Goal: Task Accomplishment & Management: Use online tool/utility

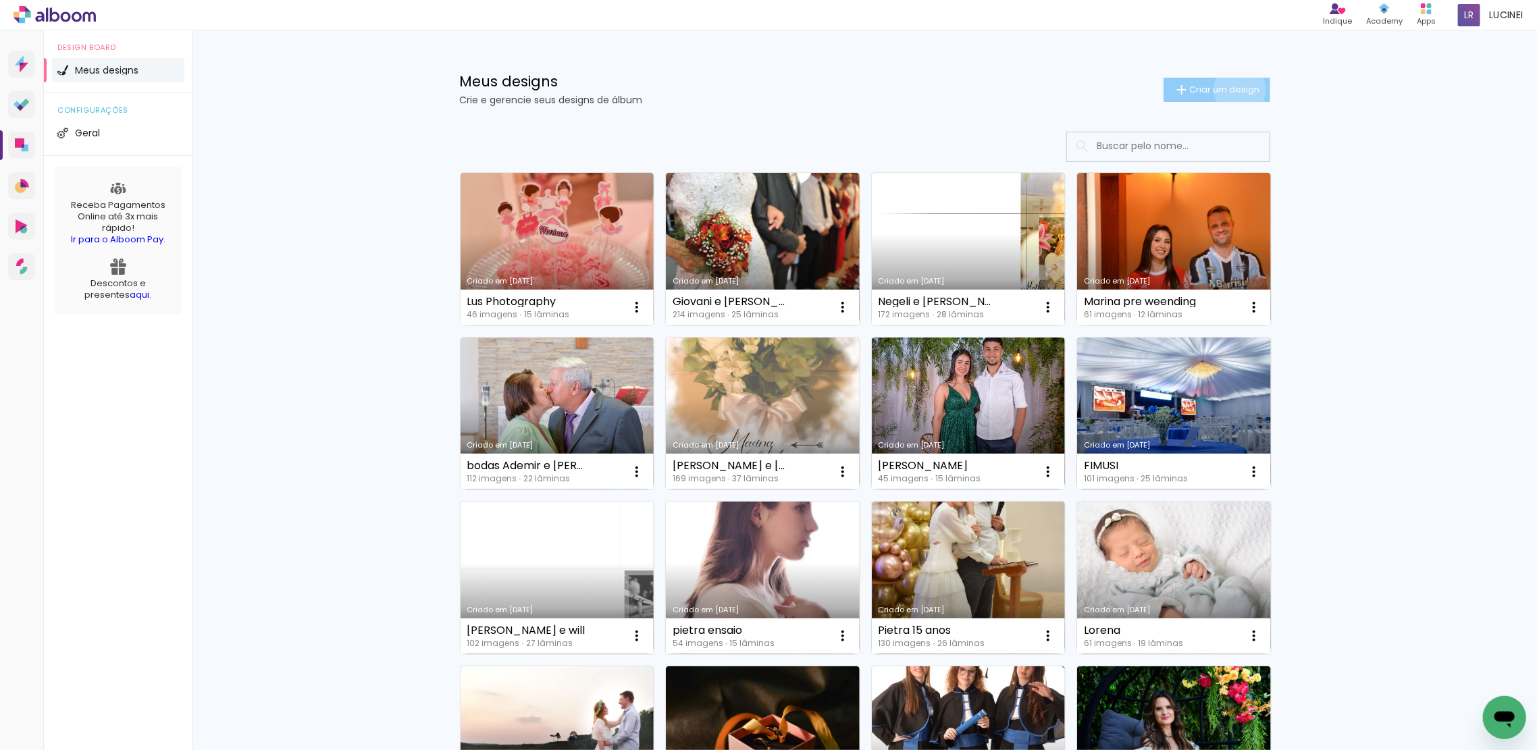
click at [1232, 89] on span "Criar um design" at bounding box center [1225, 89] width 70 height 9
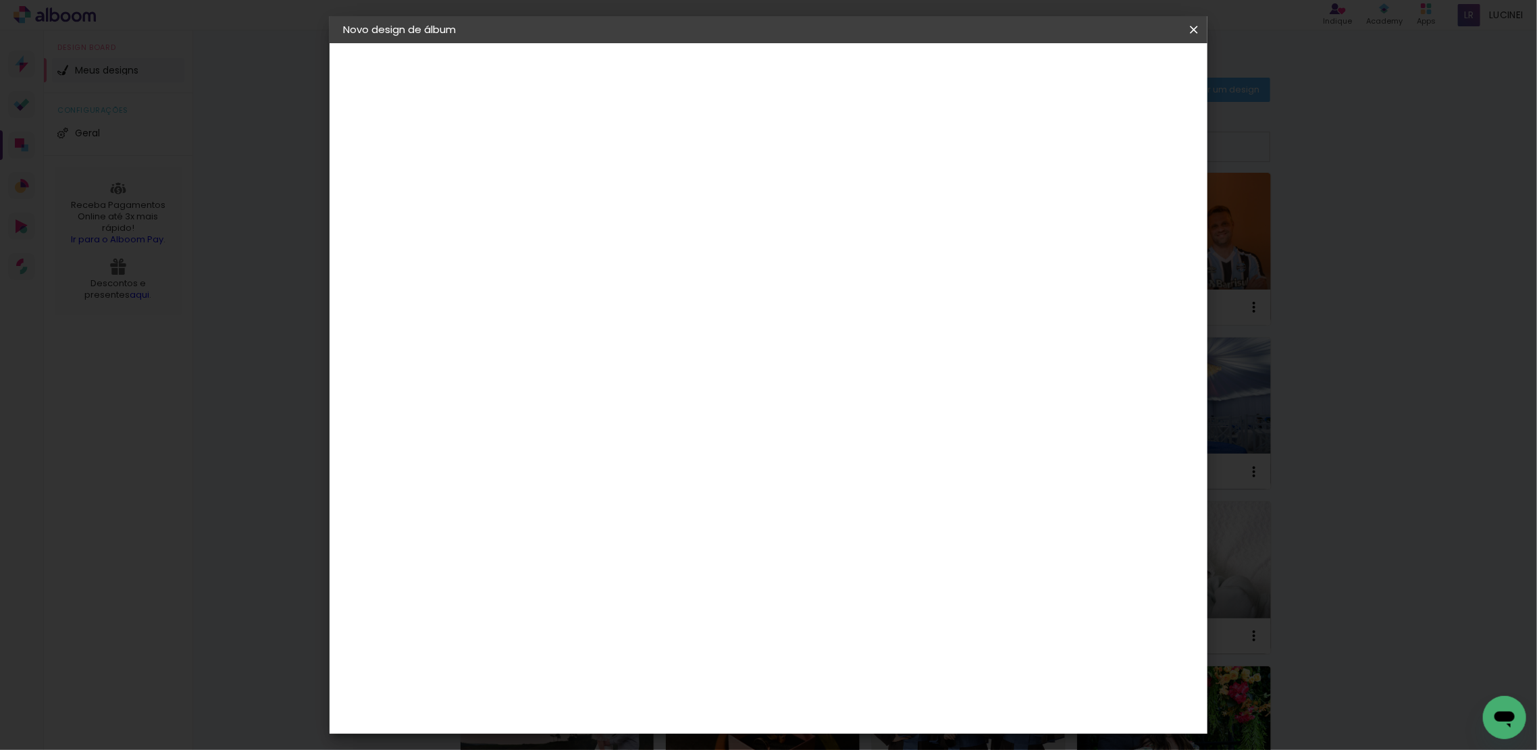
click at [564, 182] on input at bounding box center [564, 181] width 0 height 21
type input "Lorena 1 ano"
type paper-input "Lorena 1 ano"
click at [0, 0] on slot "Avançar" at bounding box center [0, 0] width 0 height 0
drag, startPoint x: 1038, startPoint y: 212, endPoint x: 1096, endPoint y: 198, distance: 59.8
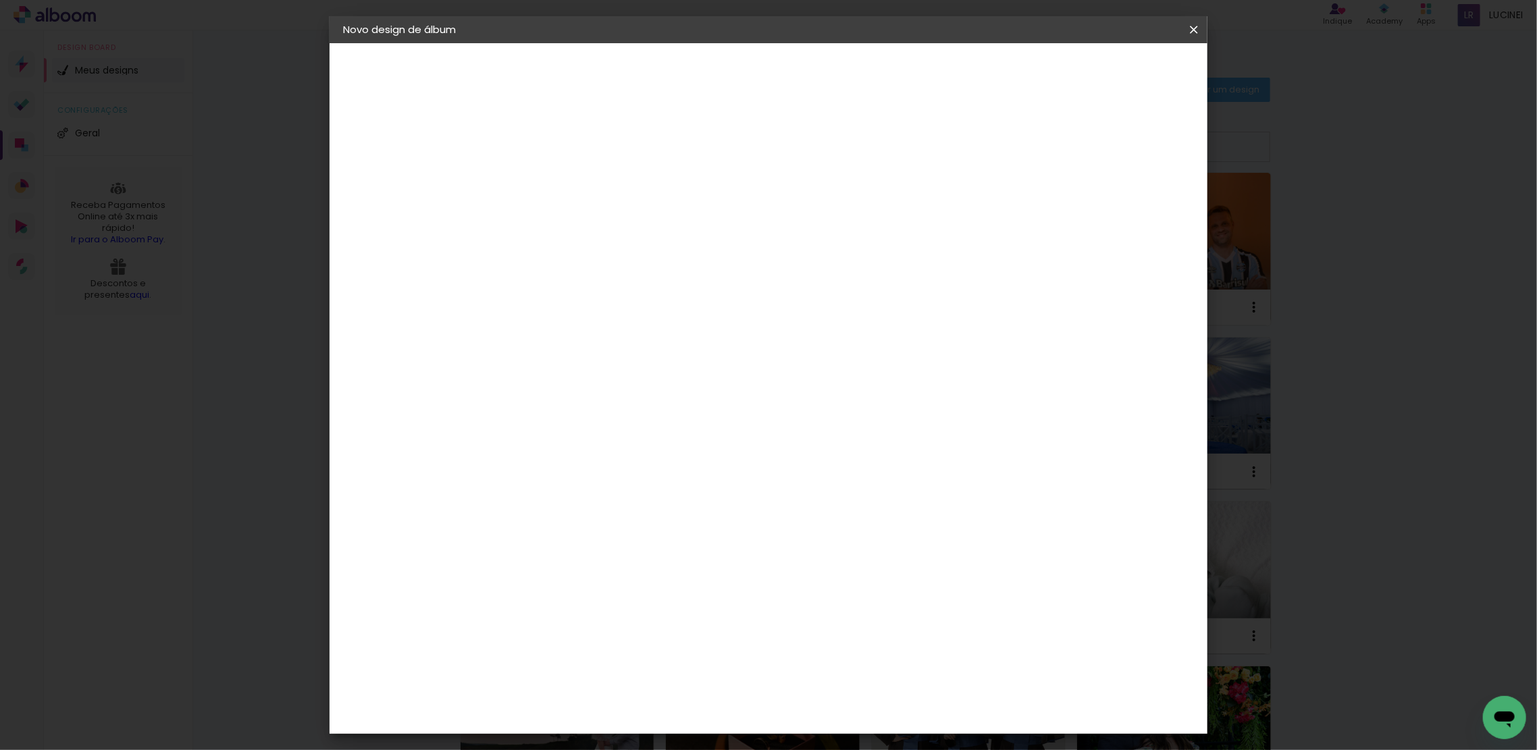
click at [817, 213] on paper-item "Tamanho Livre" at bounding box center [753, 205] width 130 height 30
click at [0, 0] on slot "Avançar" at bounding box center [0, 0] width 0 height 0
drag, startPoint x: 716, startPoint y: 209, endPoint x: 696, endPoint y: 209, distance: 20.3
click at [690, 208] on div "30 cm" at bounding box center [717, 212] width 263 height 34
drag, startPoint x: 857, startPoint y: 563, endPoint x: 834, endPoint y: 567, distance: 22.7
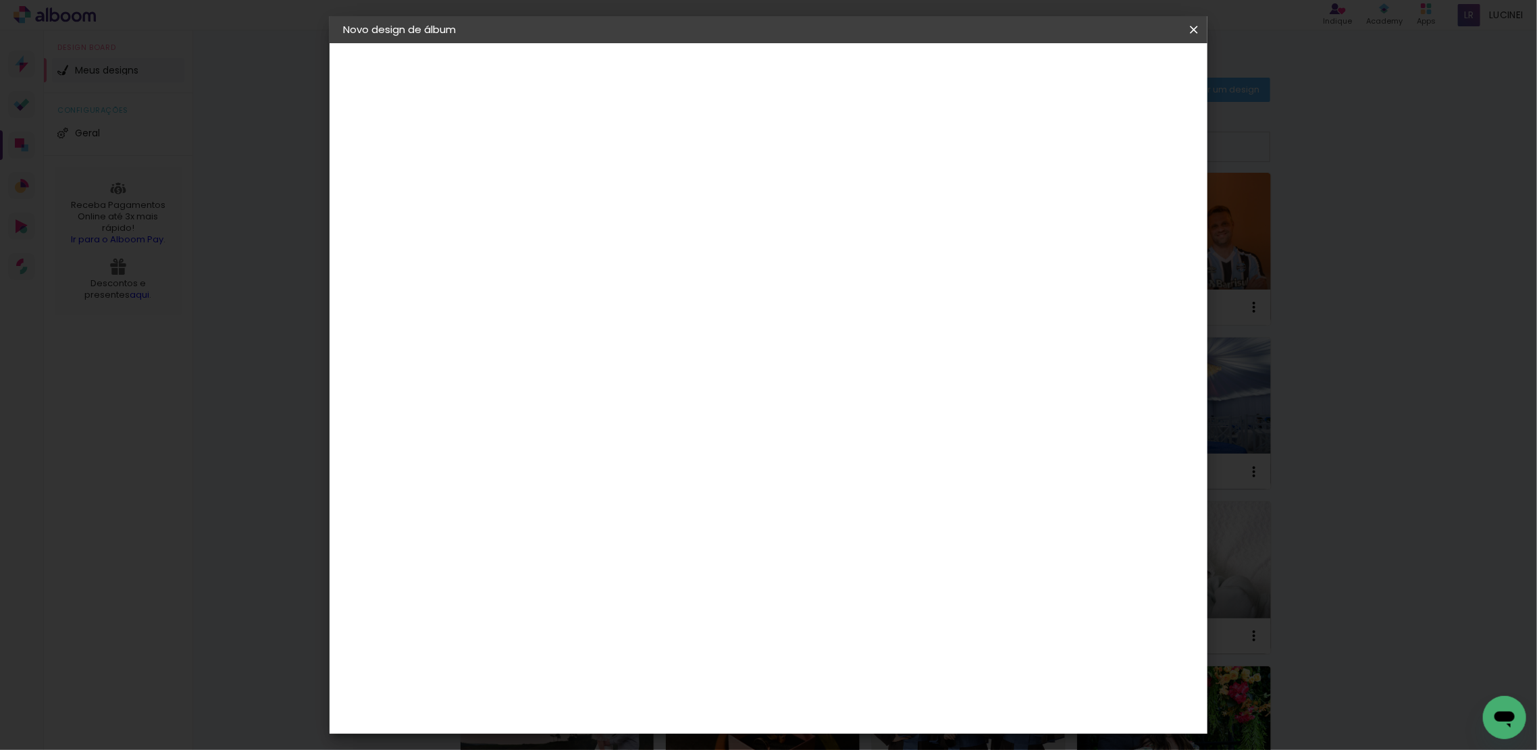
click at [834, 567] on input "60" at bounding box center [841, 561] width 35 height 20
type input "50"
type paper-input "50"
drag, startPoint x: 535, startPoint y: 408, endPoint x: 517, endPoint y: 411, distance: 17.8
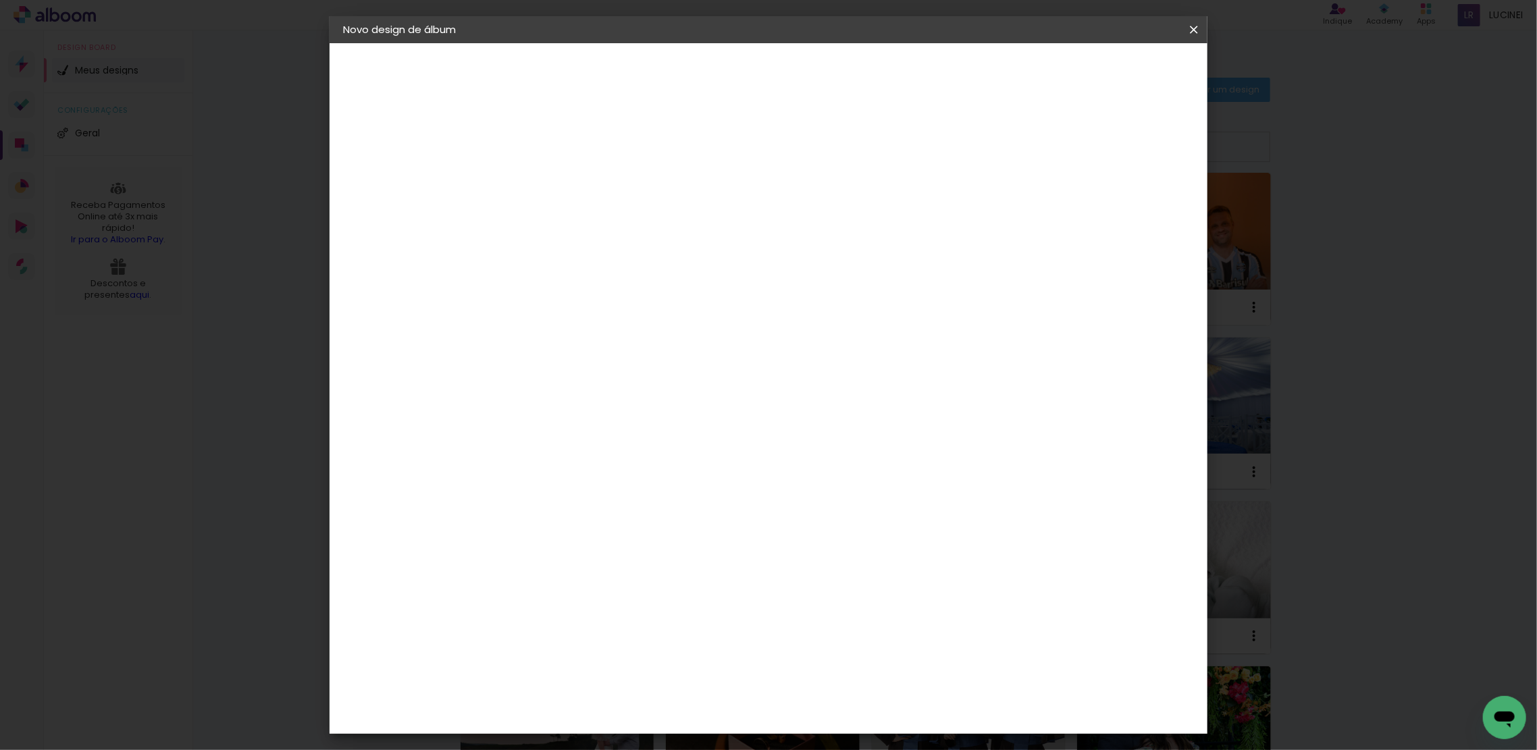
click at [517, 411] on input "30" at bounding box center [521, 409] width 35 height 20
type input "25"
type paper-input "25"
click at [1106, 67] on span "Iniciar design" at bounding box center [1074, 71] width 61 height 9
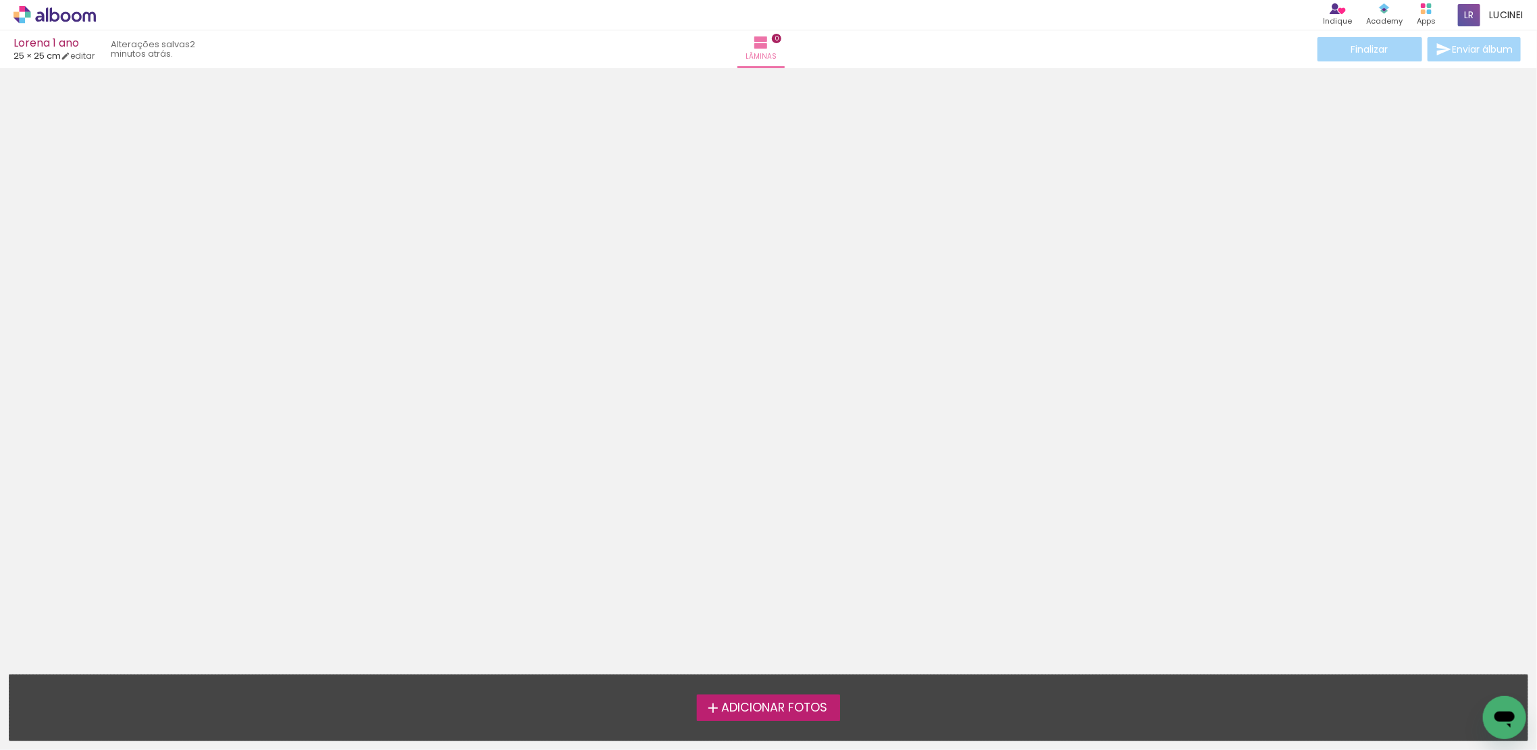
click at [804, 718] on label "Adicionar Fotos" at bounding box center [769, 708] width 144 height 26
click at [0, 0] on input "file" at bounding box center [0, 0] width 0 height 0
click at [732, 711] on span "Adicionar Fotos" at bounding box center [774, 709] width 106 height 12
click at [0, 0] on input "file" at bounding box center [0, 0] width 0 height 0
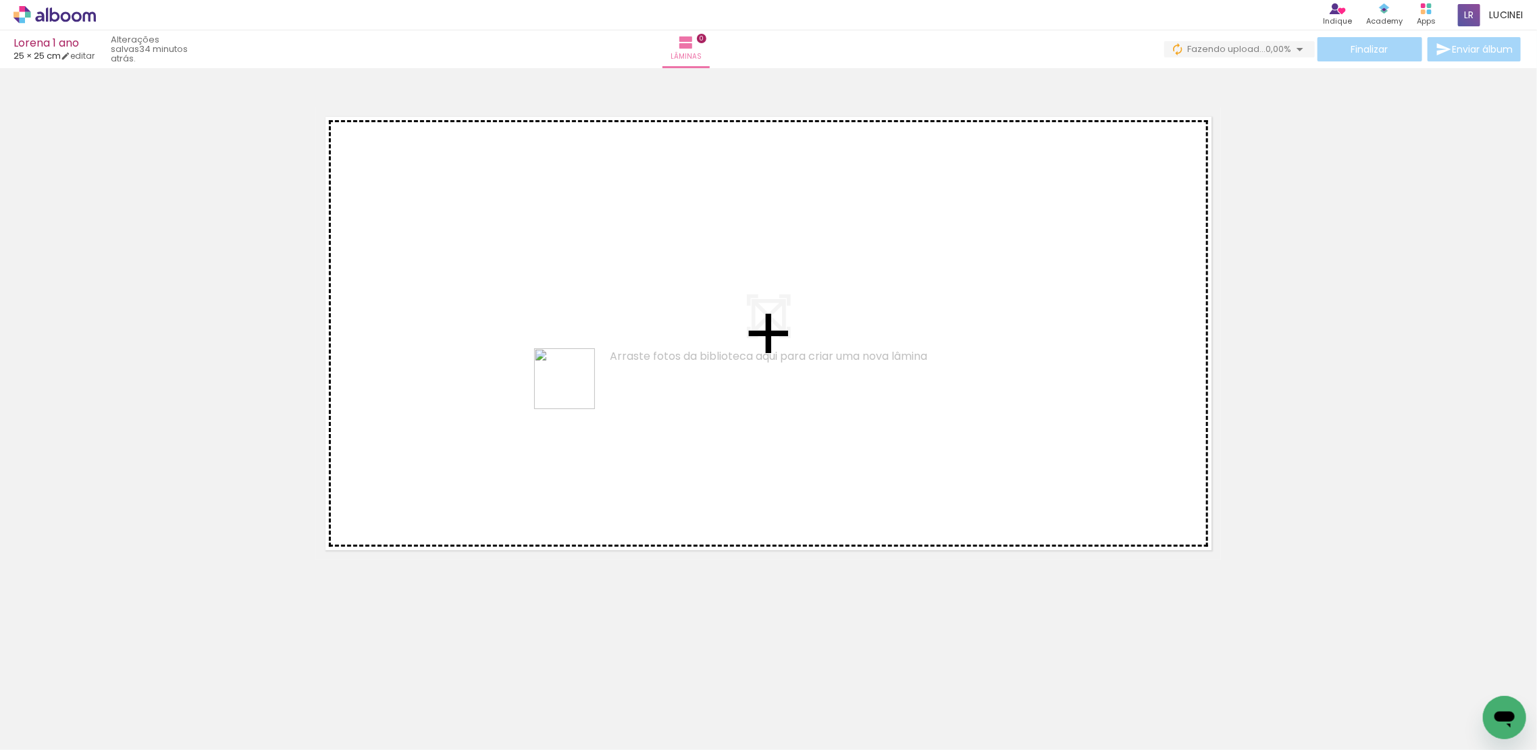
drag, startPoint x: 526, startPoint y: 719, endPoint x: 619, endPoint y: 440, distance: 293.5
click at [574, 384] on quentale-workspace at bounding box center [768, 375] width 1537 height 750
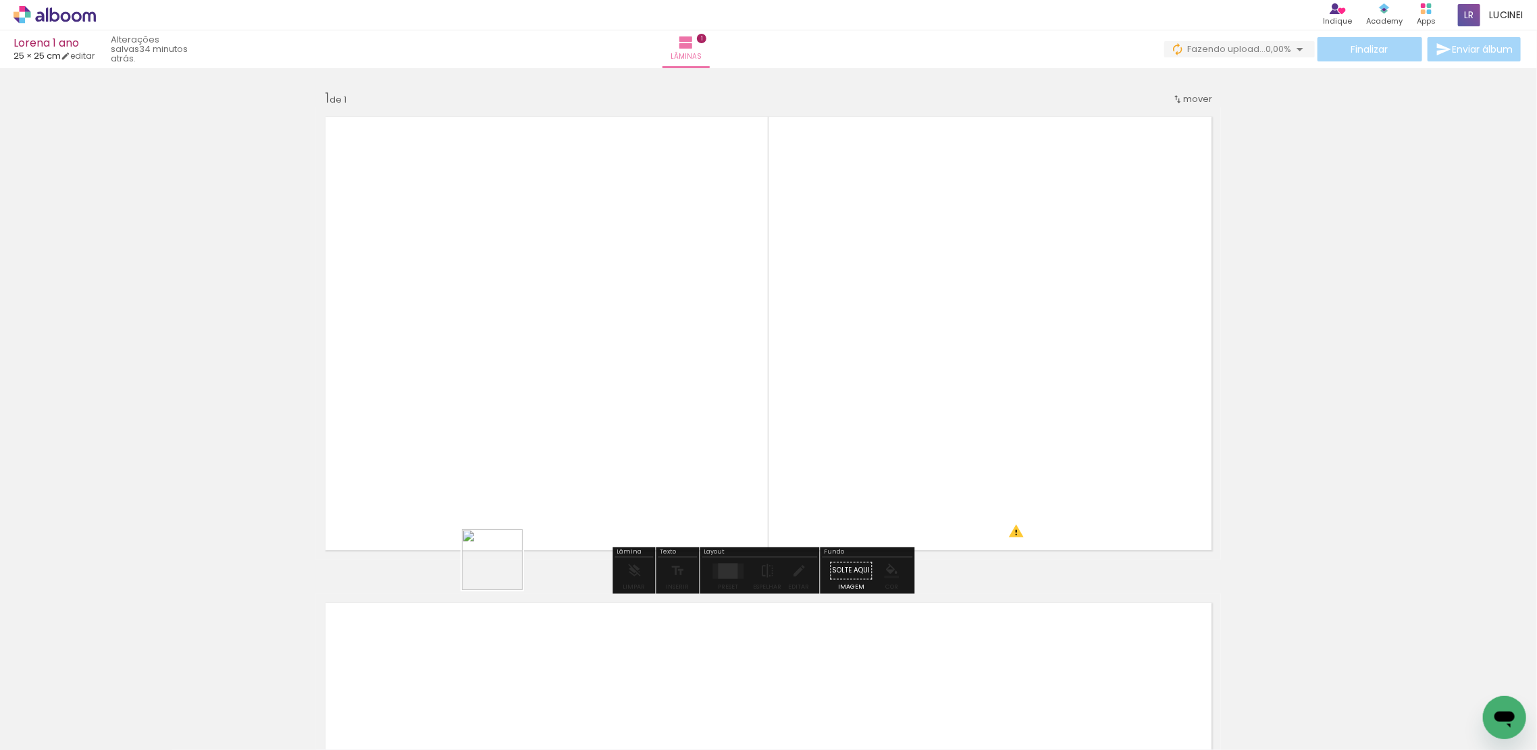
drag, startPoint x: 445, startPoint y: 721, endPoint x: 540, endPoint y: 440, distance: 296.7
click at [540, 440] on quentale-workspace at bounding box center [768, 375] width 1537 height 750
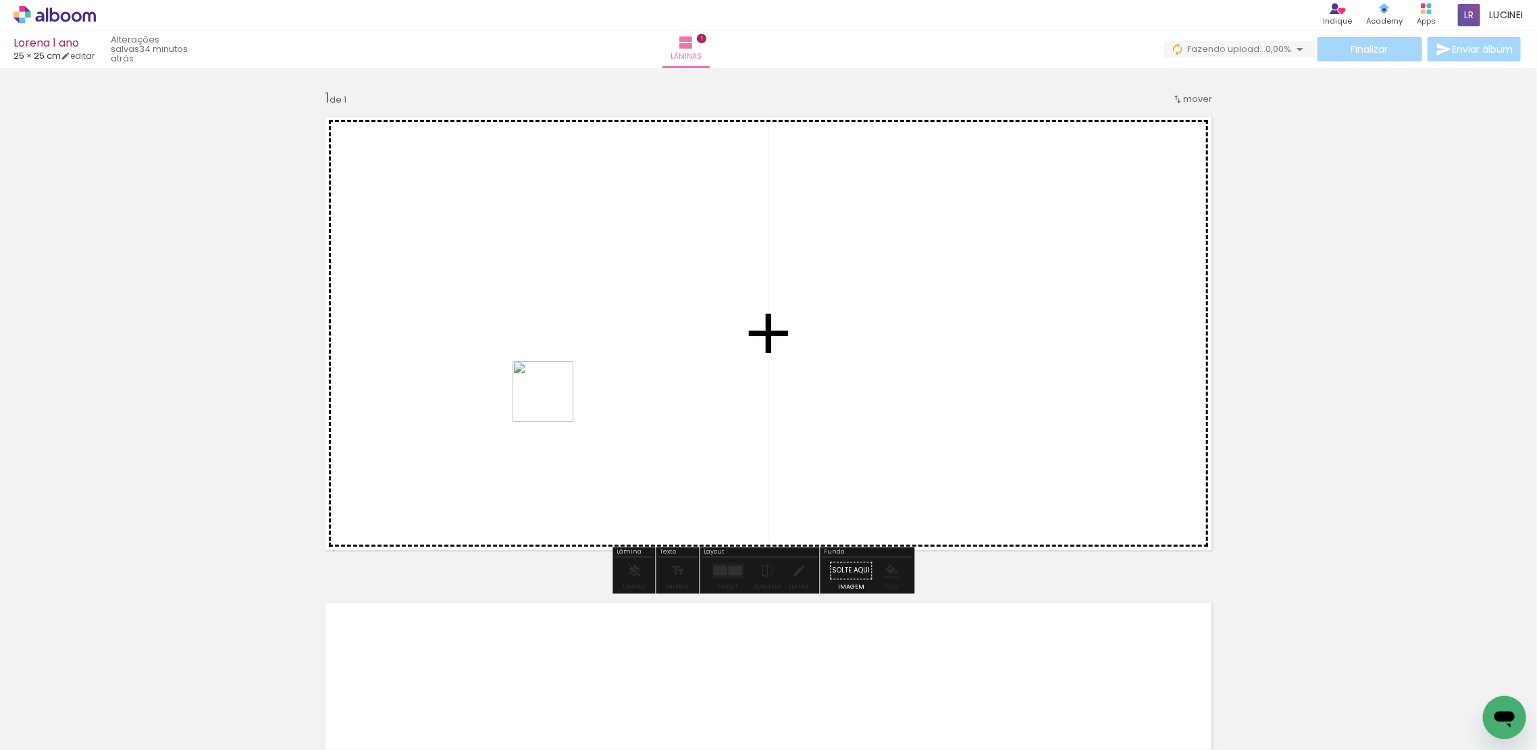
drag, startPoint x: 373, startPoint y: 703, endPoint x: 702, endPoint y: 553, distance: 361.5
click at [553, 403] on quentale-workspace at bounding box center [768, 375] width 1537 height 750
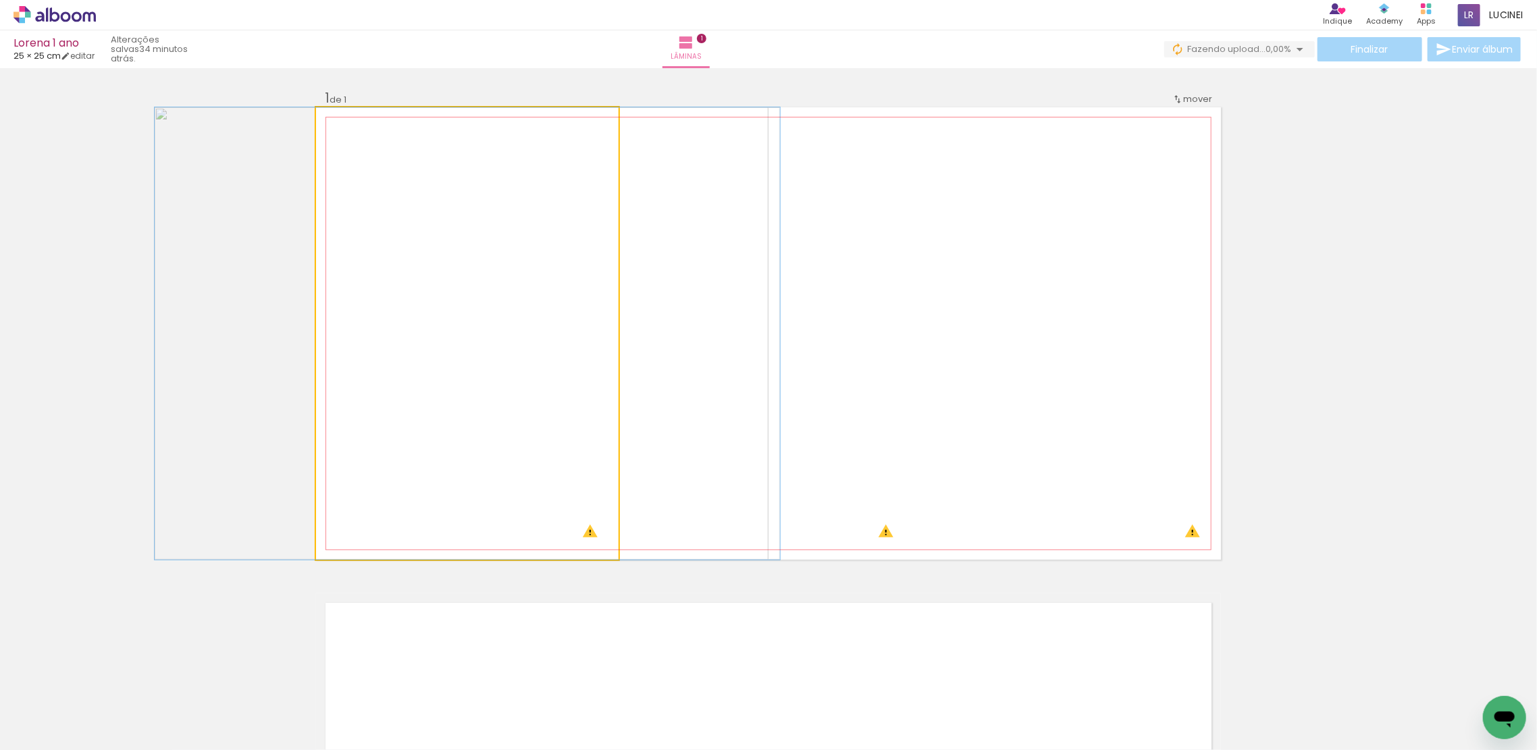
click at [342, 129] on div at bounding box center [348, 122] width 22 height 22
drag, startPoint x: 342, startPoint y: 124, endPoint x: 361, endPoint y: 124, distance: 18.2
type paper-slider "139"
click at [361, 124] on div at bounding box center [366, 122] width 12 height 12
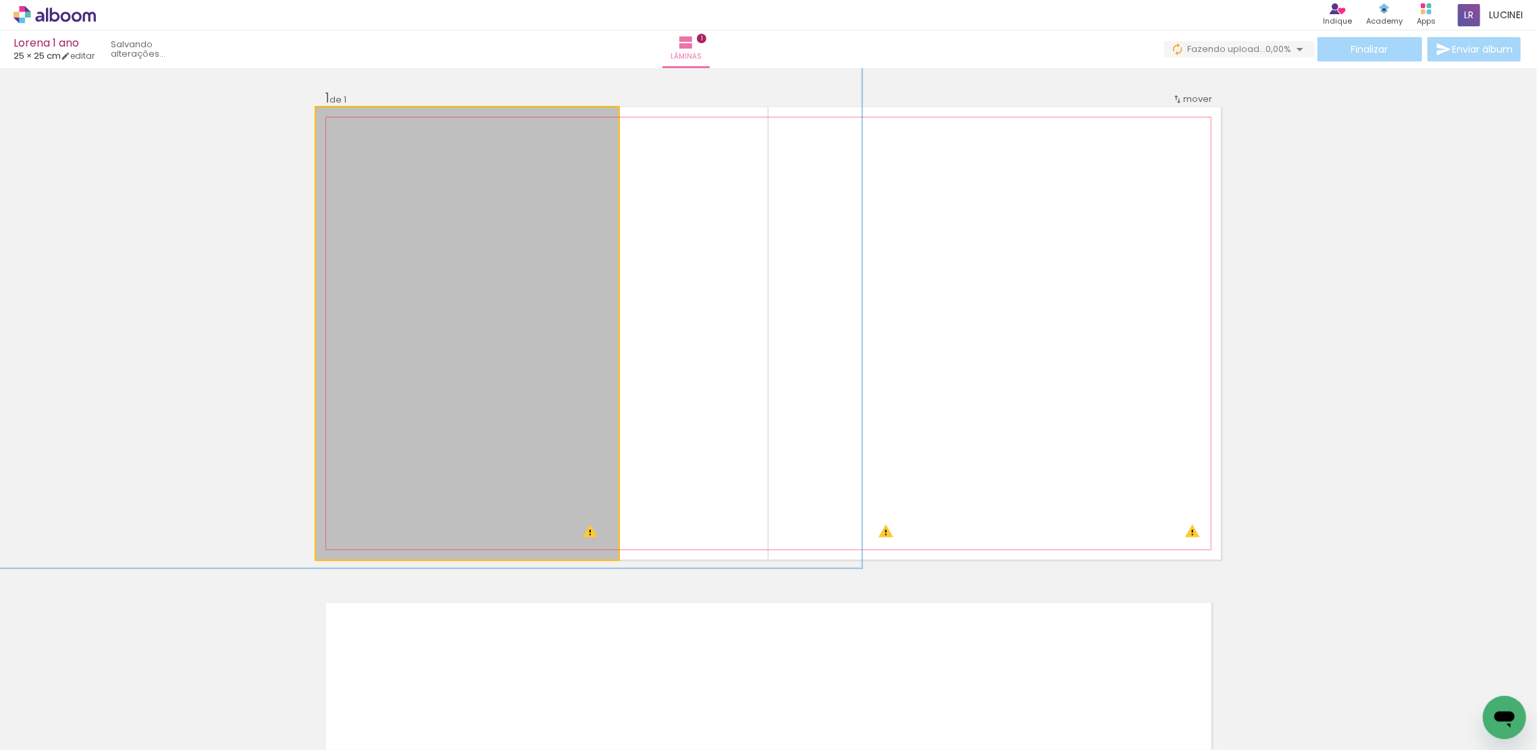
drag, startPoint x: 472, startPoint y: 391, endPoint x: 442, endPoint y: 307, distance: 89.5
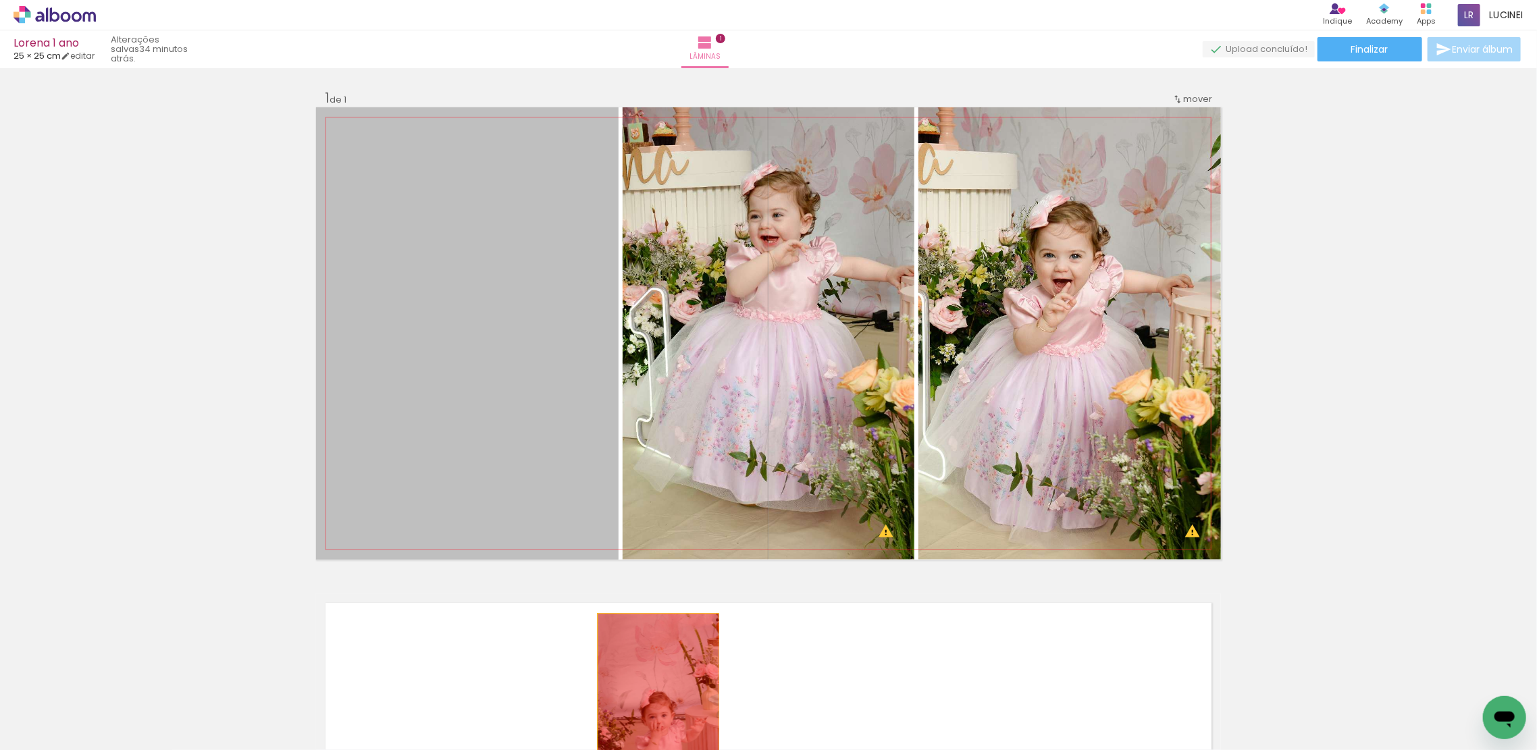
drag, startPoint x: 465, startPoint y: 334, endPoint x: 642, endPoint y: 696, distance: 402.1
click at [649, 700] on quentale-workspace at bounding box center [768, 375] width 1537 height 750
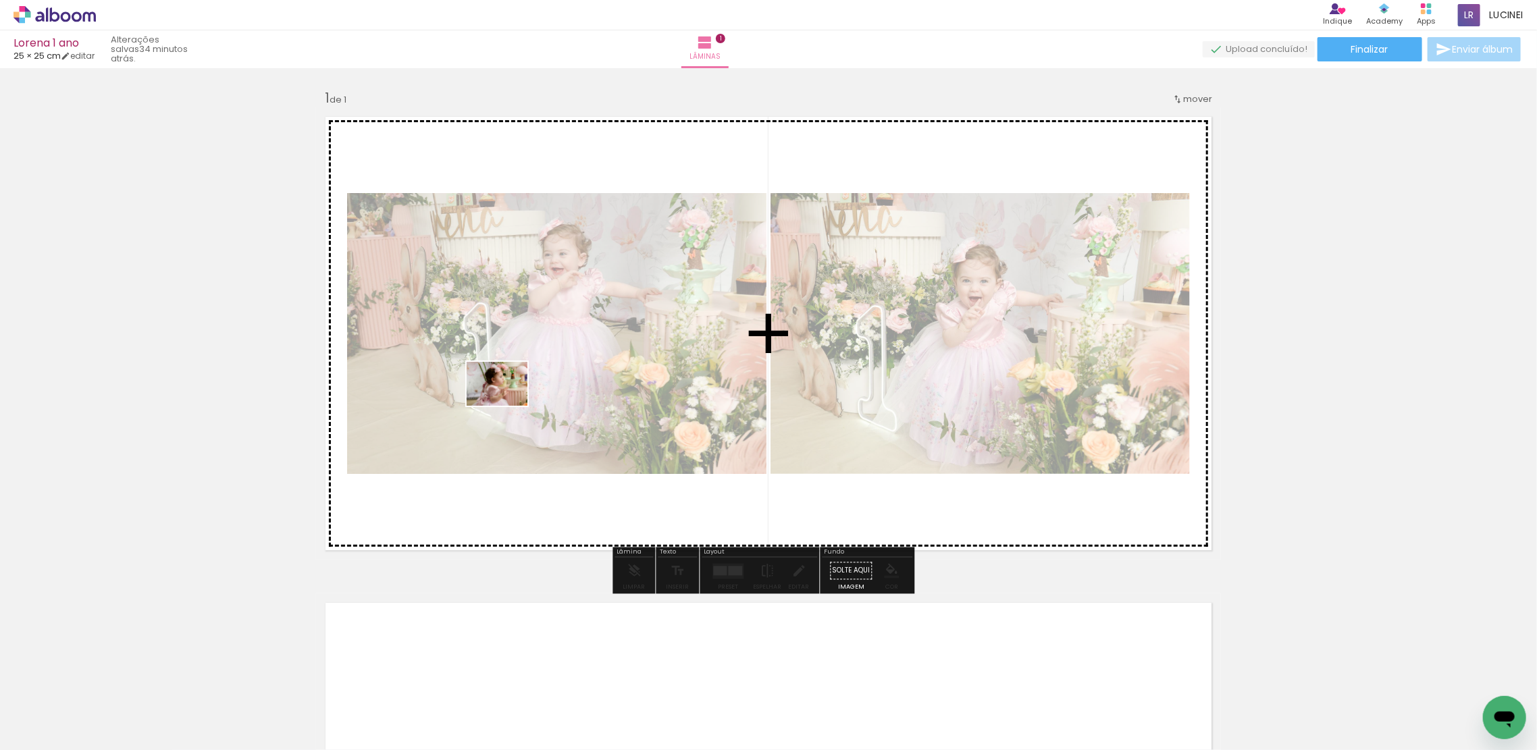
drag, startPoint x: 602, startPoint y: 694, endPoint x: 507, endPoint y: 403, distance: 306.1
click at [507, 403] on quentale-workspace at bounding box center [768, 375] width 1537 height 750
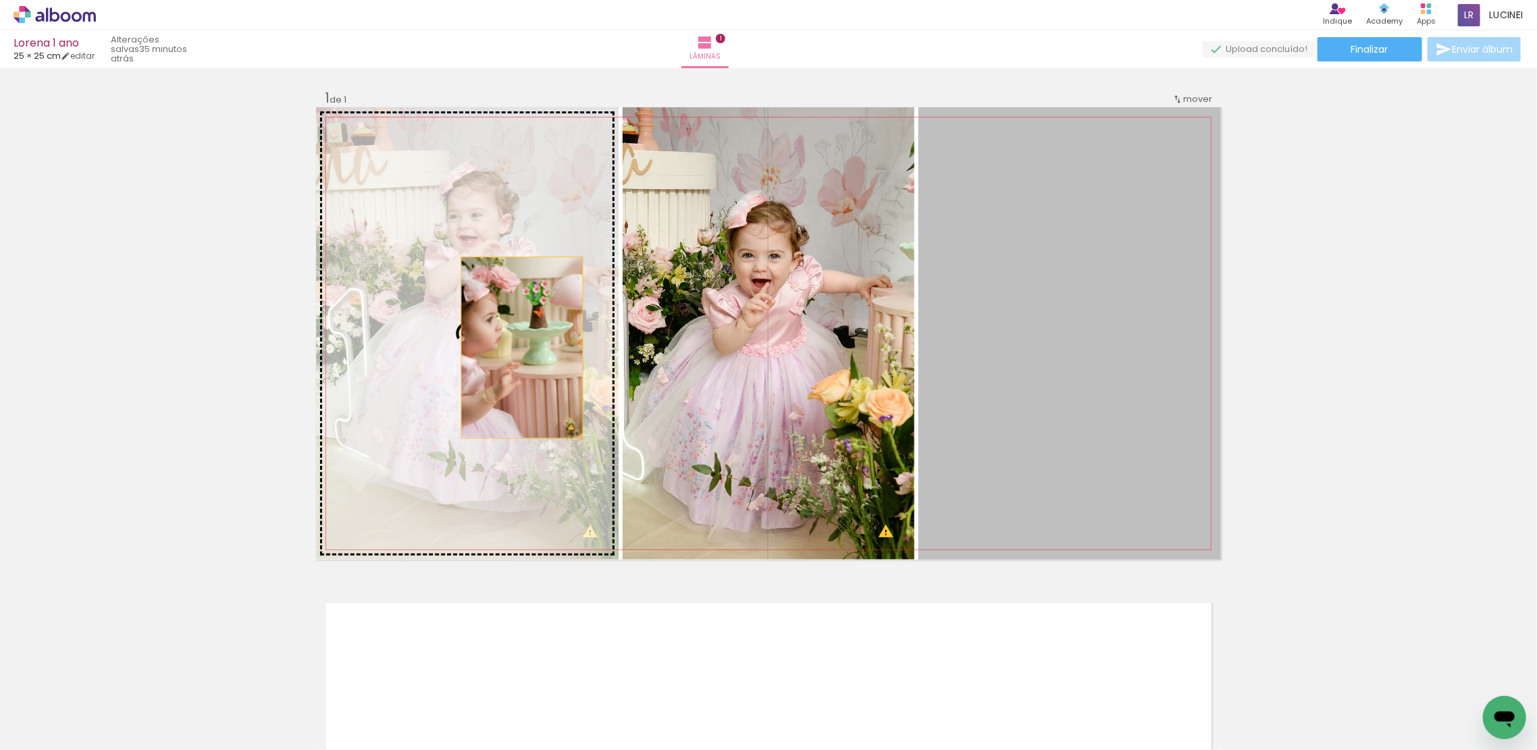
drag, startPoint x: 1063, startPoint y: 351, endPoint x: 663, endPoint y: 386, distance: 401.4
click at [0, 0] on slot at bounding box center [0, 0] width 0 height 0
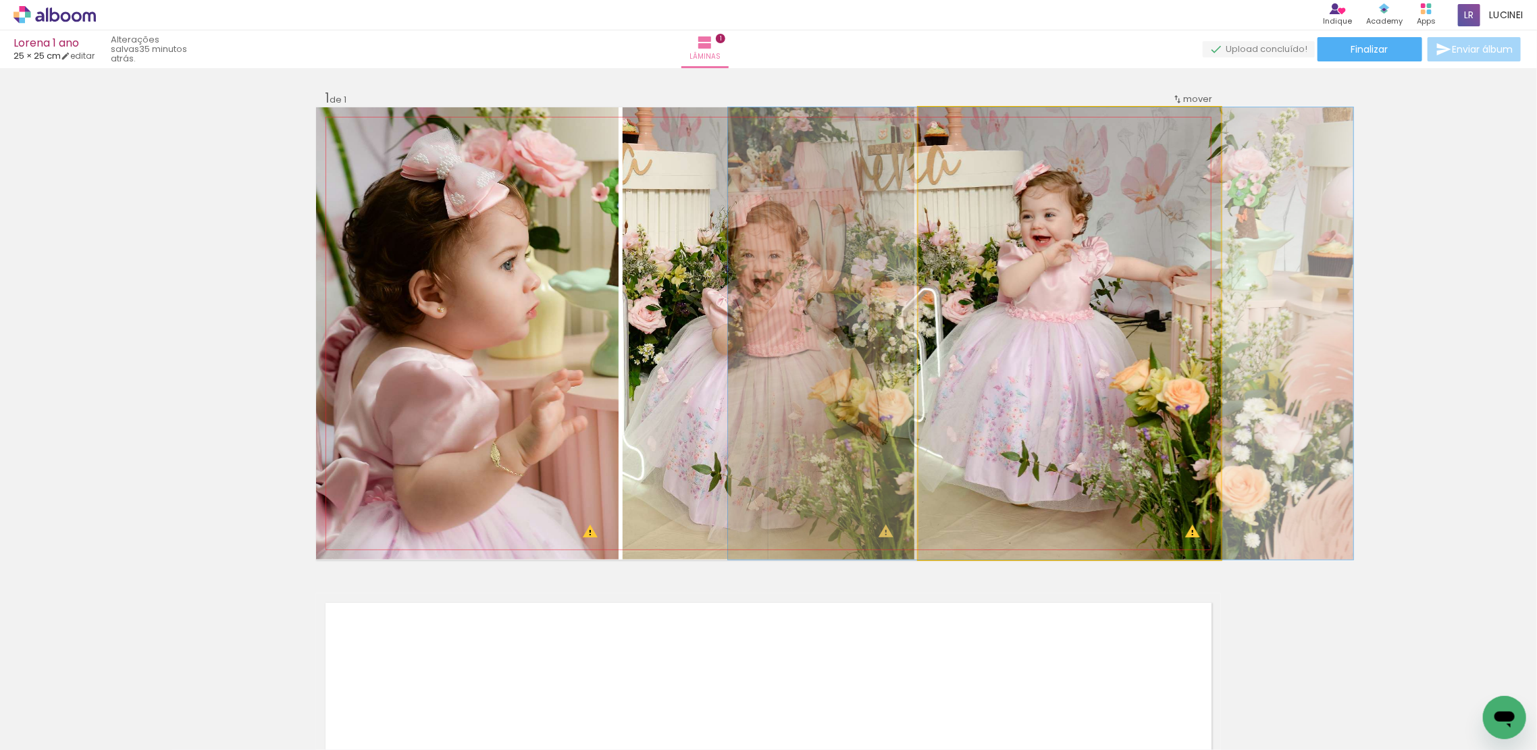
drag, startPoint x: 1118, startPoint y: 418, endPoint x: 1089, endPoint y: 426, distance: 30.2
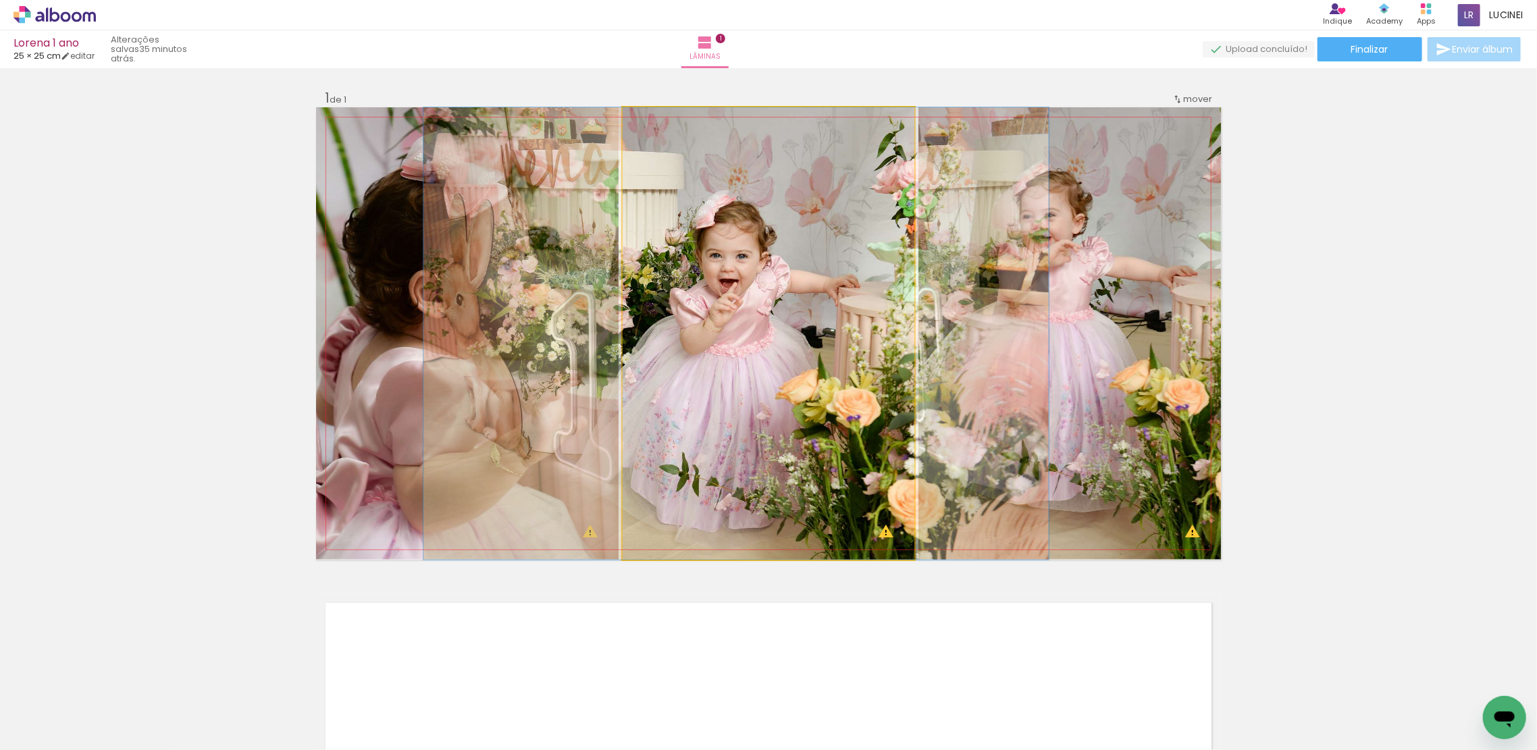
drag, startPoint x: 892, startPoint y: 458, endPoint x: 859, endPoint y: 461, distance: 32.5
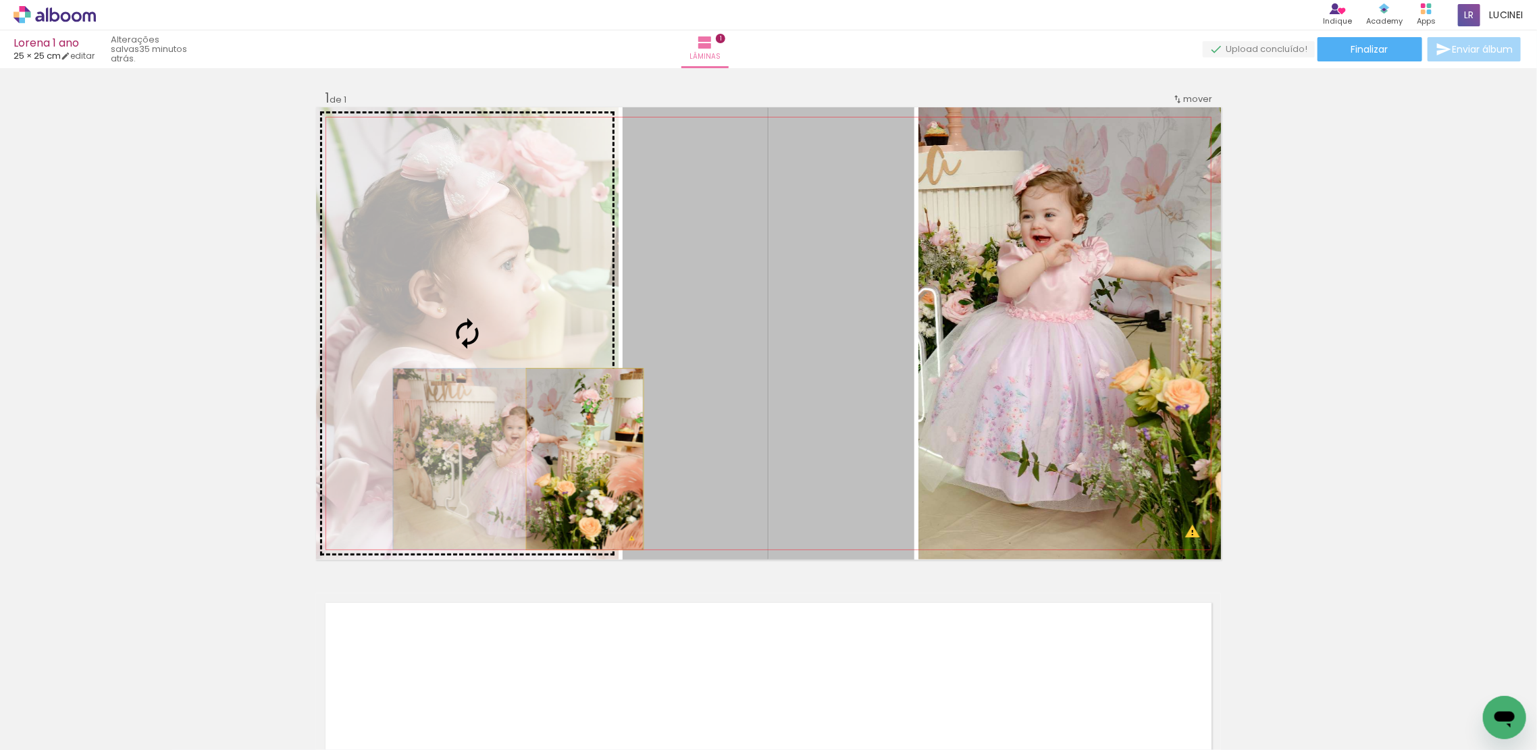
drag, startPoint x: 832, startPoint y: 461, endPoint x: 578, endPoint y: 459, distance: 254.0
click at [0, 0] on slot at bounding box center [0, 0] width 0 height 0
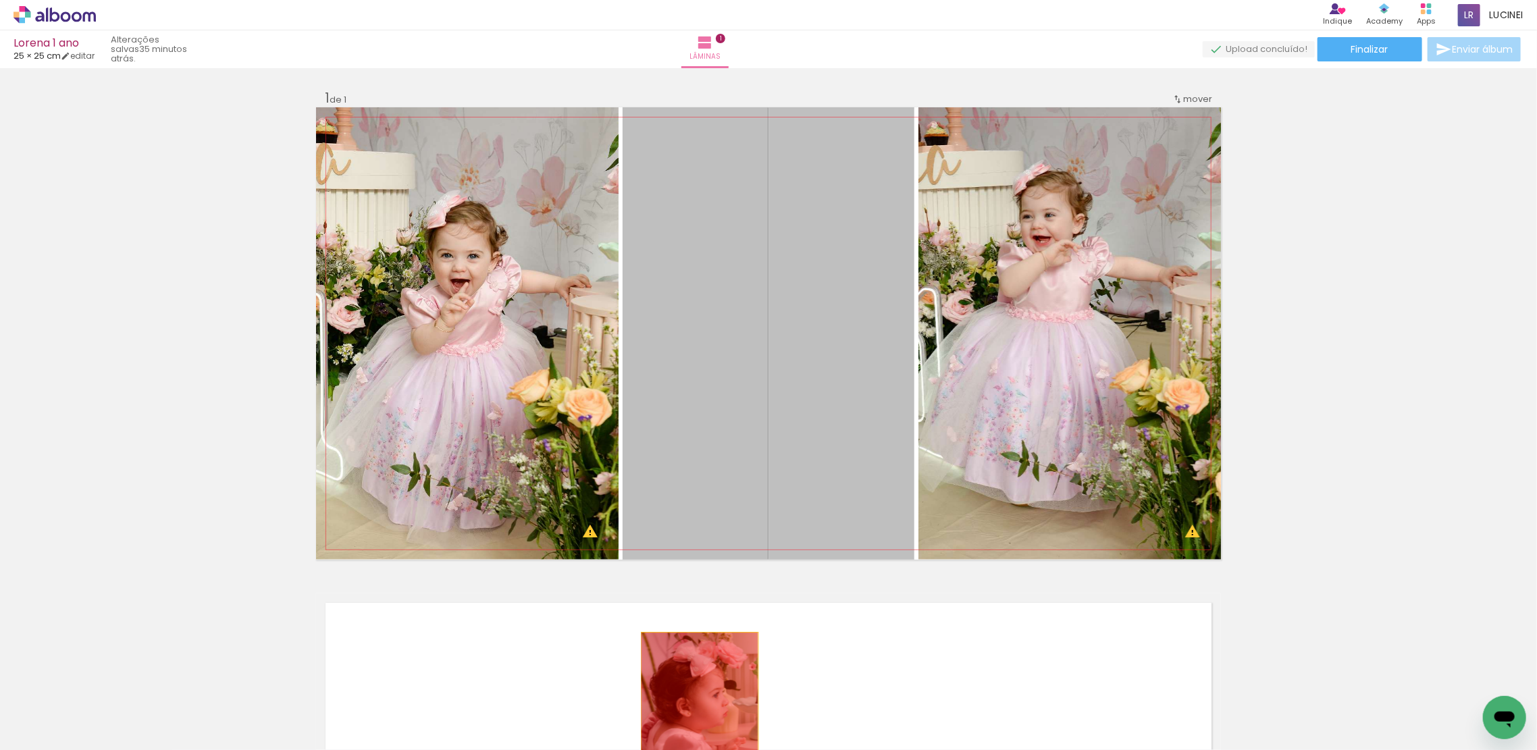
drag, startPoint x: 748, startPoint y: 435, endPoint x: 844, endPoint y: 697, distance: 279.1
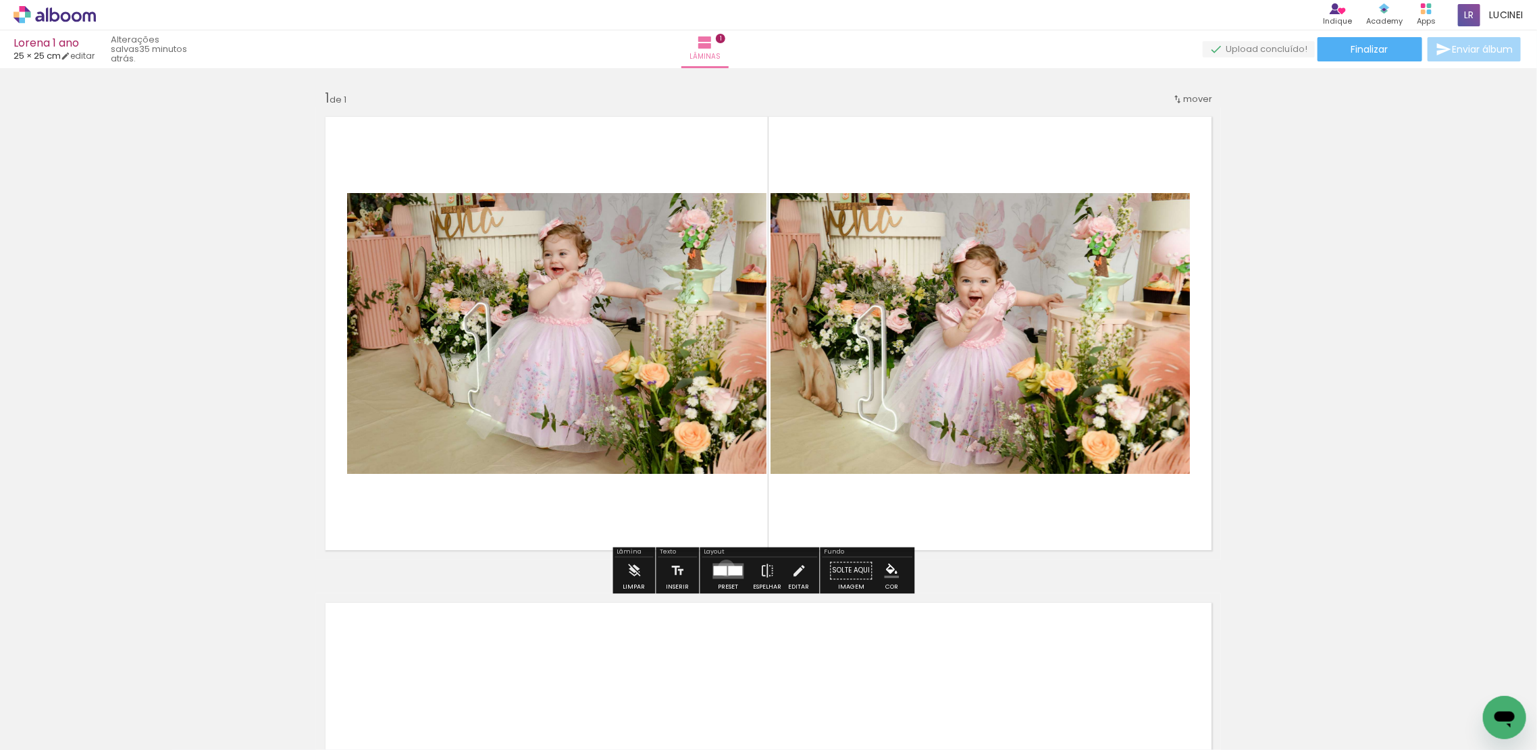
click at [723, 568] on div at bounding box center [721, 570] width 14 height 9
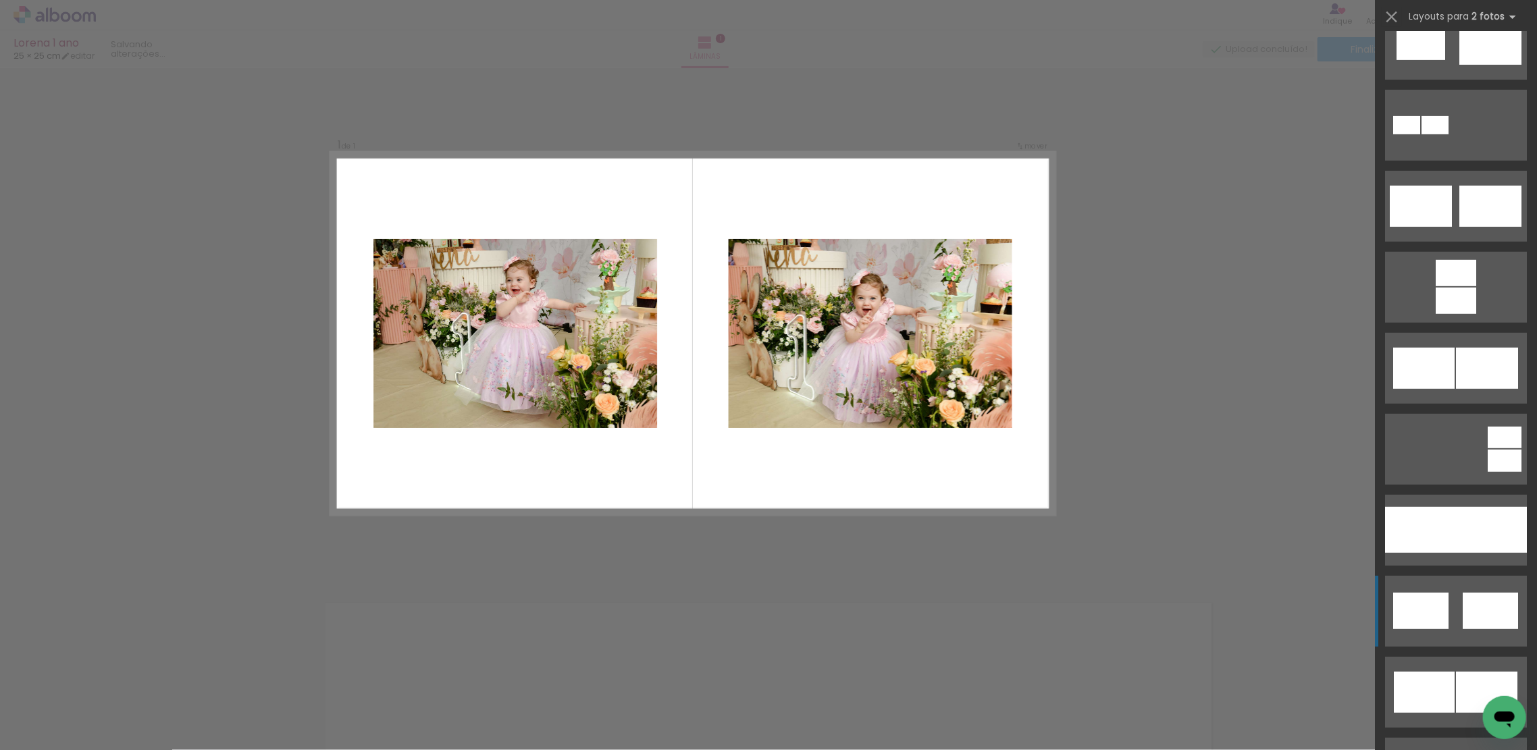
scroll to position [450, 0]
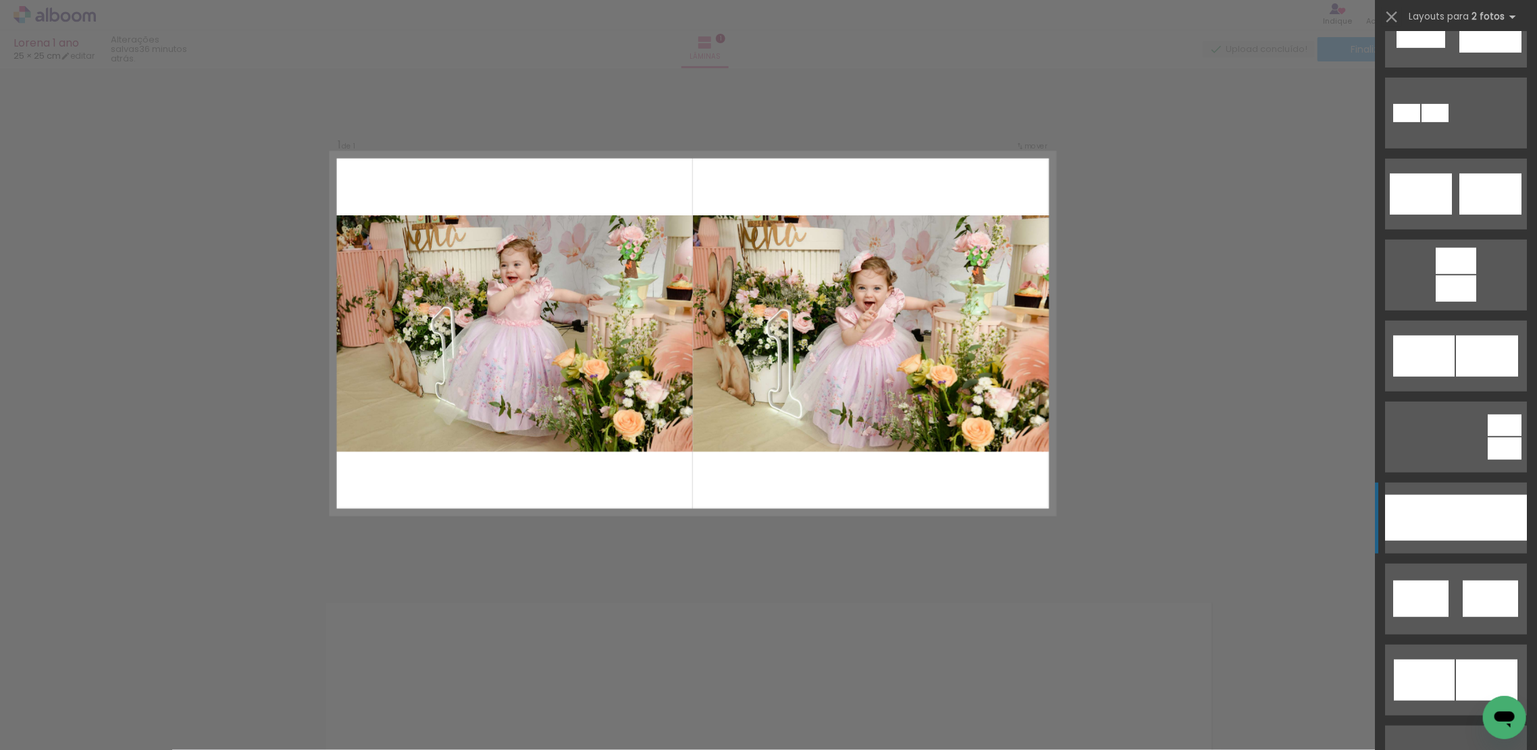
click at [1481, 530] on div at bounding box center [1491, 518] width 71 height 46
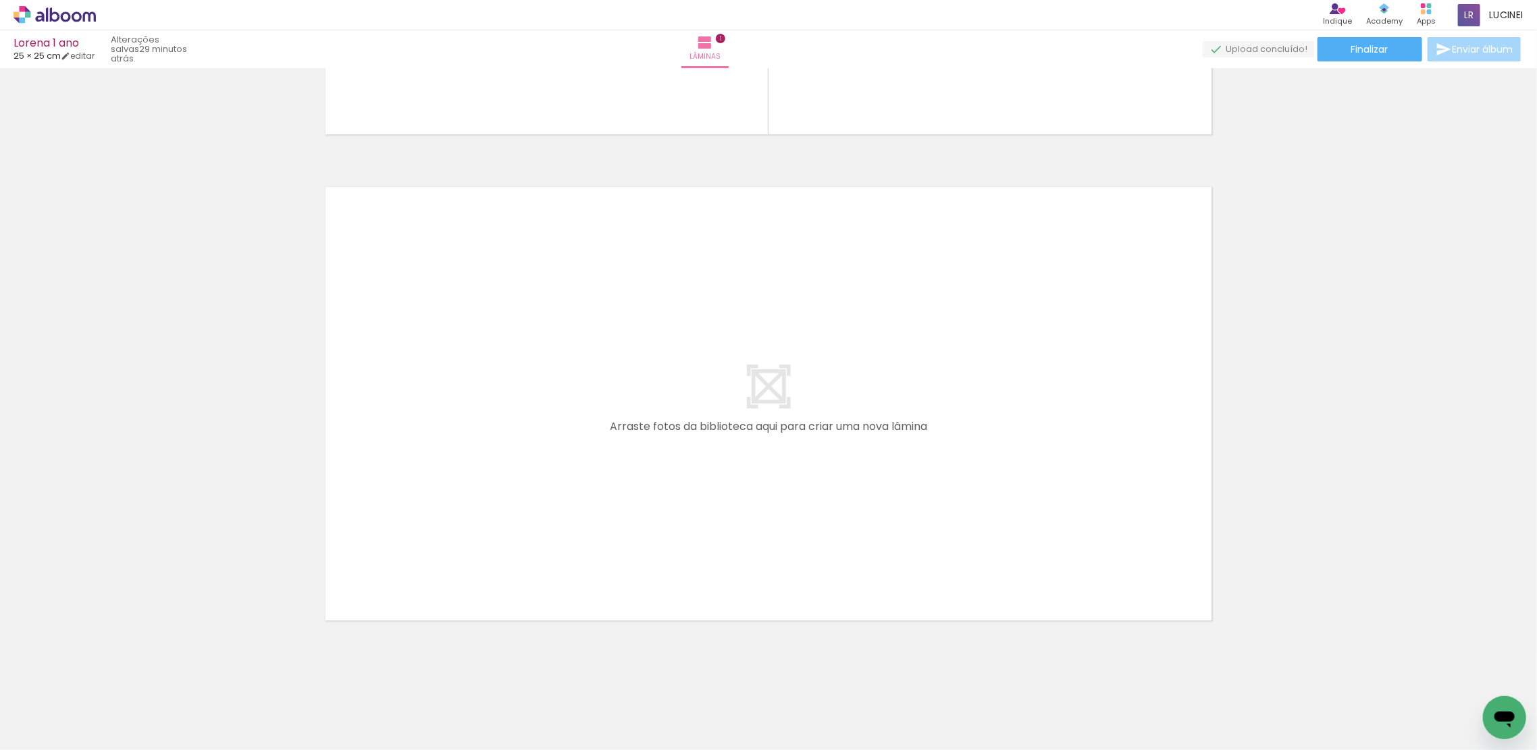
scroll to position [427, 0]
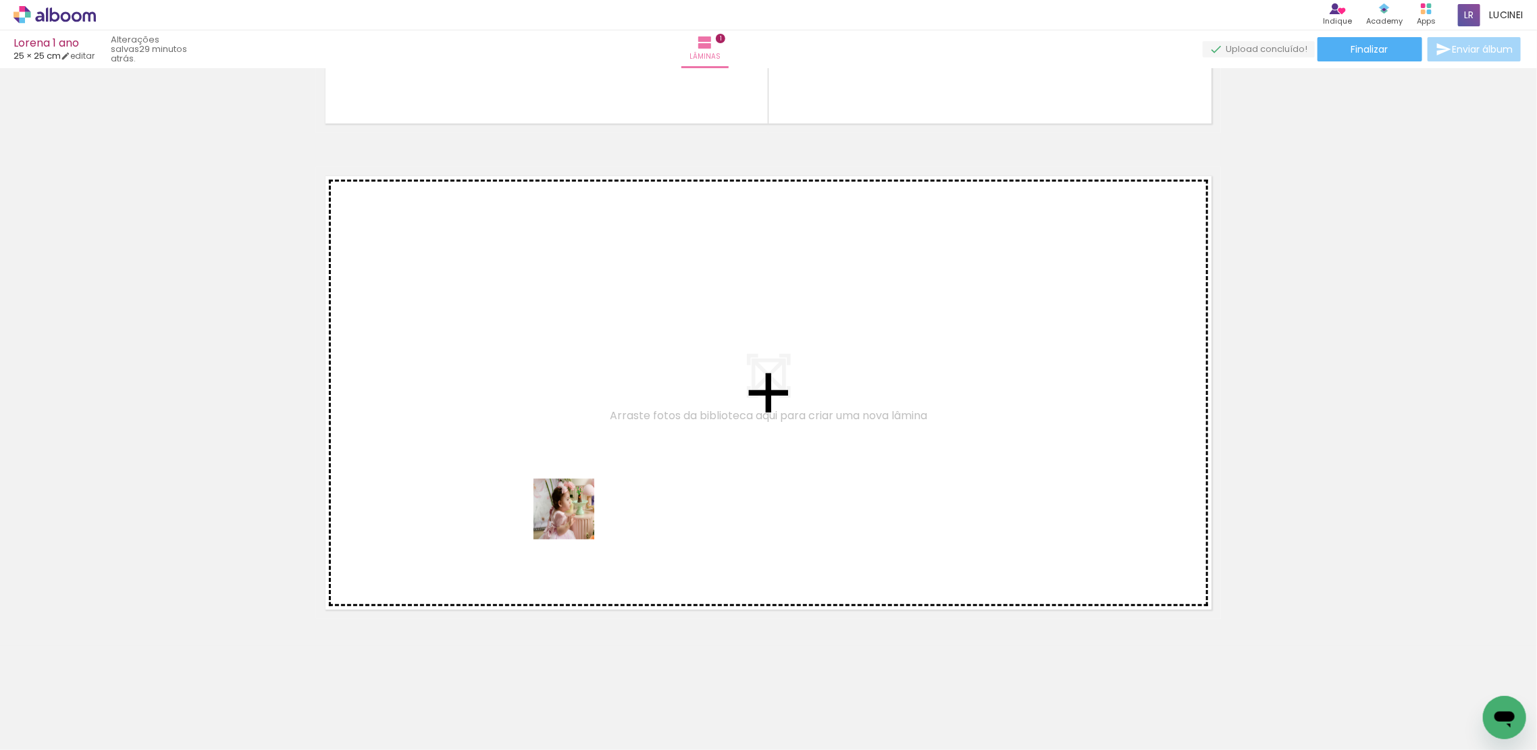
drag, startPoint x: 603, startPoint y: 705, endPoint x: 562, endPoint y: 688, distance: 43.9
click at [556, 435] on quentale-workspace at bounding box center [768, 375] width 1537 height 750
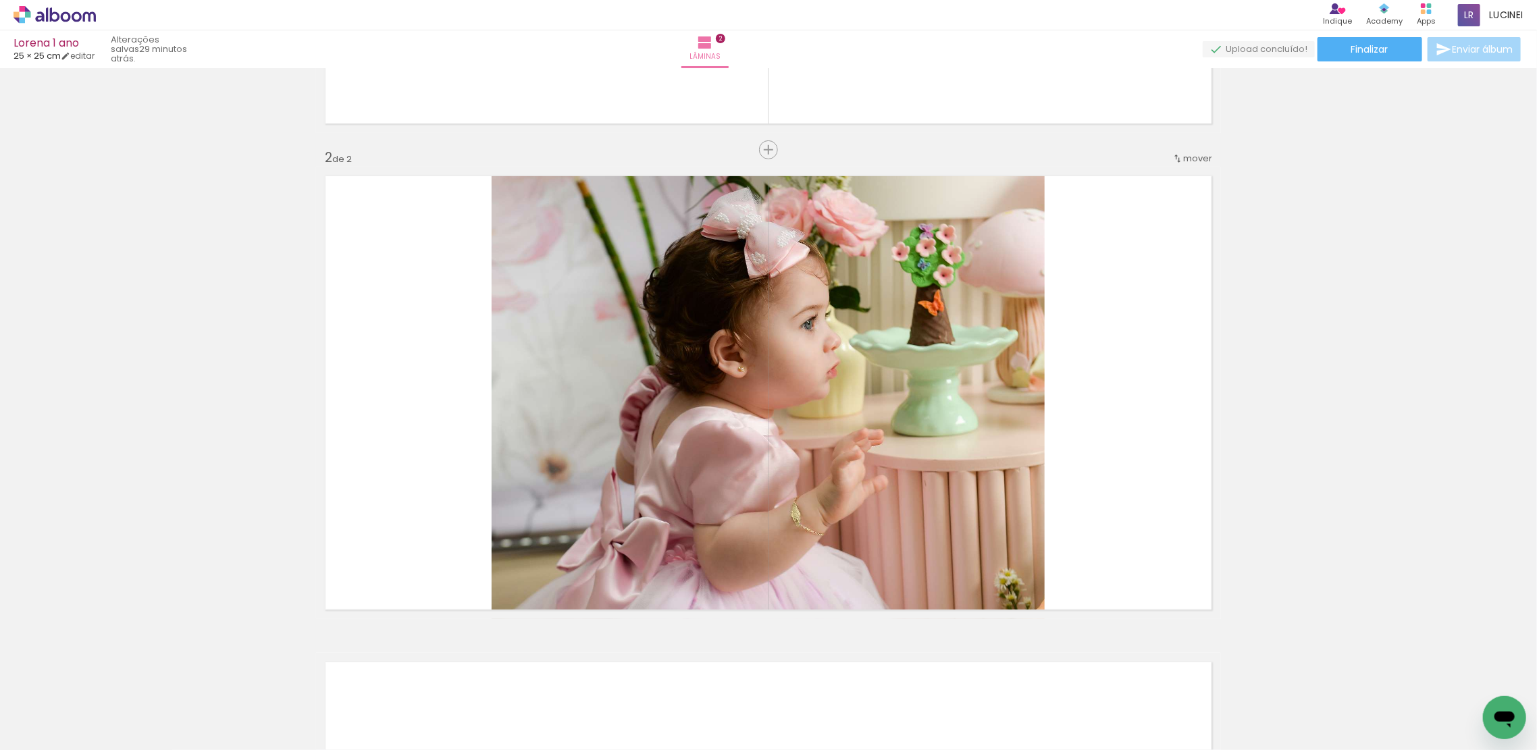
scroll to position [453, 0]
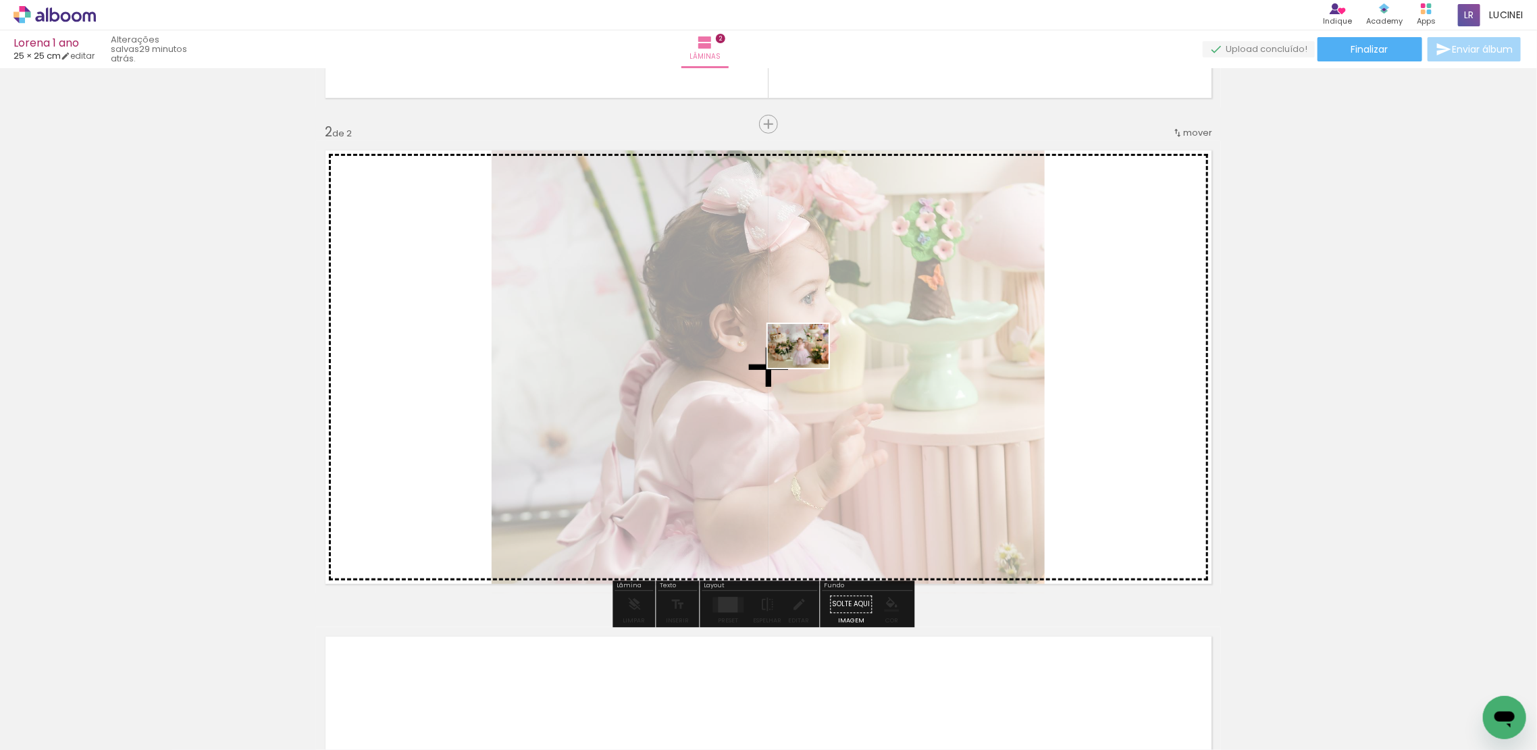
drag, startPoint x: 519, startPoint y: 721, endPoint x: 811, endPoint y: 363, distance: 462.3
click at [811, 363] on quentale-workspace at bounding box center [768, 375] width 1537 height 750
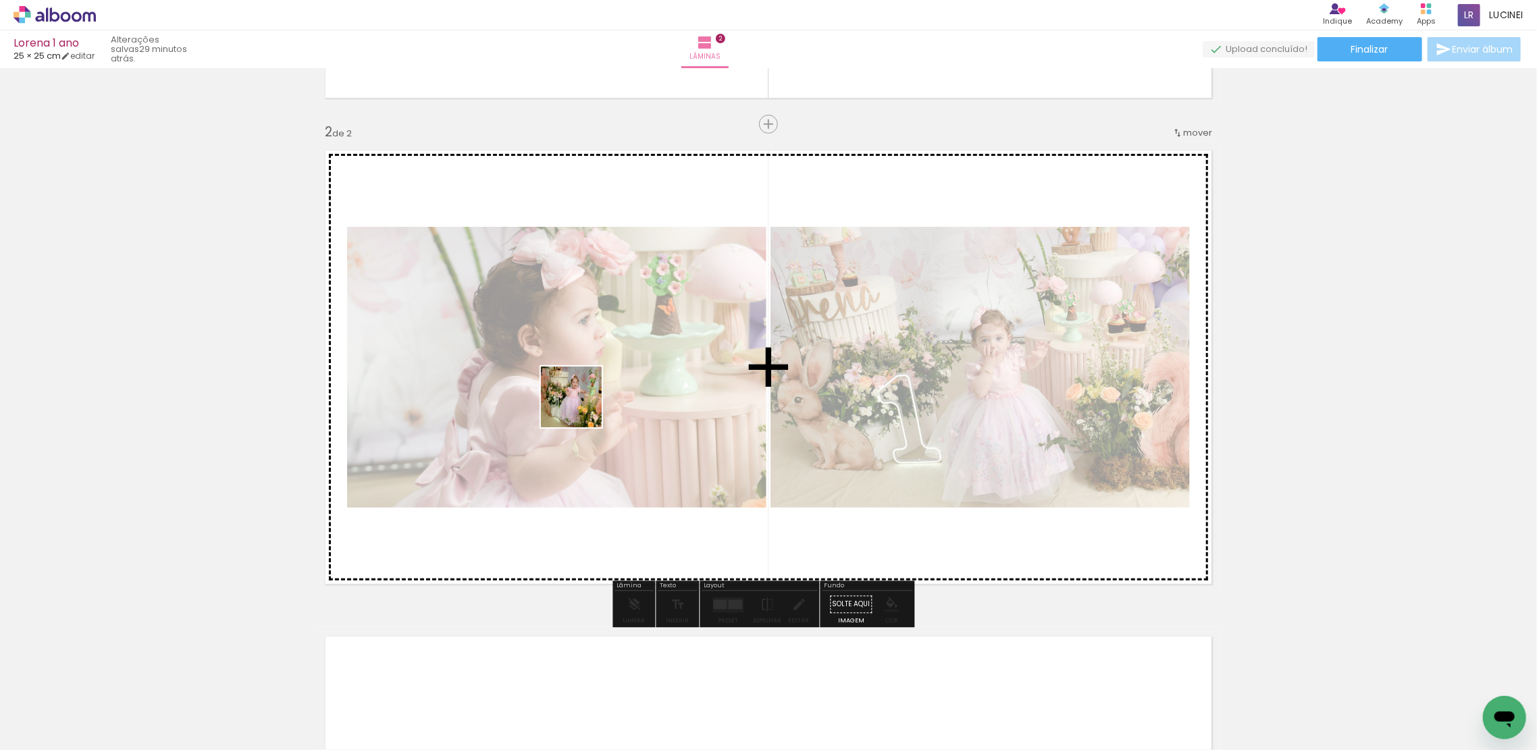
drag, startPoint x: 291, startPoint y: 706, endPoint x: 214, endPoint y: 690, distance: 78.6
click at [584, 407] on quentale-workspace at bounding box center [768, 375] width 1537 height 750
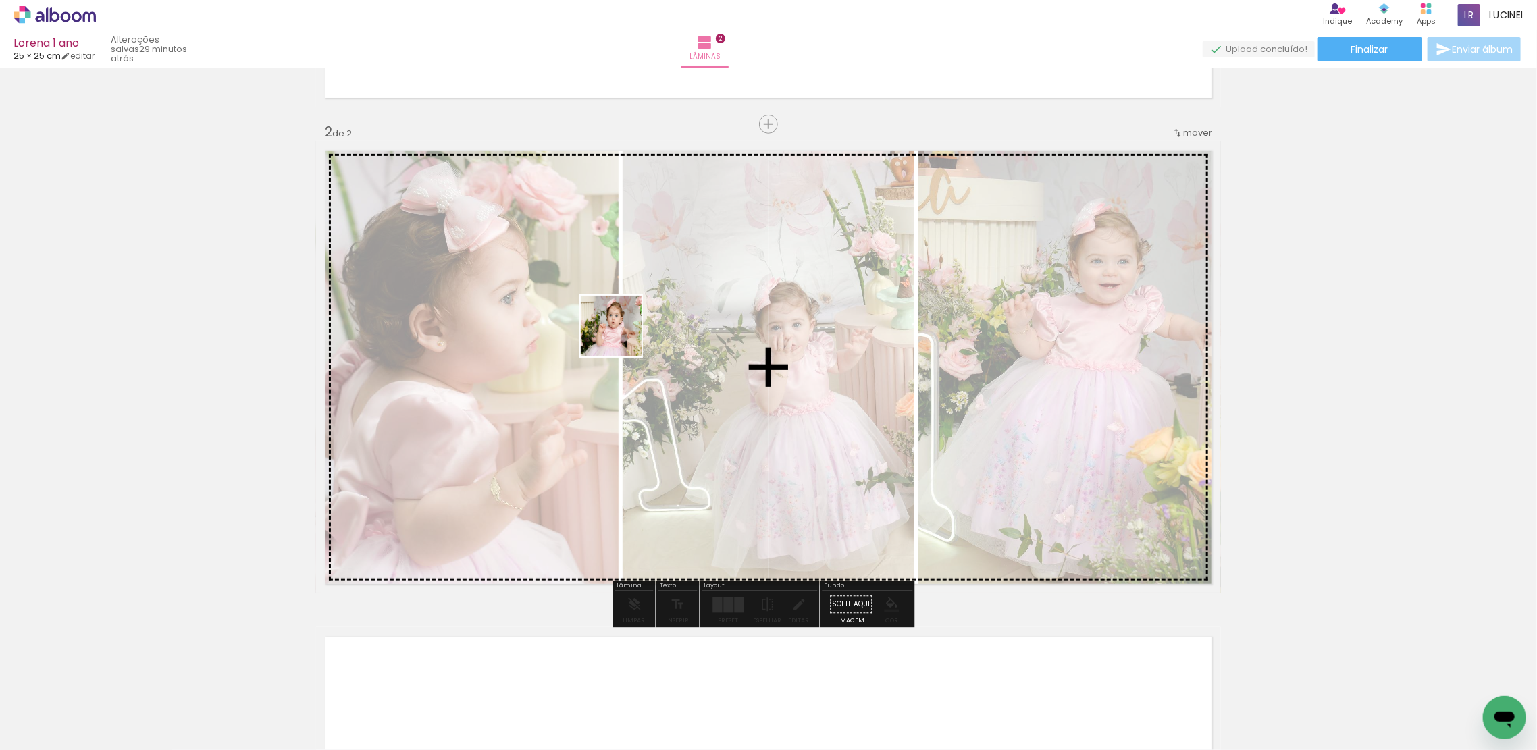
drag, startPoint x: 211, startPoint y: 719, endPoint x: 621, endPoint y: 336, distance: 561.6
click at [621, 336] on quentale-workspace at bounding box center [768, 375] width 1537 height 750
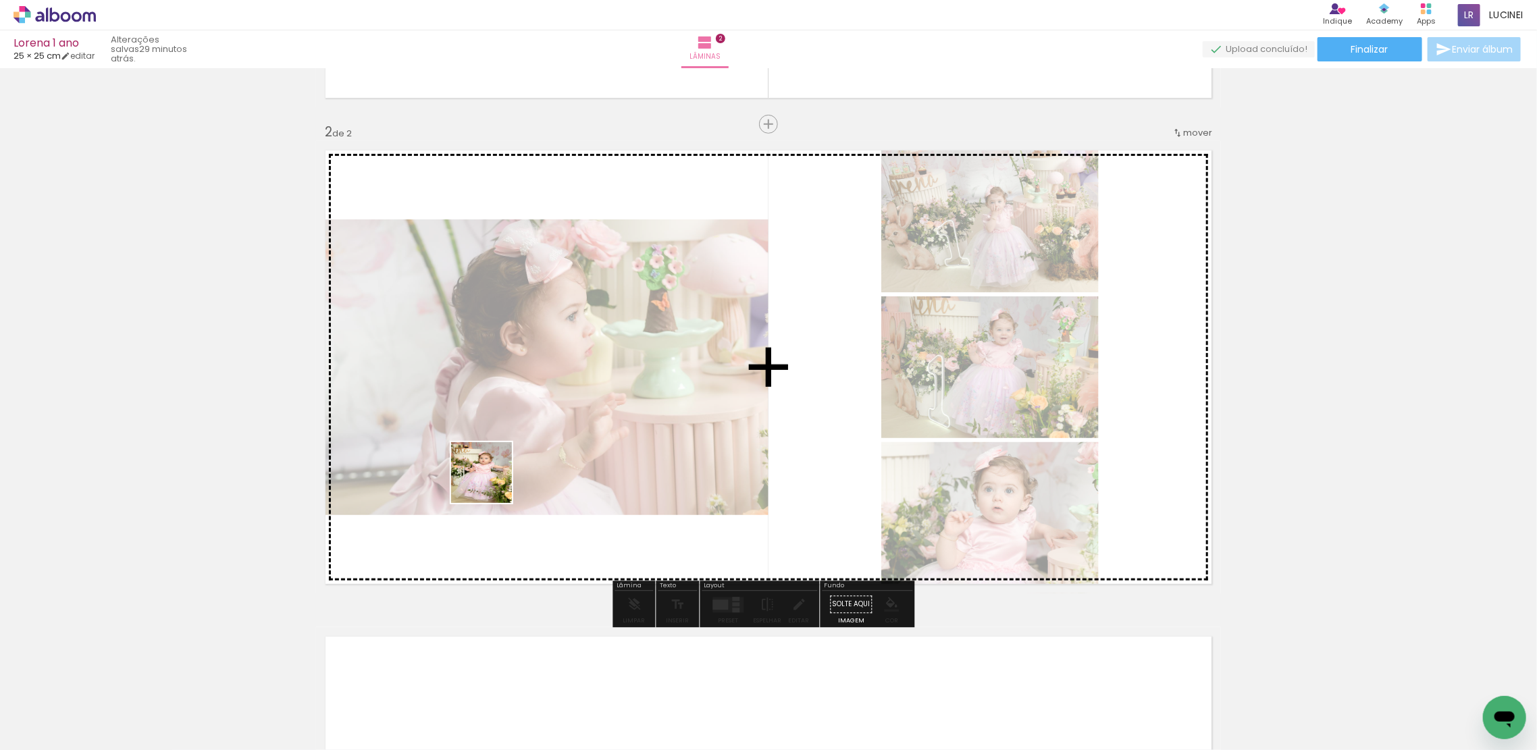
drag, startPoint x: 141, startPoint y: 717, endPoint x: 1181, endPoint y: 489, distance: 1064.4
click at [757, 345] on quentale-workspace at bounding box center [768, 375] width 1537 height 750
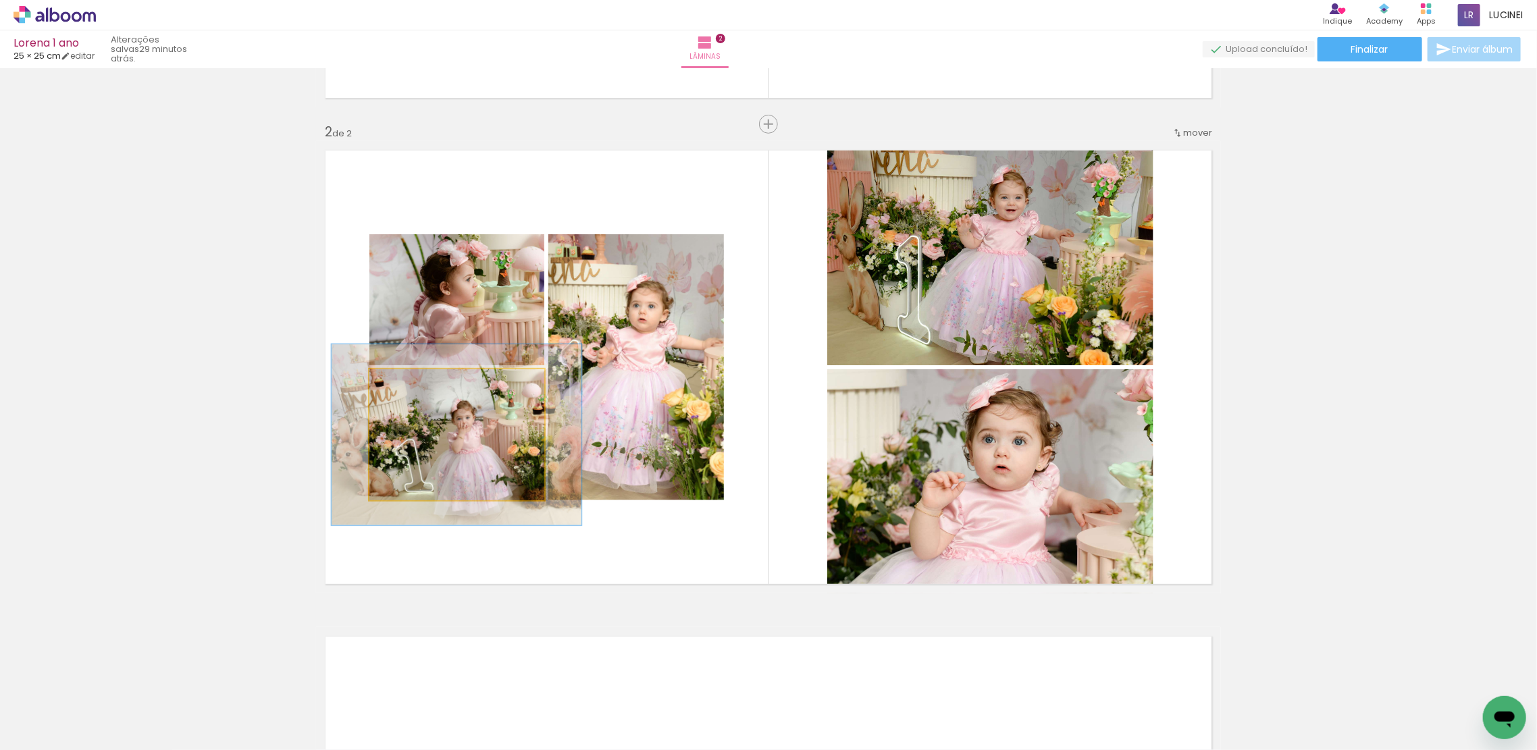
drag, startPoint x: 399, startPoint y: 386, endPoint x: 416, endPoint y: 386, distance: 17.6
type paper-slider "138"
click at [416, 386] on div at bounding box center [419, 384] width 22 height 22
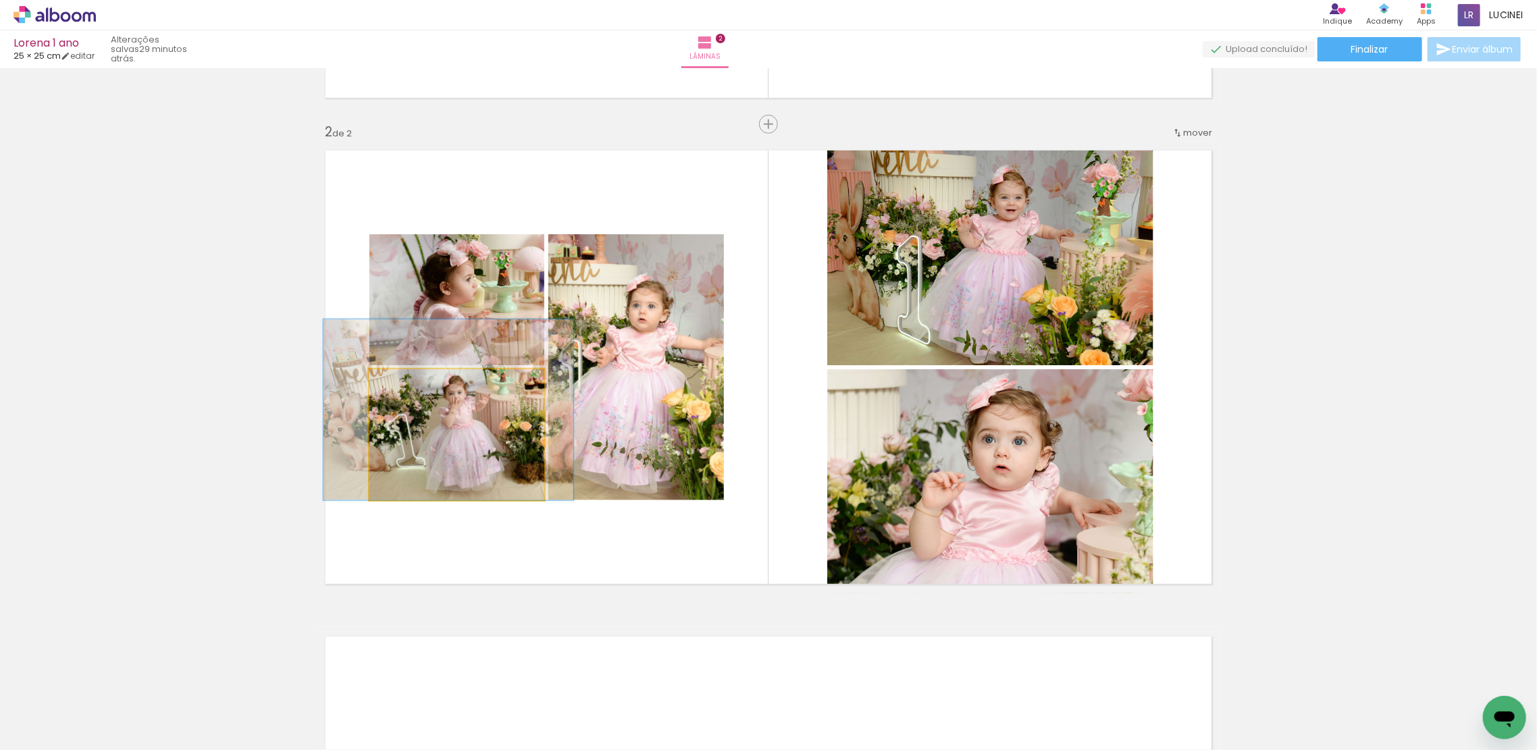
drag, startPoint x: 471, startPoint y: 457, endPoint x: 463, endPoint y: 432, distance: 26.3
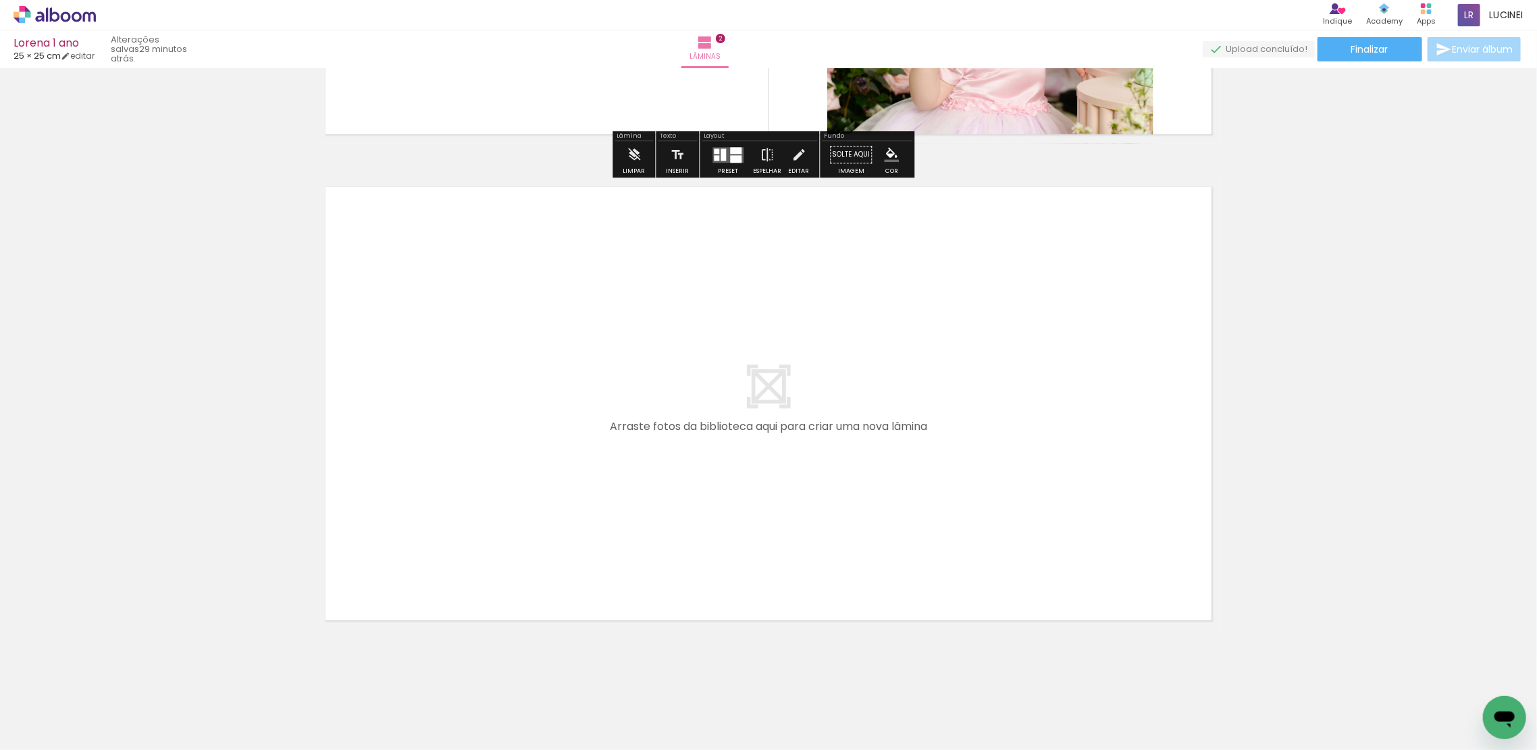
scroll to position [913, 0]
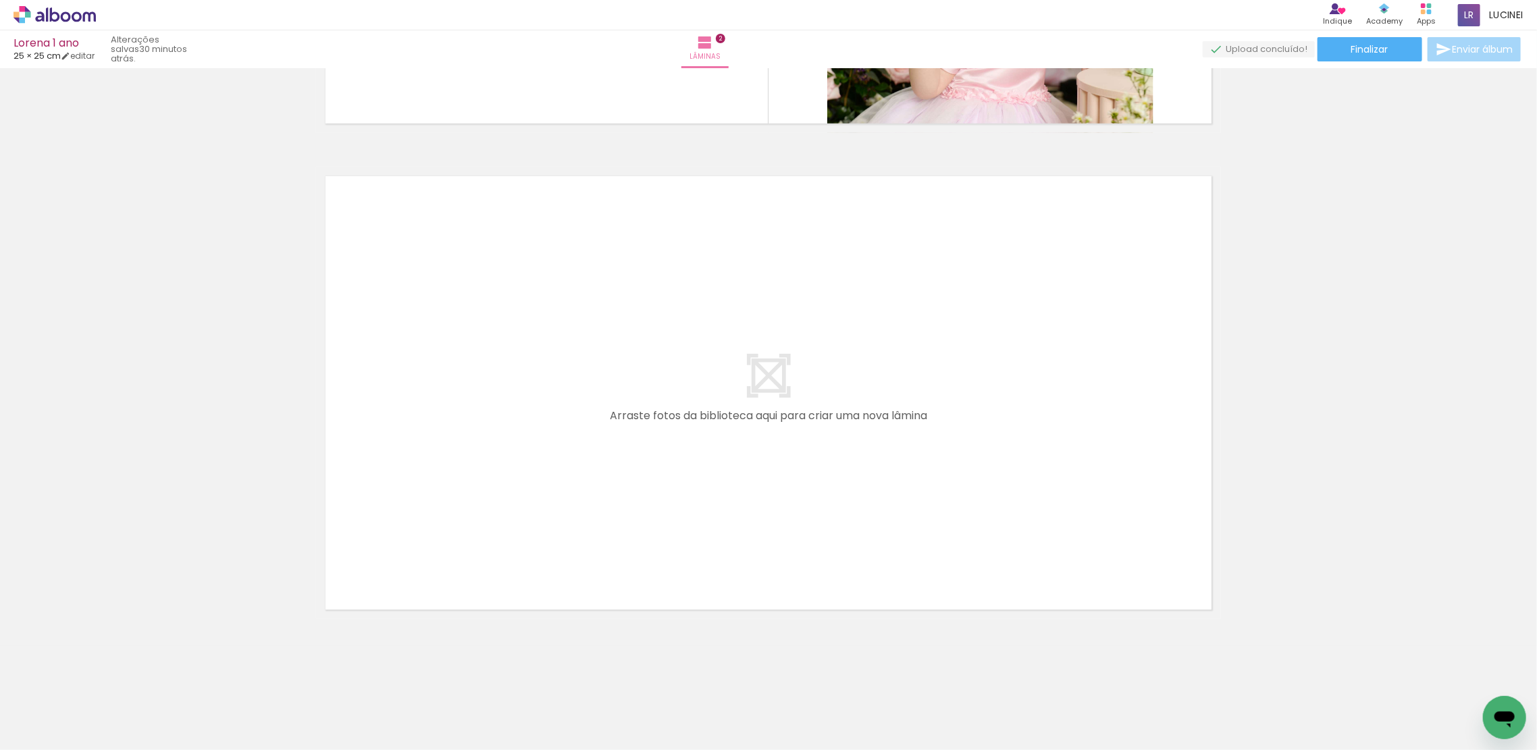
click at [66, 732] on span "Adicionar Fotos" at bounding box center [48, 732] width 41 height 15
click at [0, 0] on input "file" at bounding box center [0, 0] width 0 height 0
click at [39, 734] on span "Adicionar Fotos" at bounding box center [48, 732] width 41 height 15
click at [0, 0] on input "file" at bounding box center [0, 0] width 0 height 0
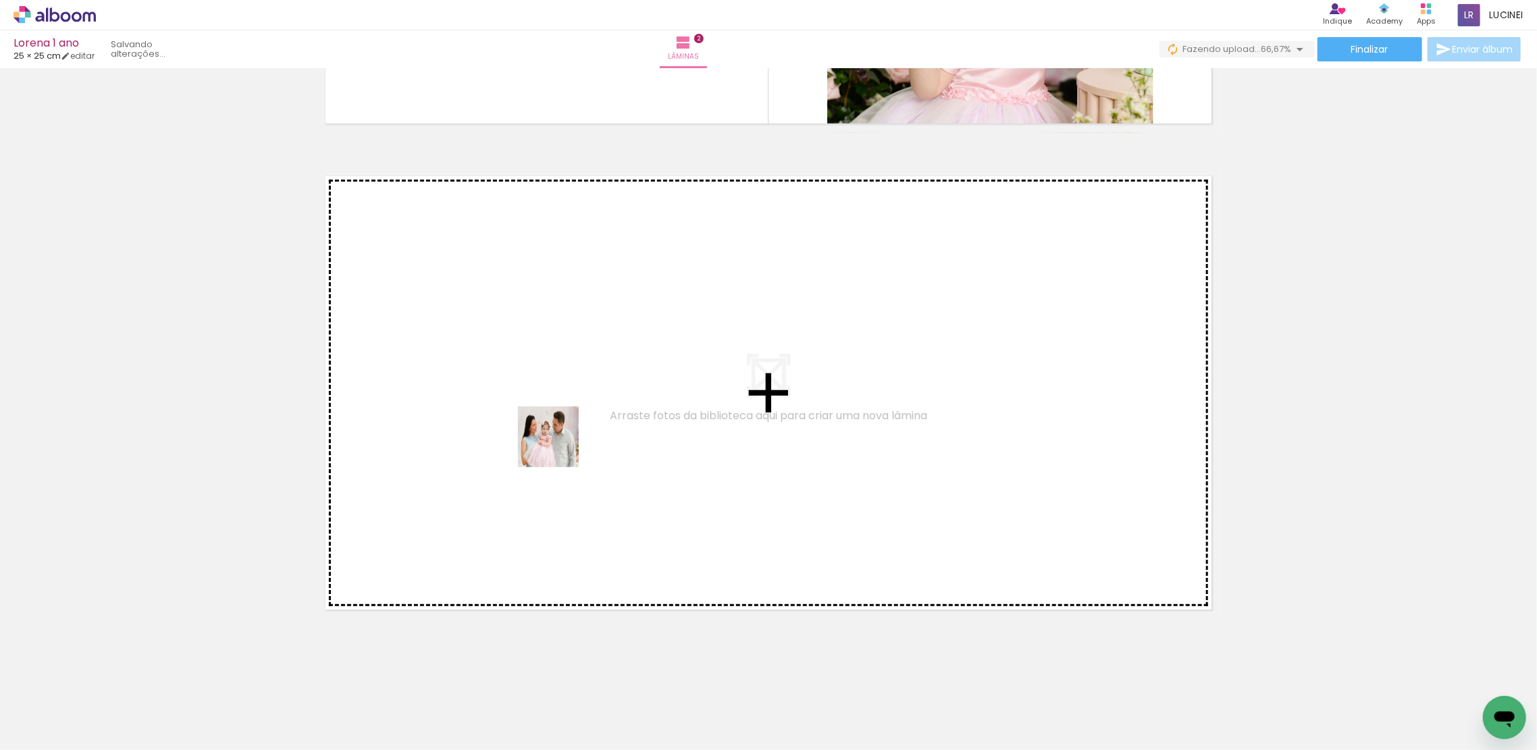
drag, startPoint x: 670, startPoint y: 723, endPoint x: 548, endPoint y: 421, distance: 325.8
click at [548, 421] on quentale-workspace at bounding box center [768, 375] width 1537 height 750
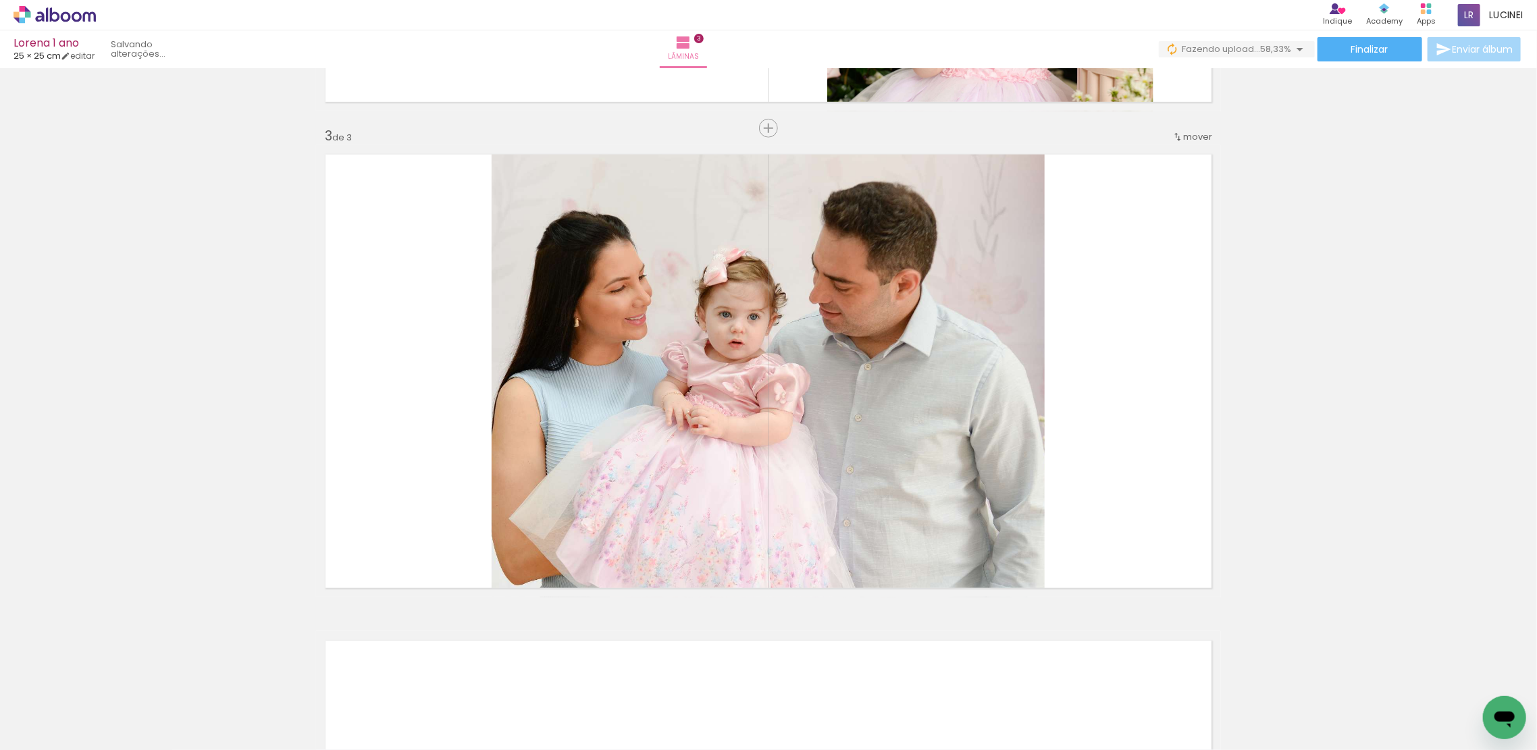
scroll to position [939, 0]
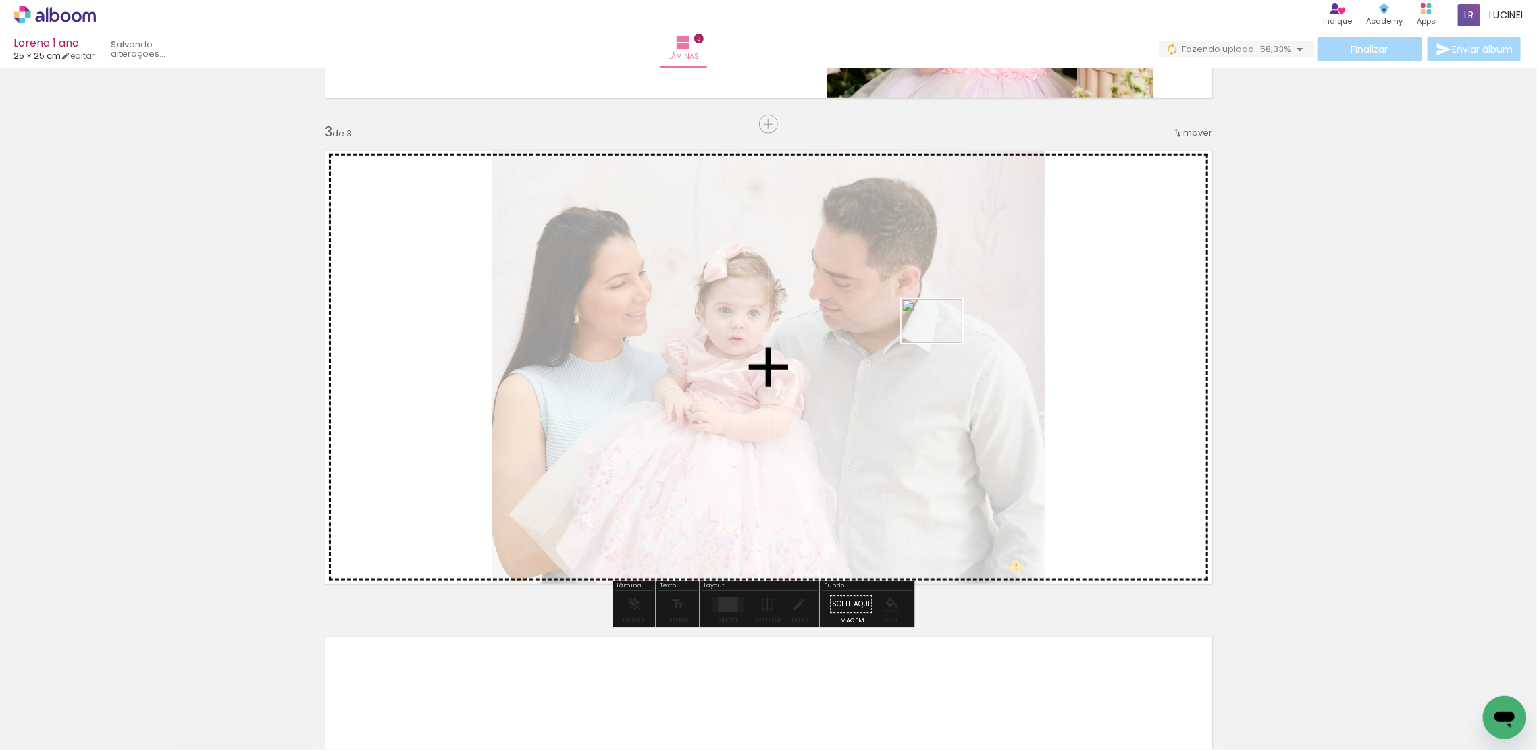
drag, startPoint x: 773, startPoint y: 670, endPoint x: 942, endPoint y: 340, distance: 371.0
click at [942, 340] on quentale-workspace at bounding box center [768, 375] width 1537 height 750
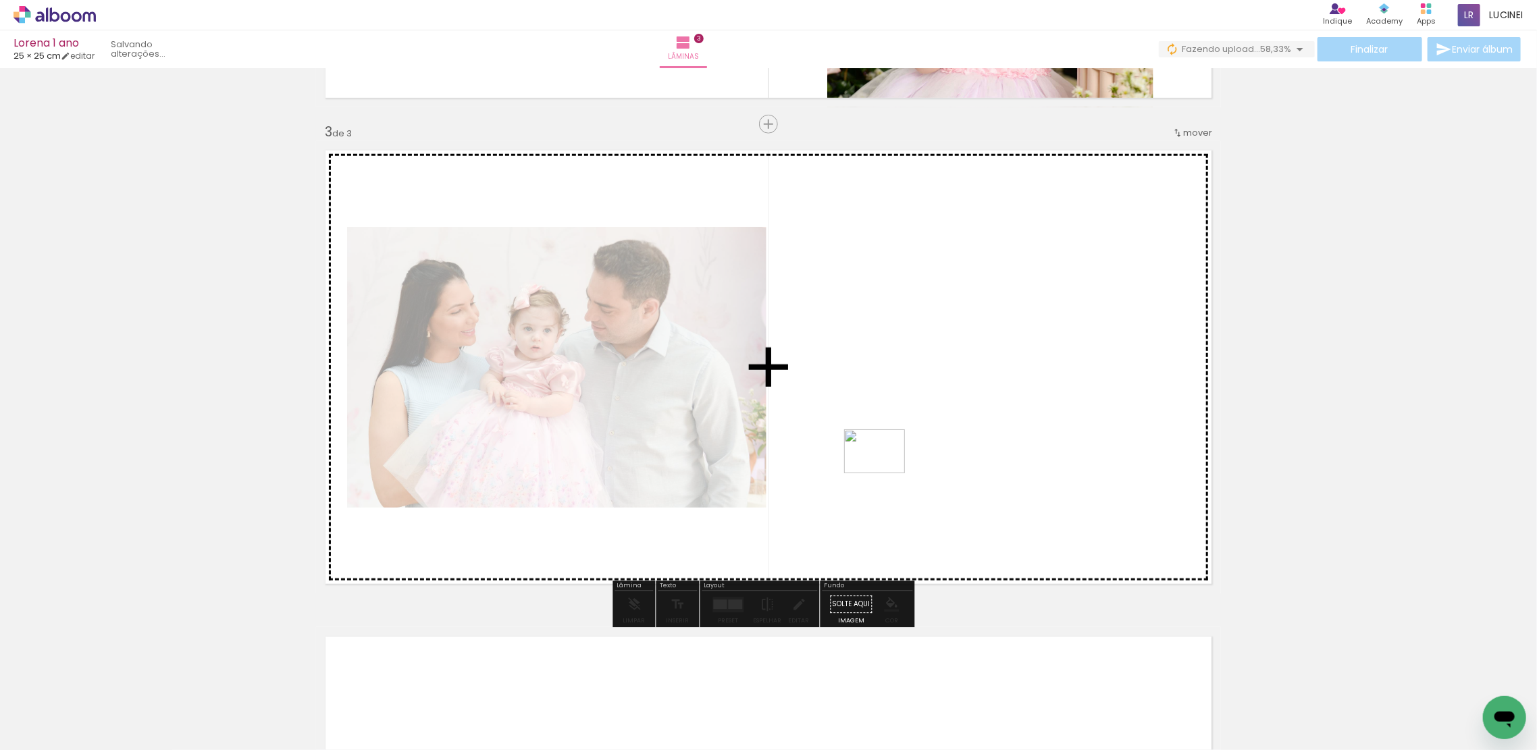
drag, startPoint x: 836, startPoint y: 668, endPoint x: 885, endPoint y: 470, distance: 204.0
click at [885, 470] on quentale-workspace at bounding box center [768, 375] width 1537 height 750
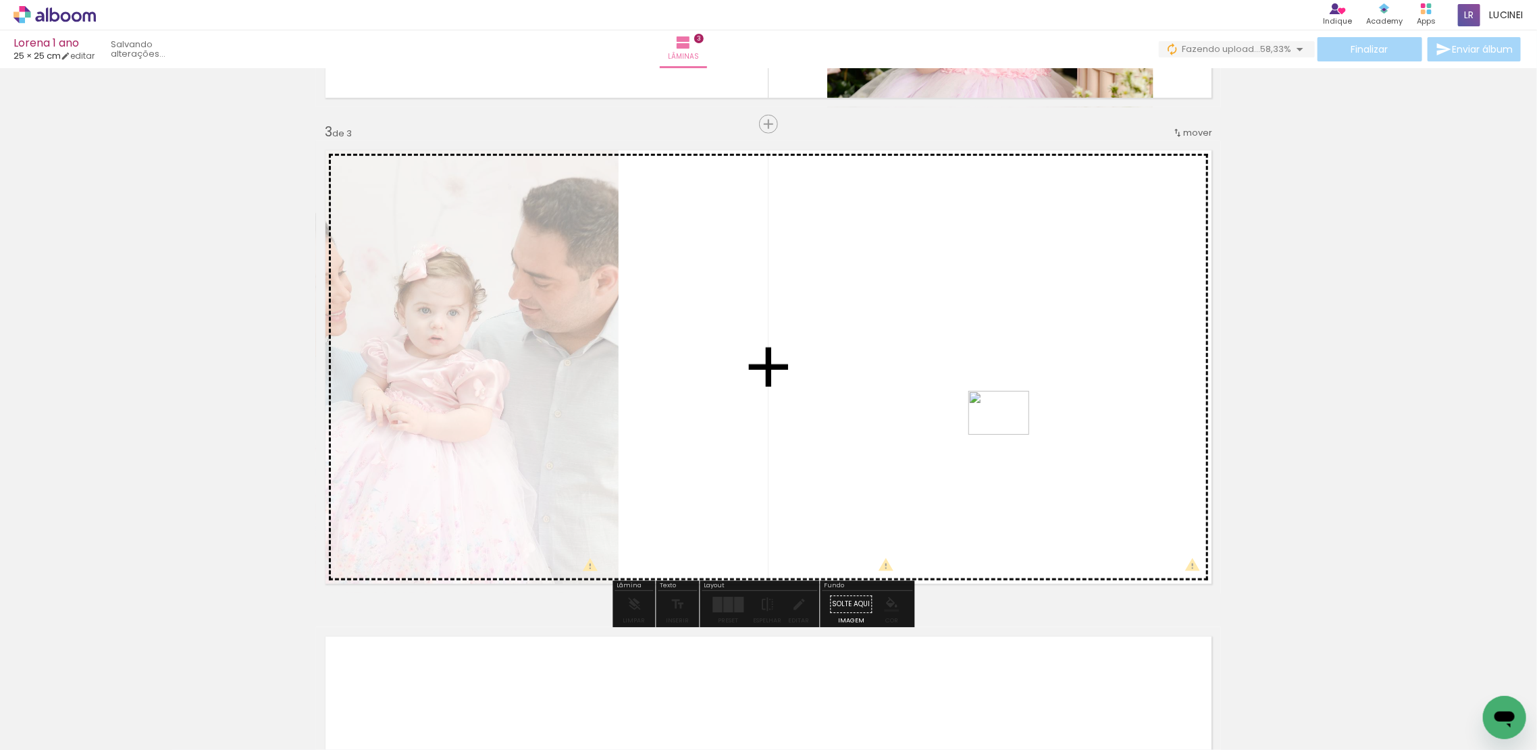
drag, startPoint x: 889, startPoint y: 714, endPoint x: 1163, endPoint y: 636, distance: 284.4
click at [1010, 432] on quentale-workspace at bounding box center [768, 375] width 1537 height 750
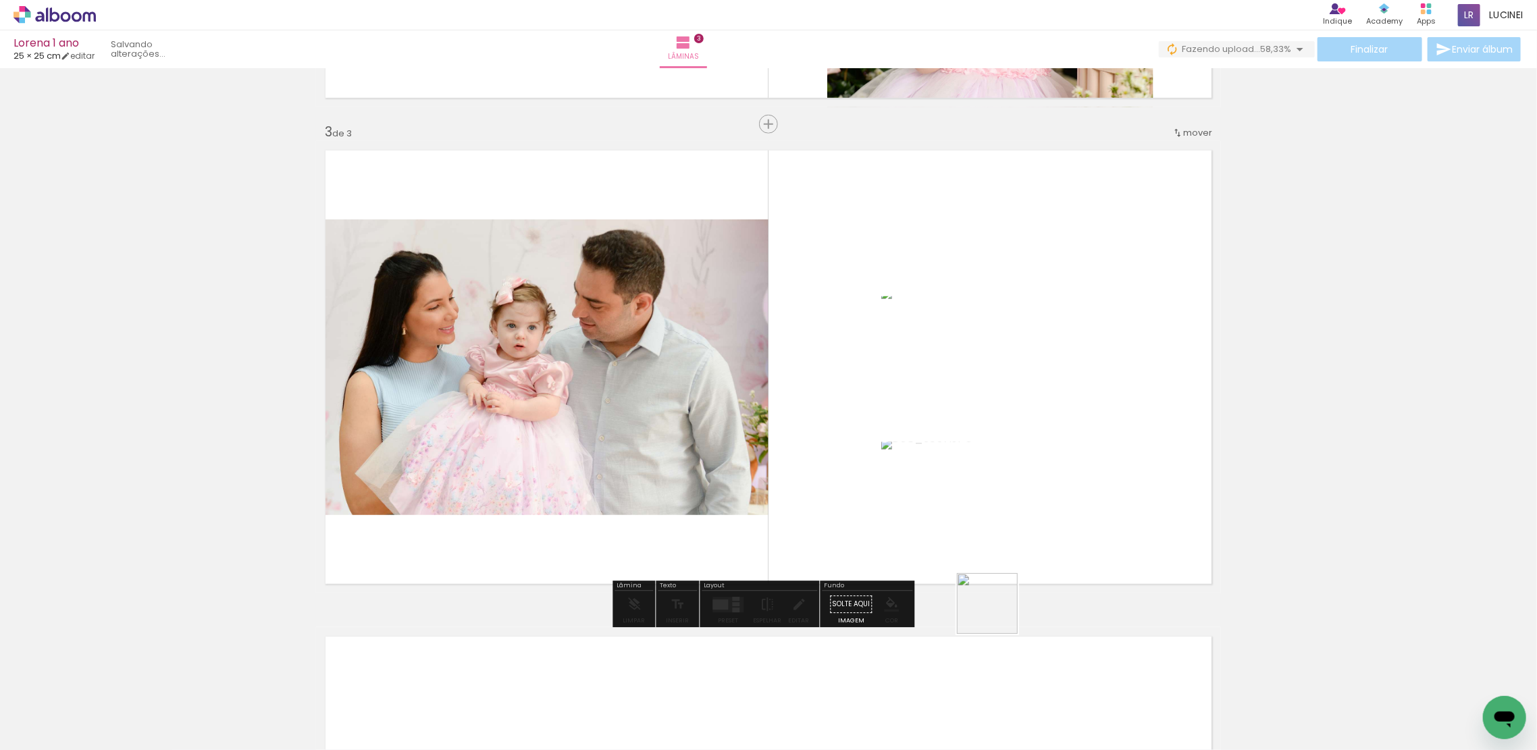
drag, startPoint x: 988, startPoint y: 661, endPoint x: 1381, endPoint y: 503, distance: 424.4
click at [1058, 374] on quentale-workspace at bounding box center [768, 375] width 1537 height 750
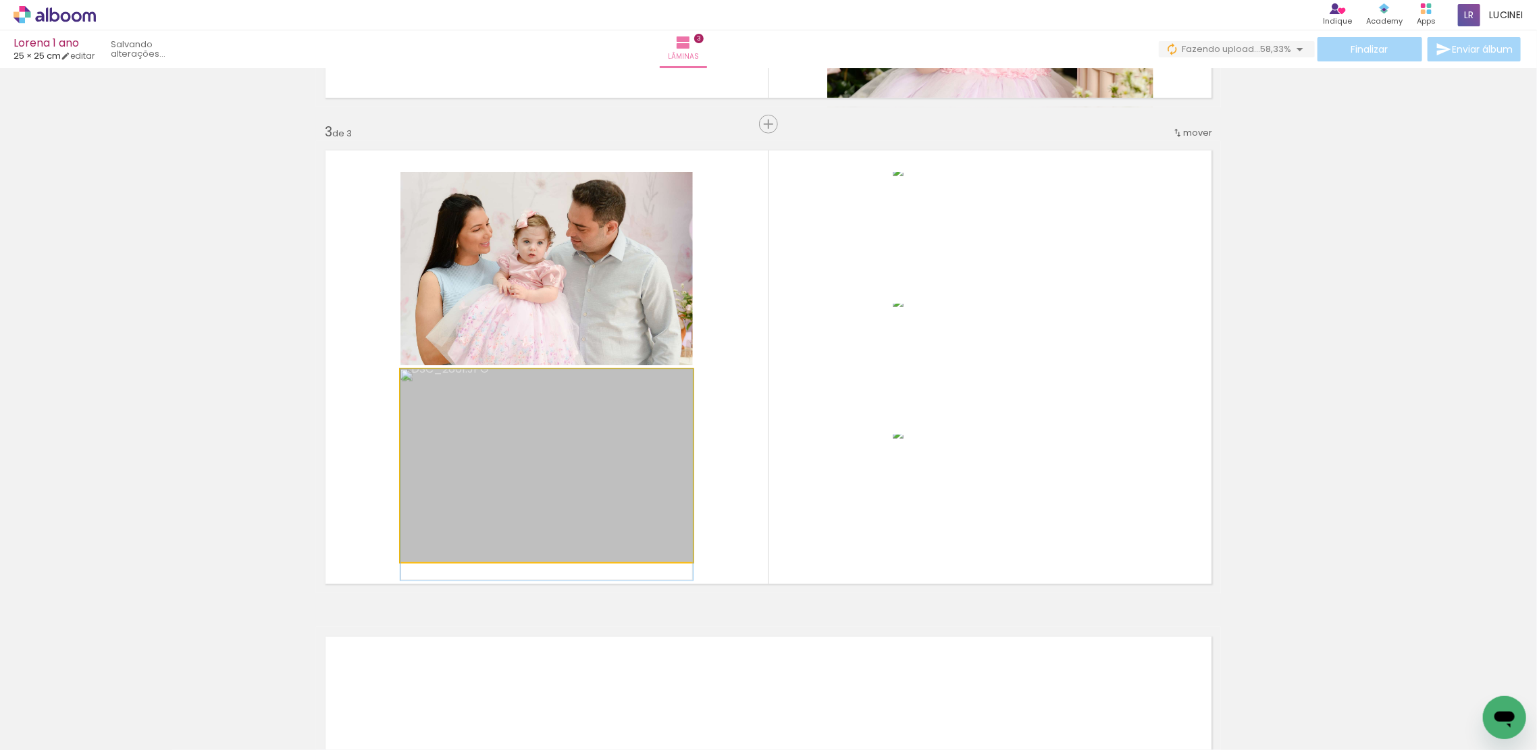
drag, startPoint x: 627, startPoint y: 465, endPoint x: 648, endPoint y: 499, distance: 40.1
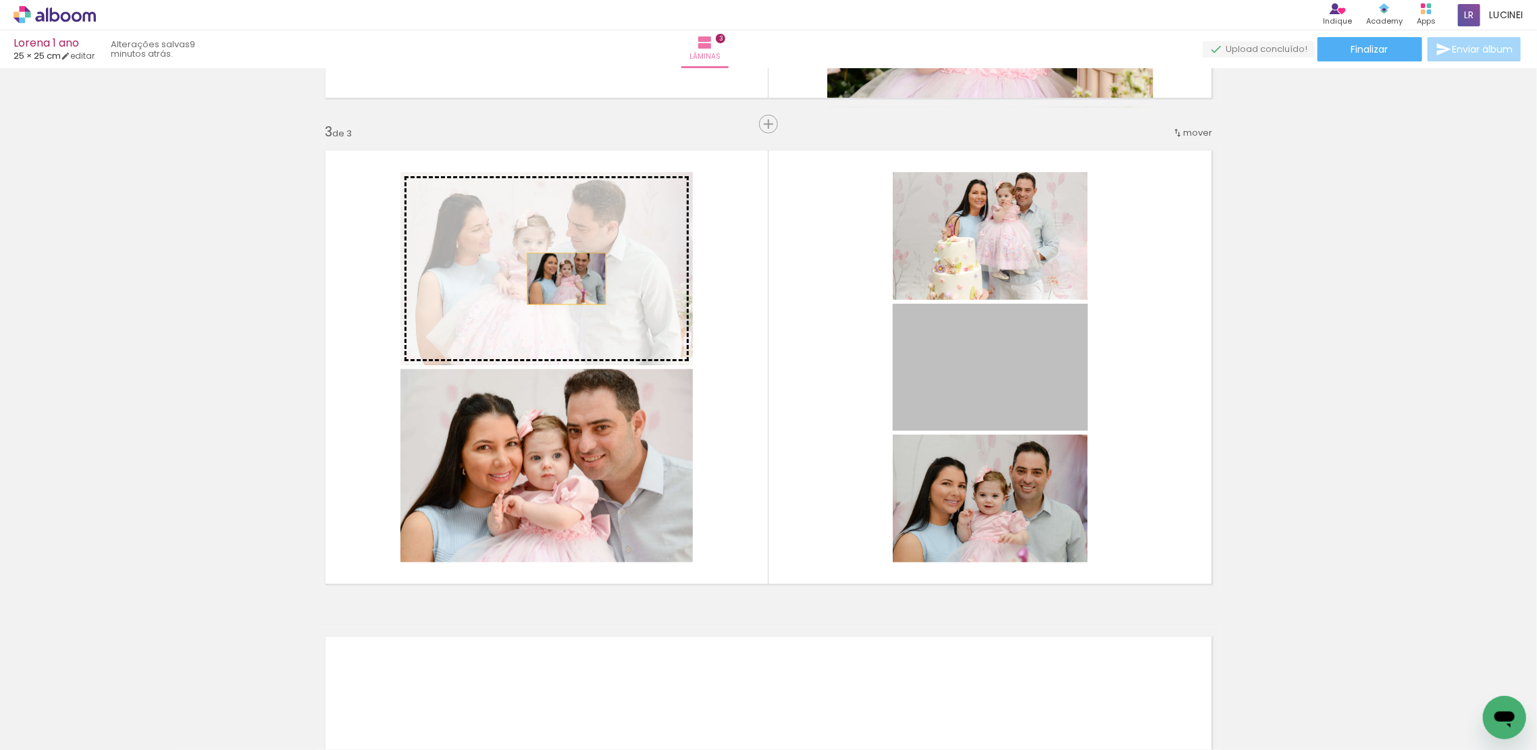
drag, startPoint x: 1007, startPoint y: 388, endPoint x: 566, endPoint y: 290, distance: 452.0
click at [0, 0] on slot at bounding box center [0, 0] width 0 height 0
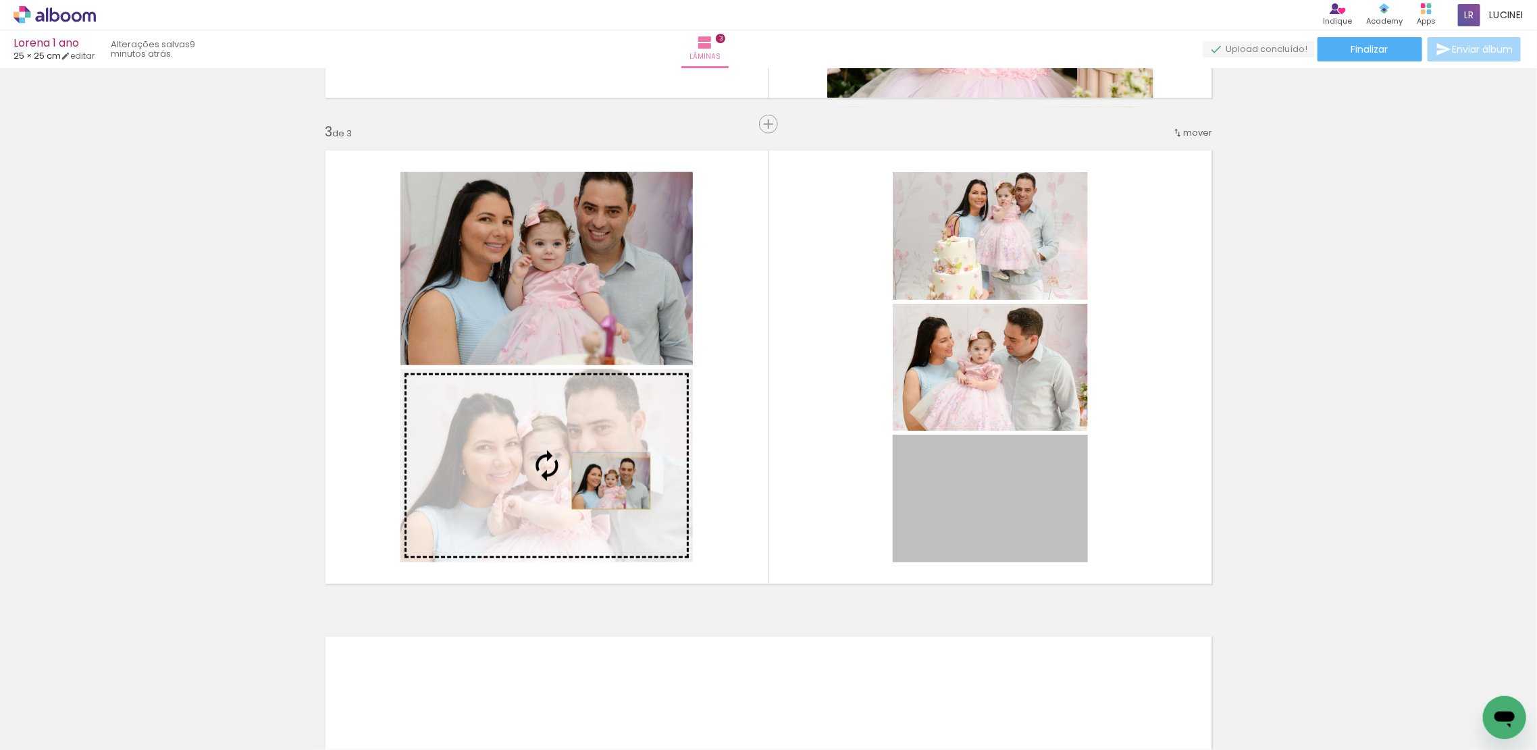
drag, startPoint x: 1021, startPoint y: 534, endPoint x: 811, endPoint y: 522, distance: 210.4
click at [0, 0] on slot at bounding box center [0, 0] width 0 height 0
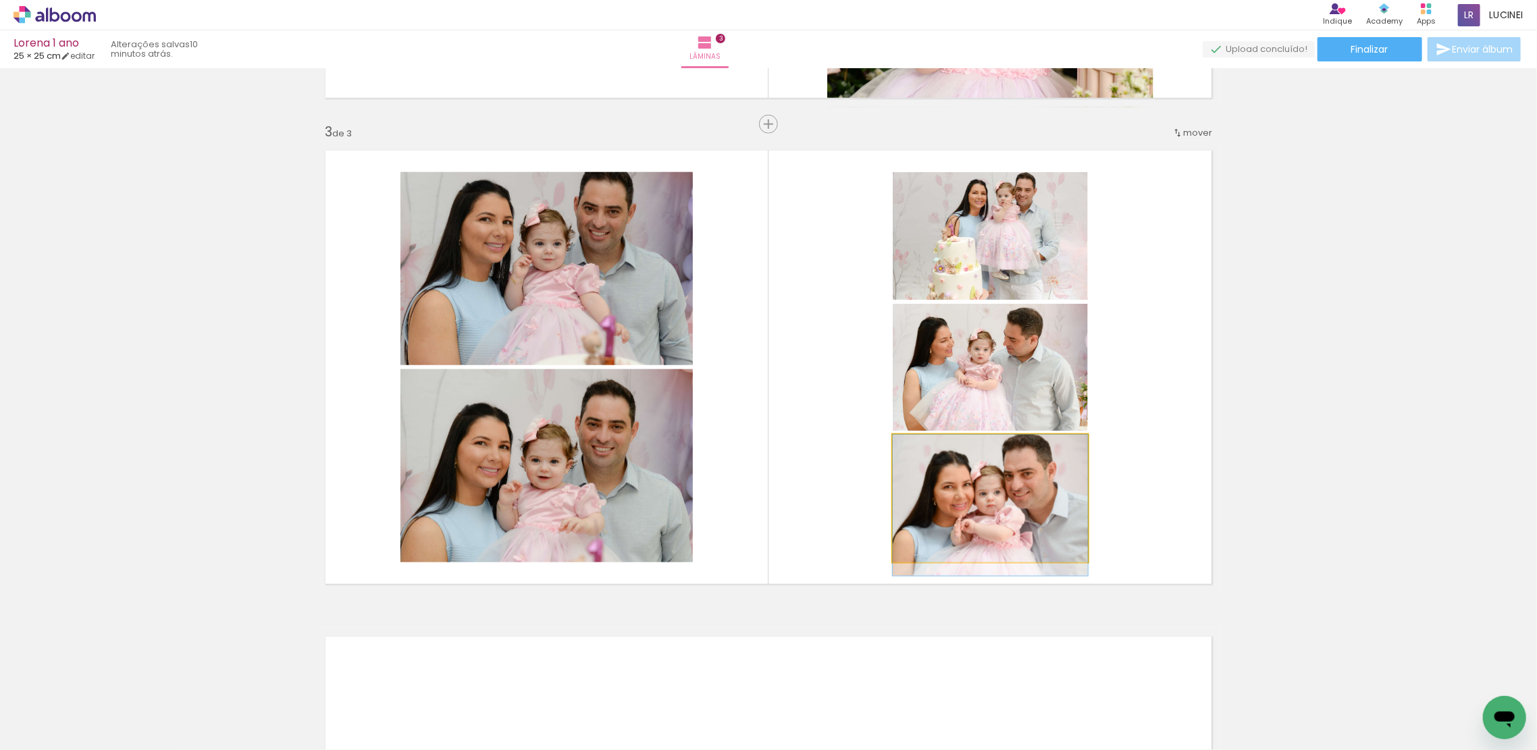
drag, startPoint x: 1000, startPoint y: 505, endPoint x: 1002, endPoint y: 532, distance: 26.4
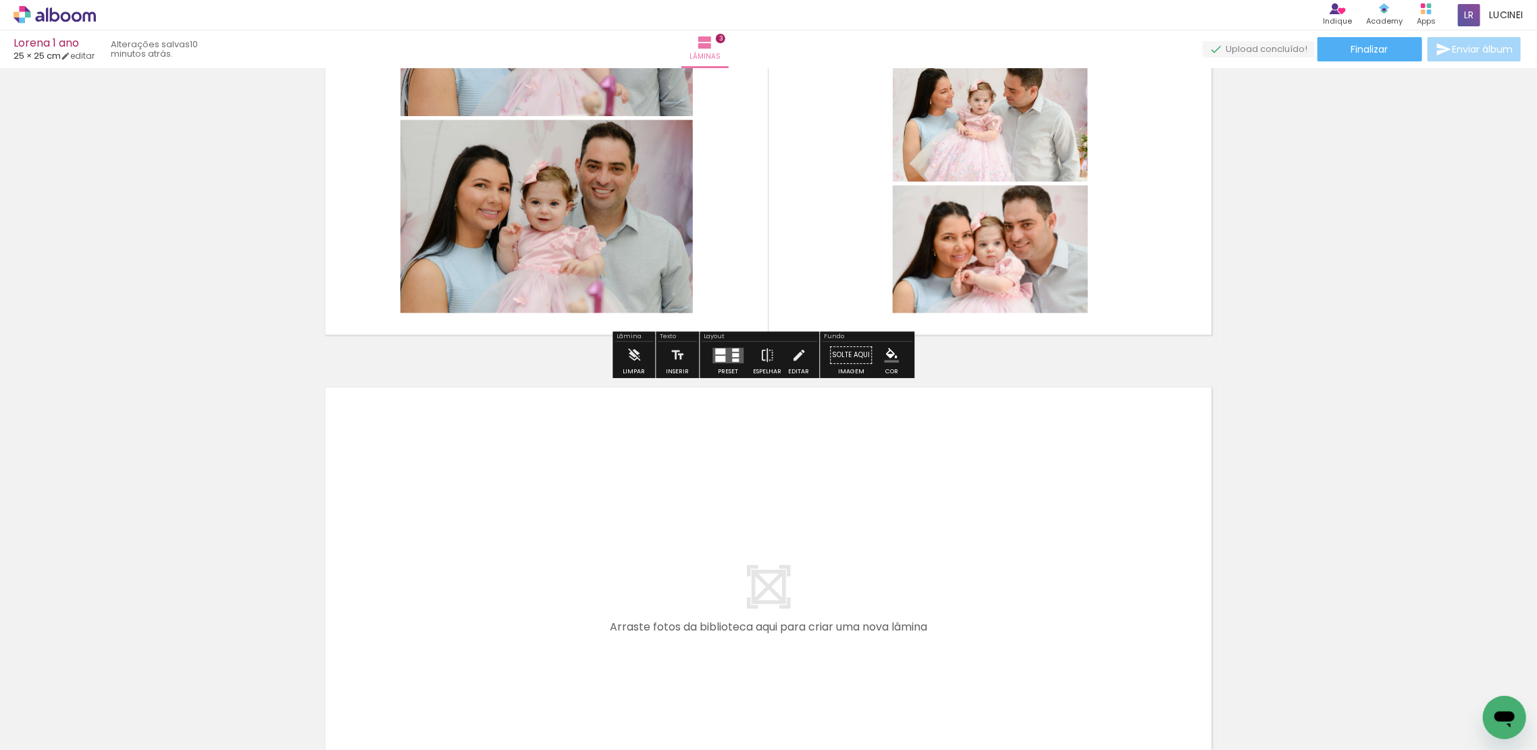
scroll to position [1209, 0]
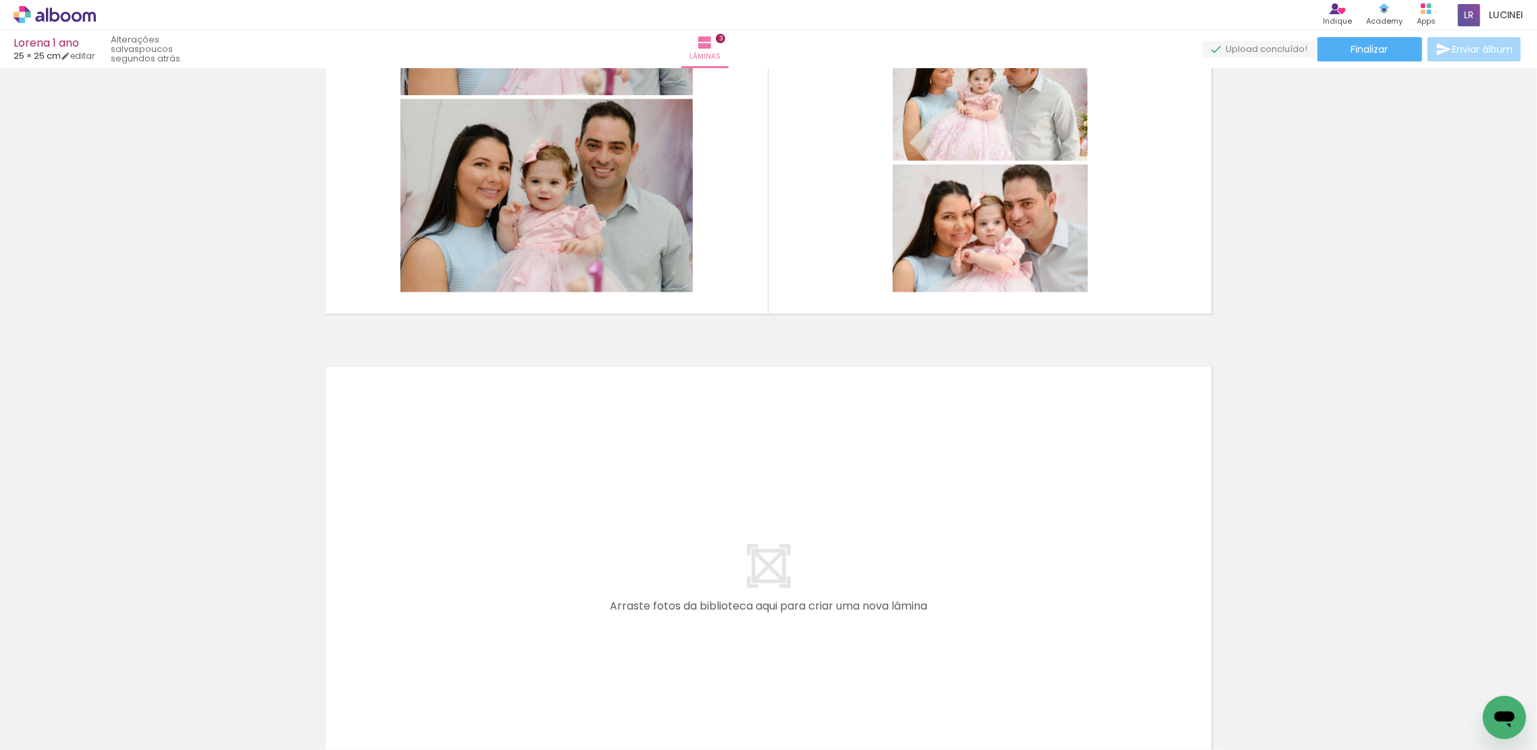
click at [41, 734] on span "Adicionar Fotos" at bounding box center [48, 732] width 41 height 15
click at [0, 0] on input "file" at bounding box center [0, 0] width 0 height 0
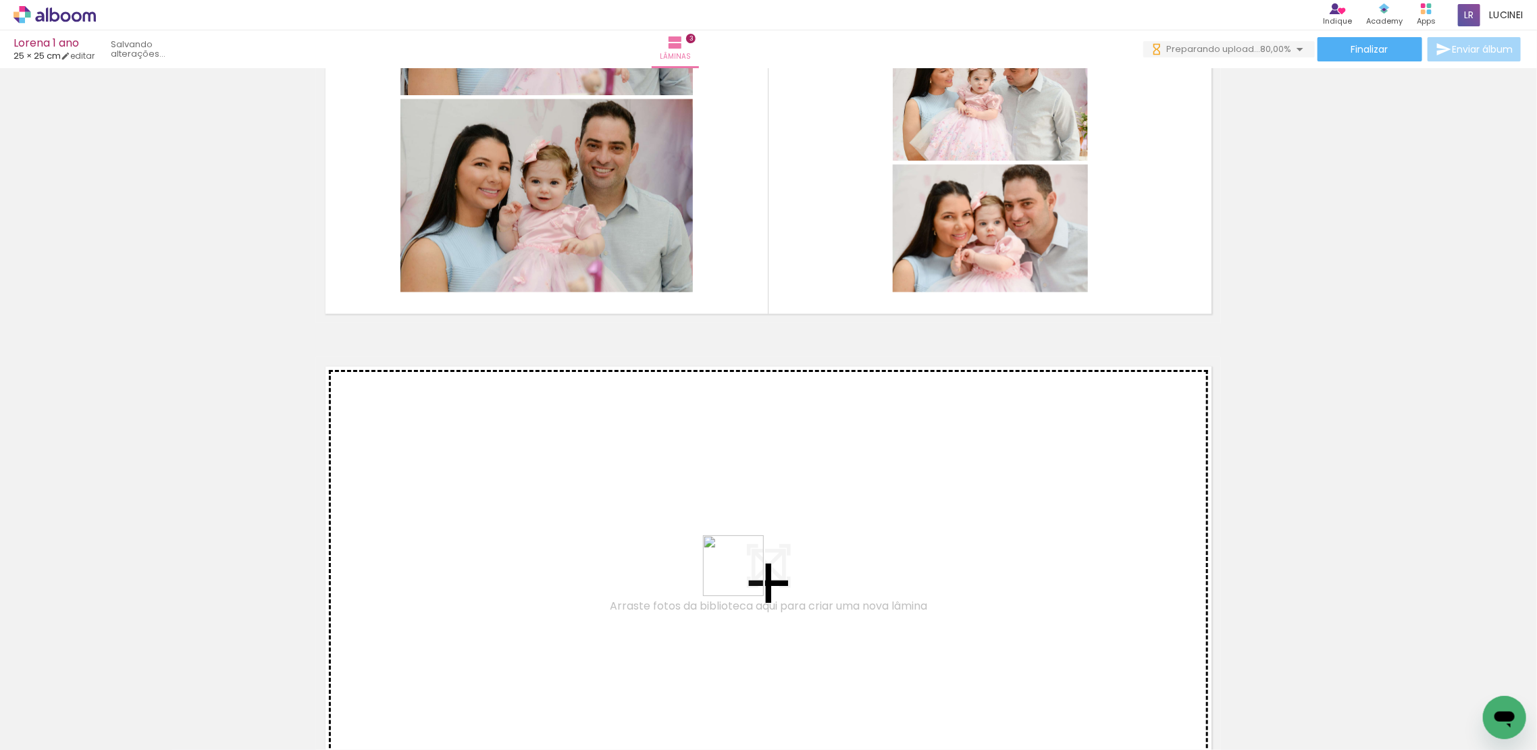
drag, startPoint x: 1051, startPoint y: 732, endPoint x: 696, endPoint y: 563, distance: 393.1
click at [696, 563] on quentale-workspace at bounding box center [768, 375] width 1537 height 750
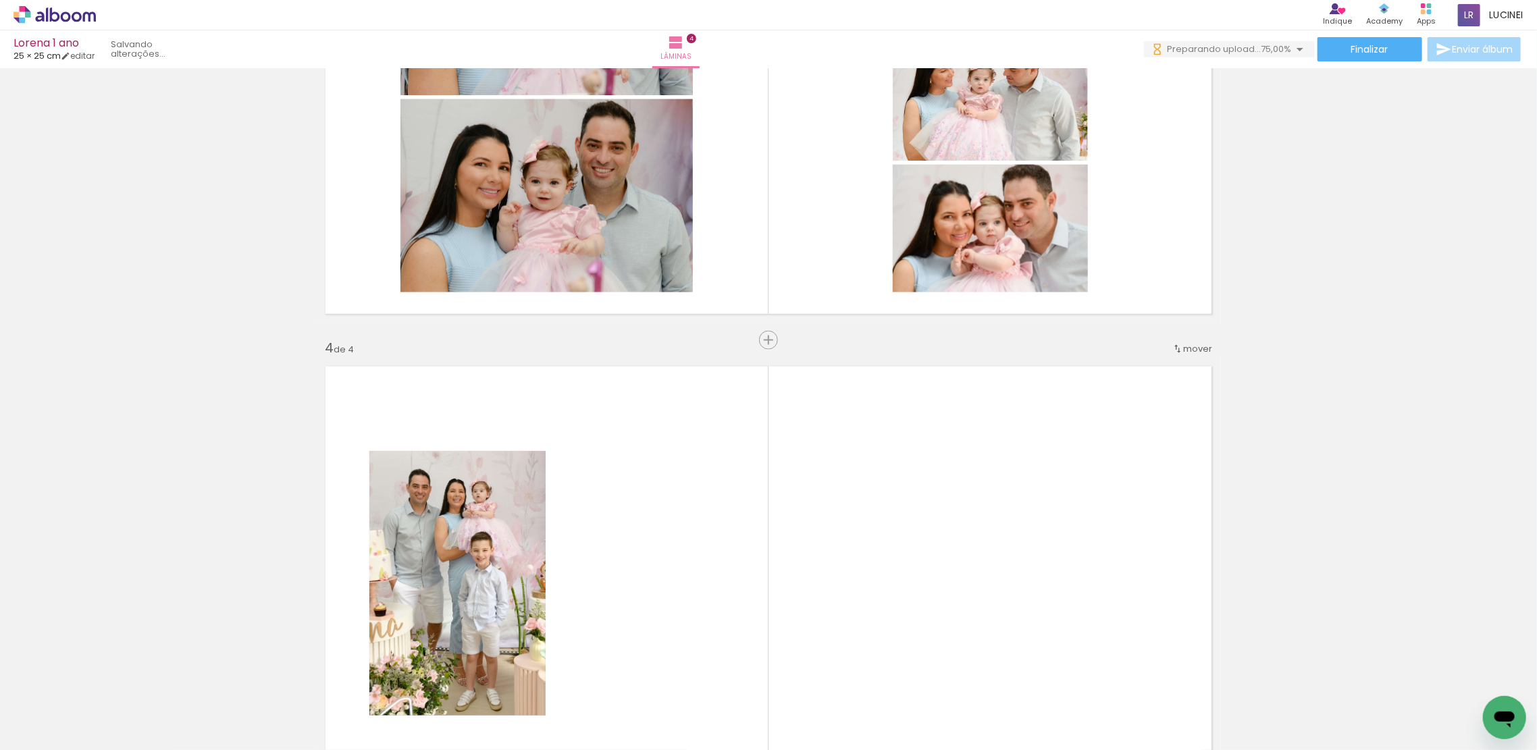
scroll to position [1425, 0]
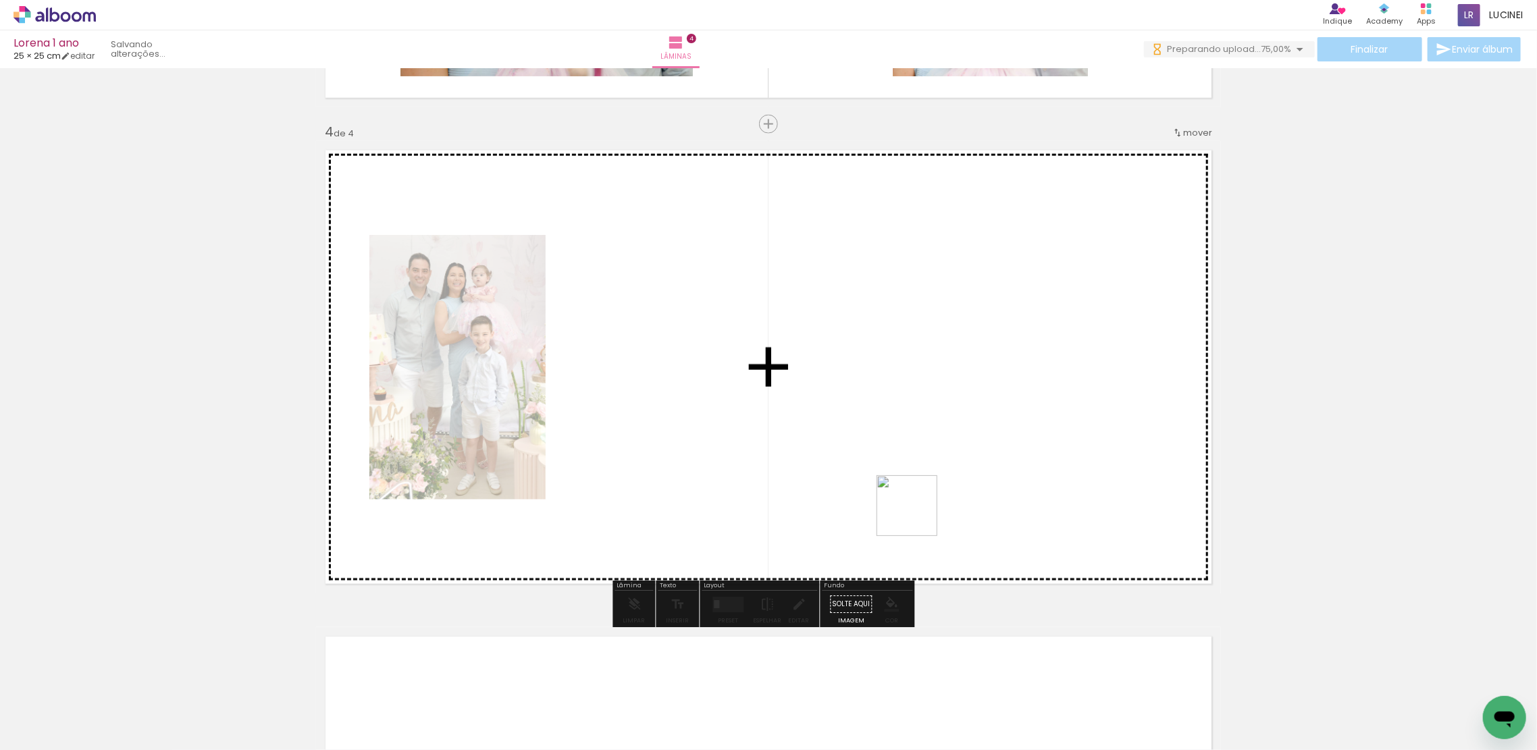
drag, startPoint x: 1124, startPoint y: 711, endPoint x: 910, endPoint y: 506, distance: 296.2
click at [910, 506] on quentale-workspace at bounding box center [768, 375] width 1537 height 750
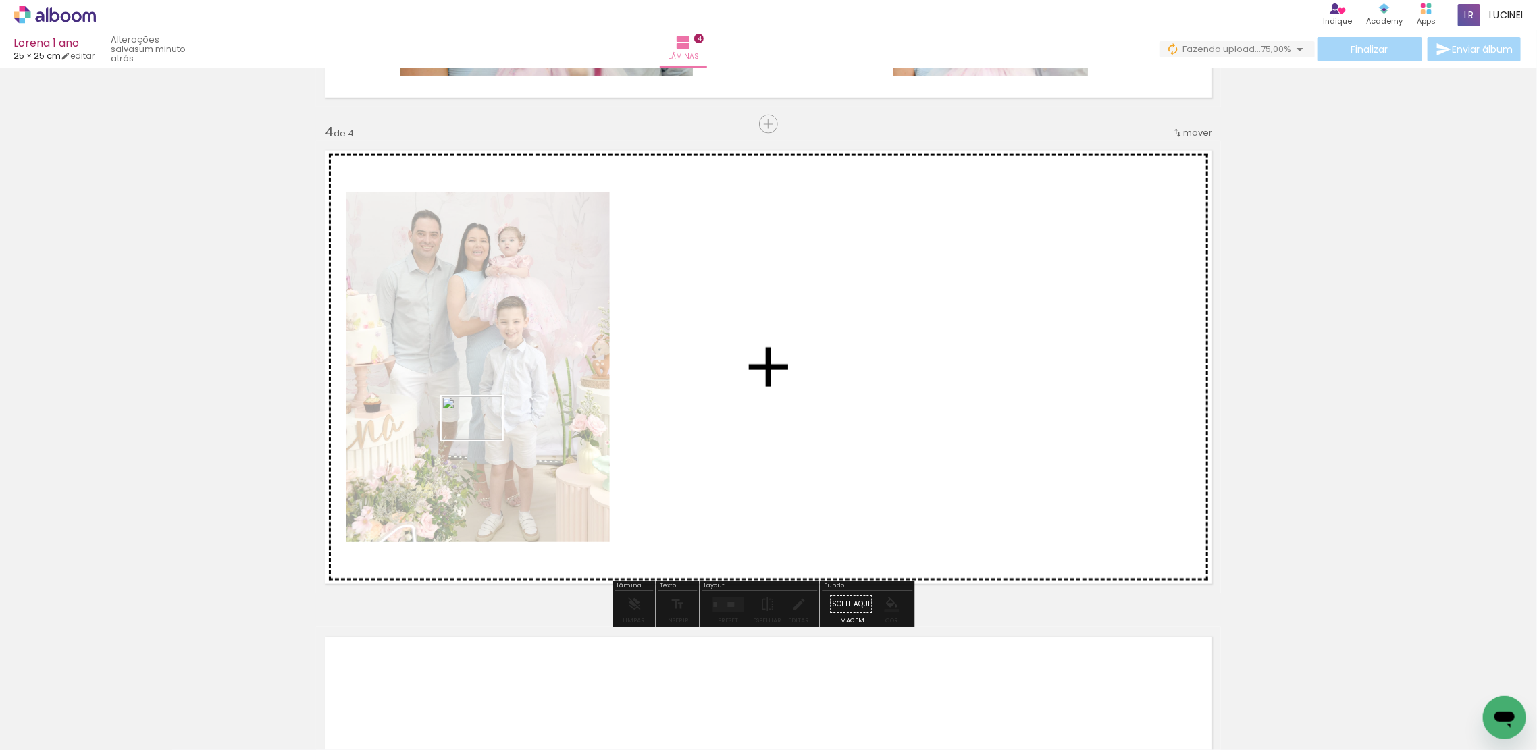
drag, startPoint x: 1194, startPoint y: 715, endPoint x: 482, endPoint y: 437, distance: 764.4
click at [482, 437] on quentale-workspace at bounding box center [768, 375] width 1537 height 750
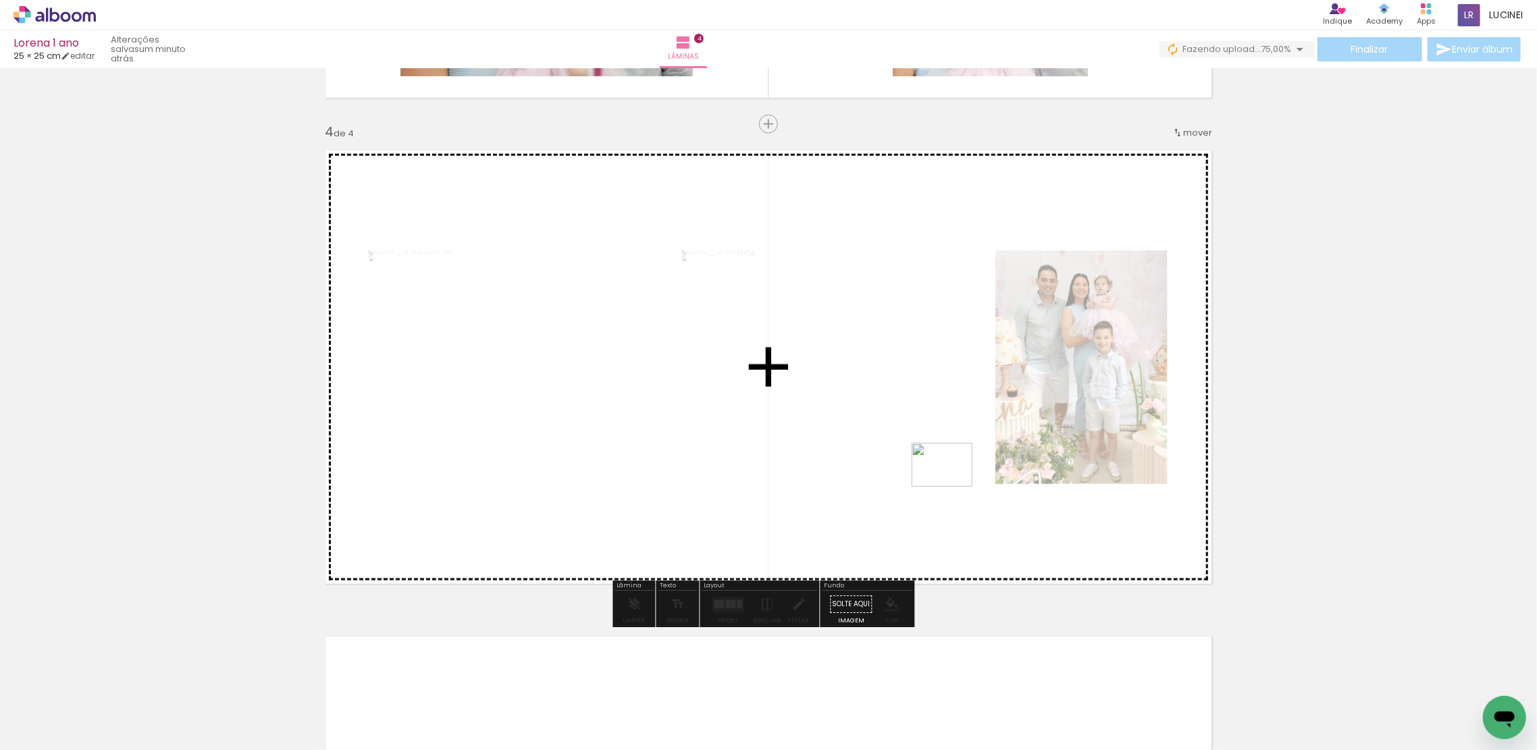
drag, startPoint x: 1281, startPoint y: 718, endPoint x: 952, endPoint y: 484, distance: 403.9
click at [952, 484] on quentale-workspace at bounding box center [768, 375] width 1537 height 750
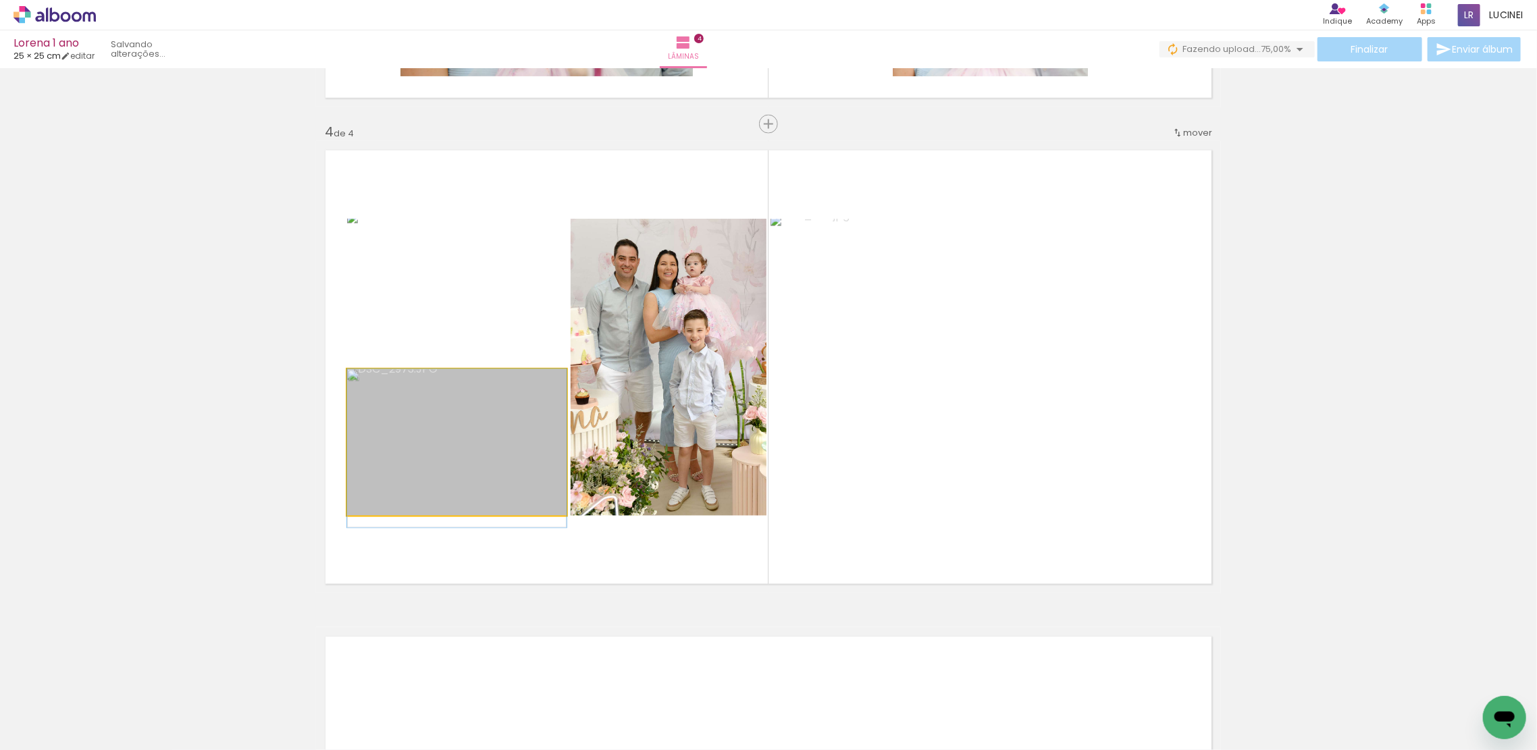
drag, startPoint x: 492, startPoint y: 403, endPoint x: 493, endPoint y: 415, distance: 12.9
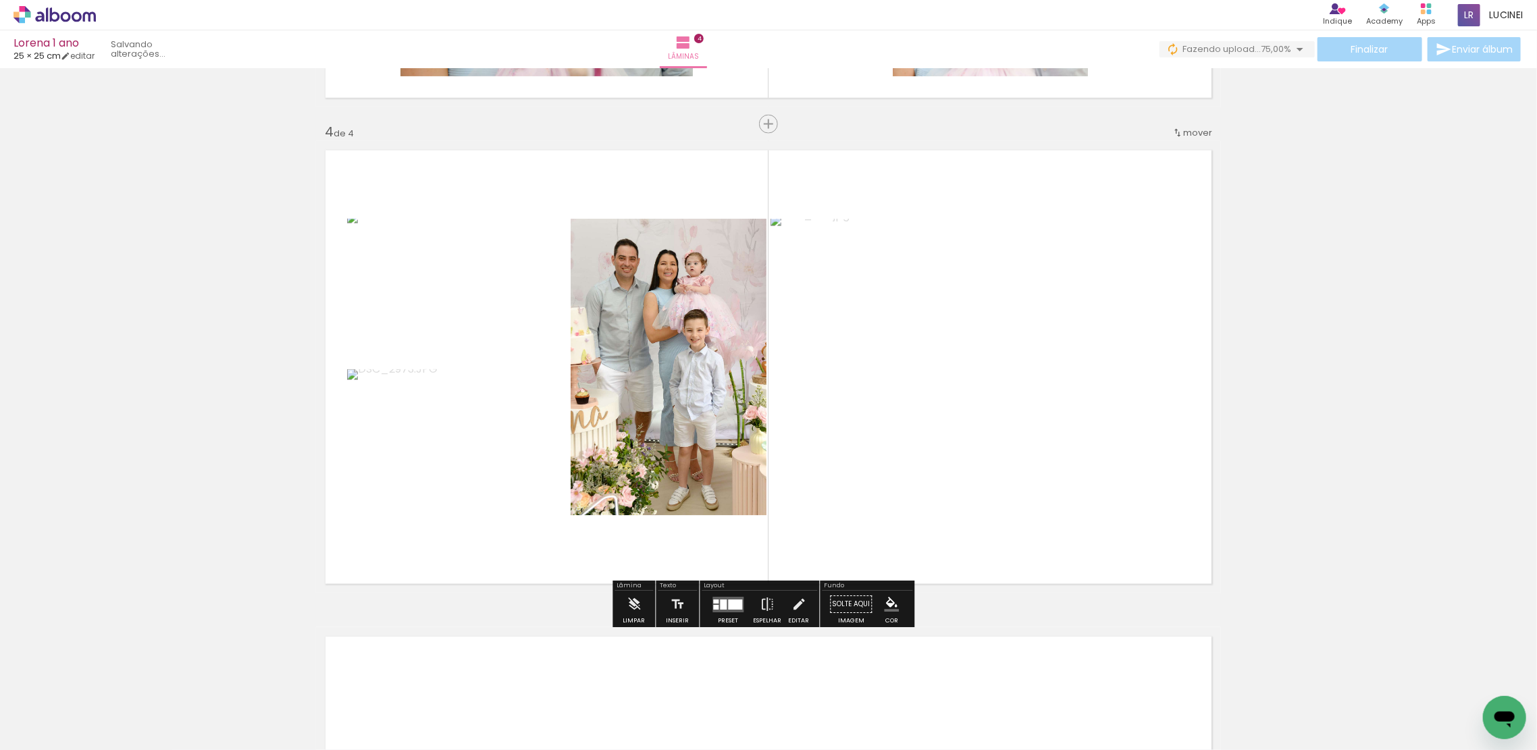
click at [711, 400] on quentale-photo at bounding box center [669, 367] width 196 height 297
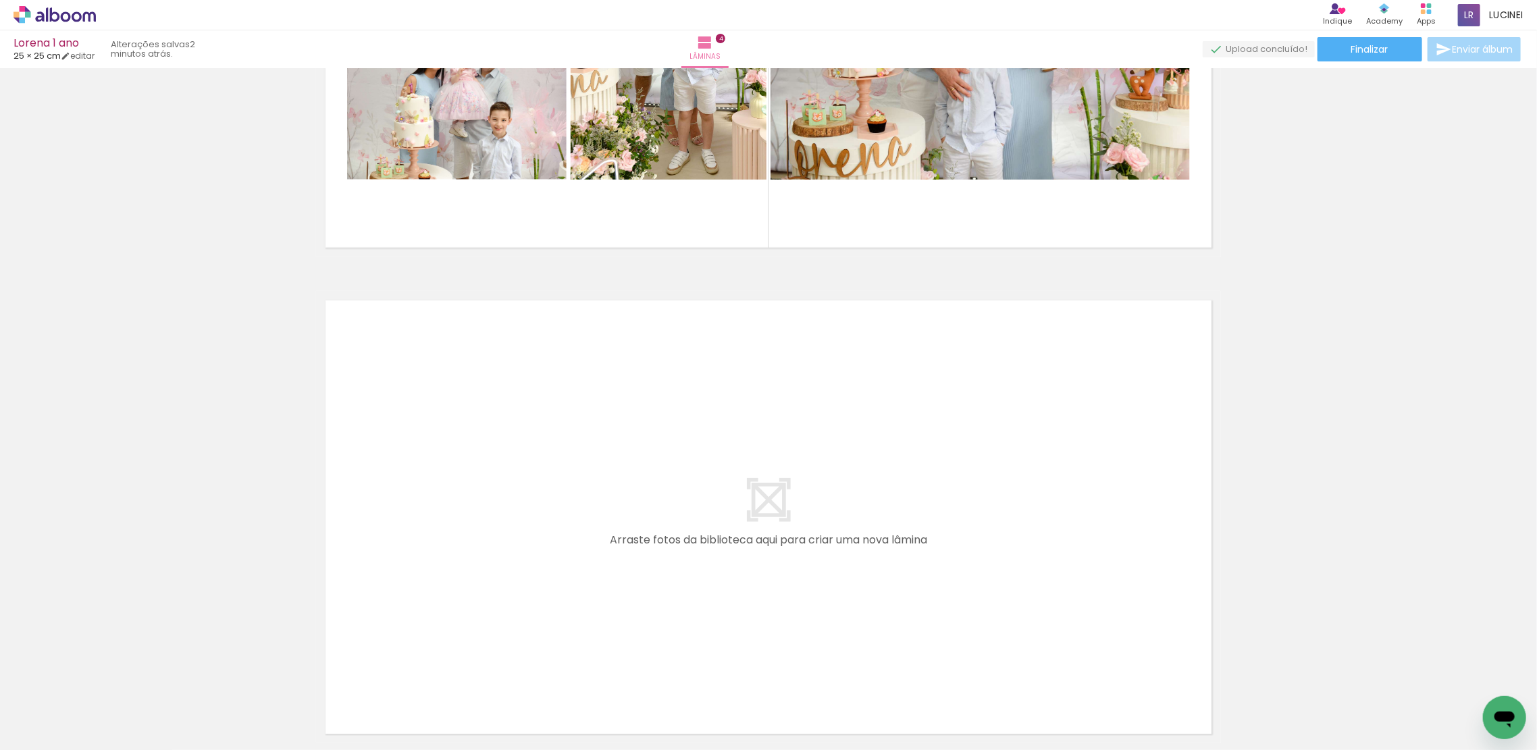
scroll to position [1875, 0]
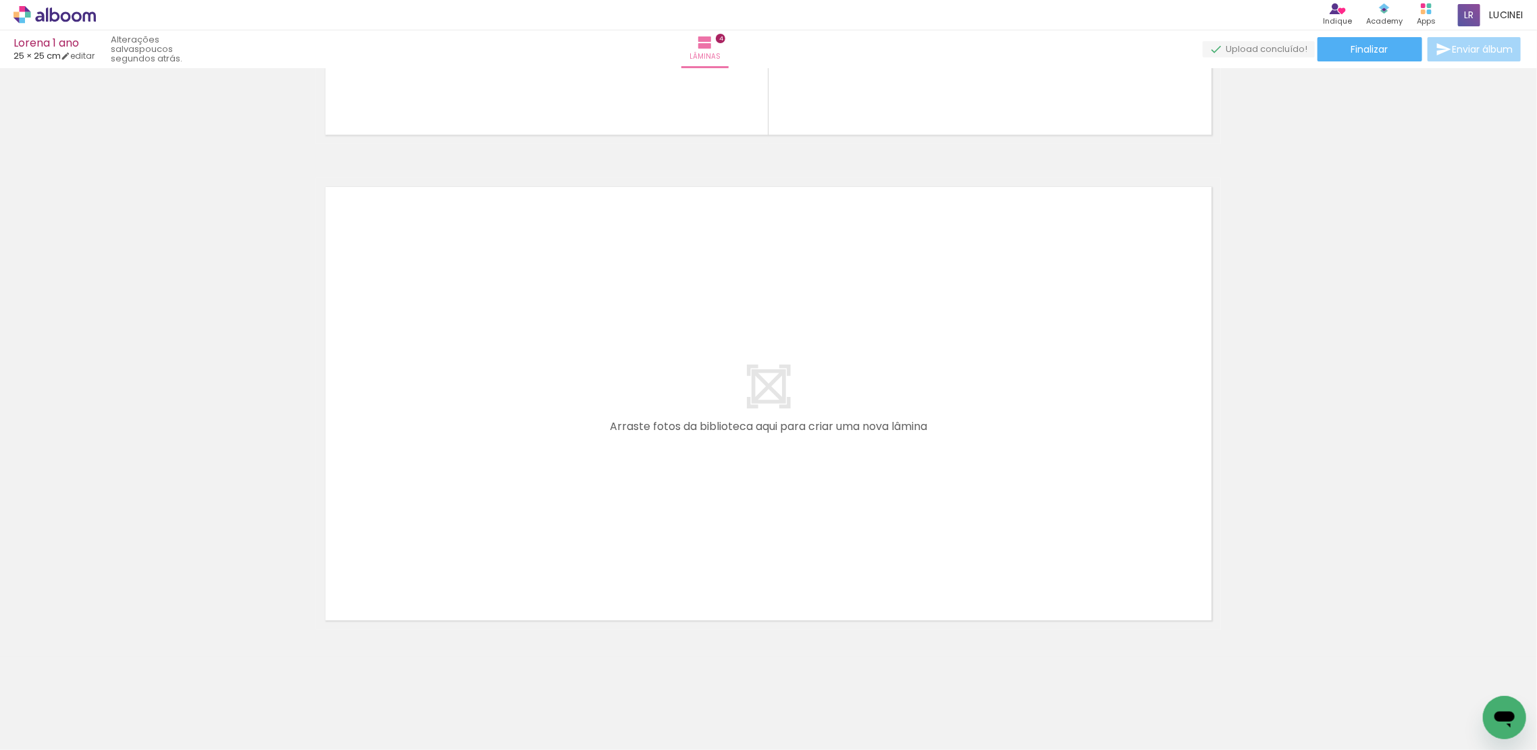
click at [54, 727] on span "Adicionar Fotos" at bounding box center [48, 732] width 41 height 15
click at [0, 0] on input "file" at bounding box center [0, 0] width 0 height 0
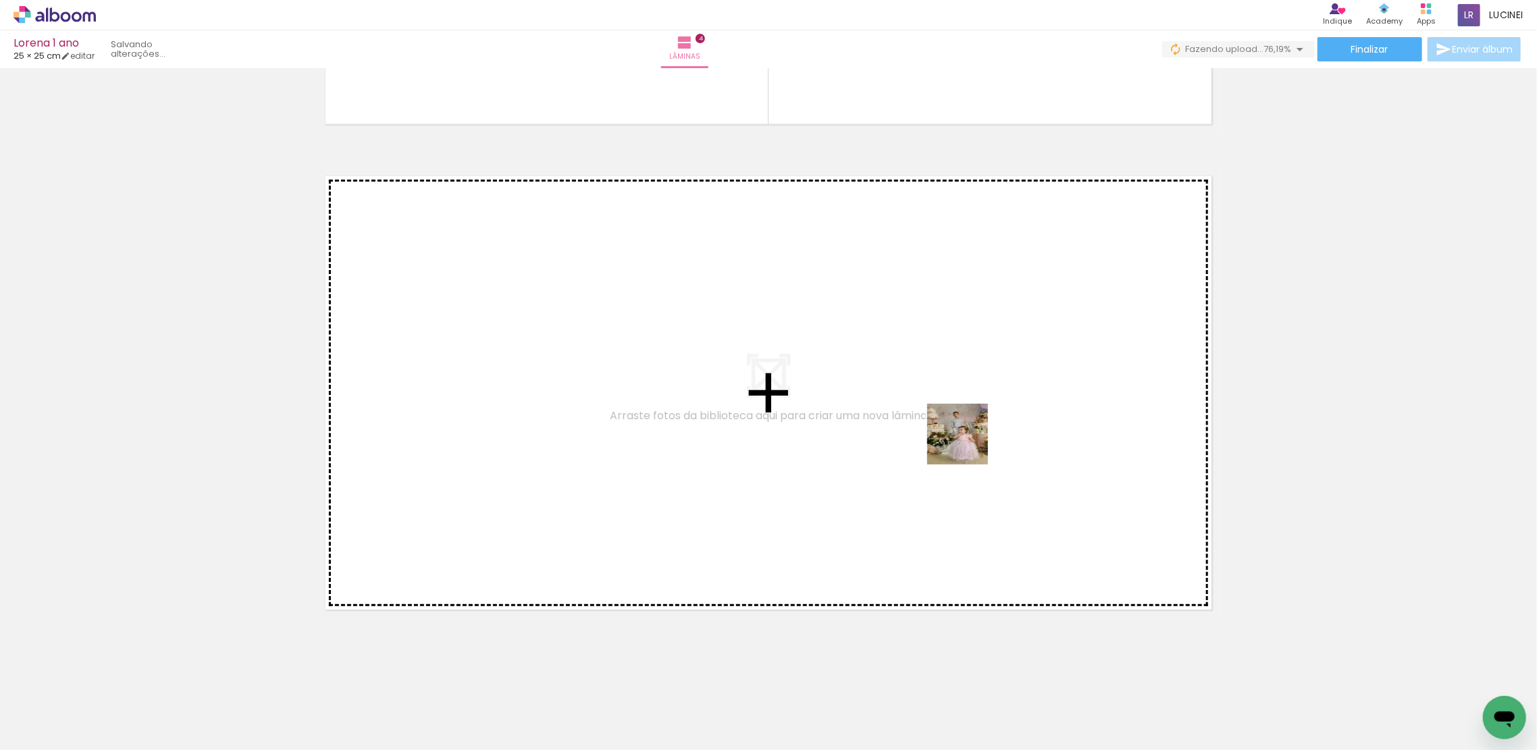
drag, startPoint x: 1189, startPoint y: 723, endPoint x: 960, endPoint y: 416, distance: 382.7
click at [960, 416] on quentale-workspace at bounding box center [768, 375] width 1537 height 750
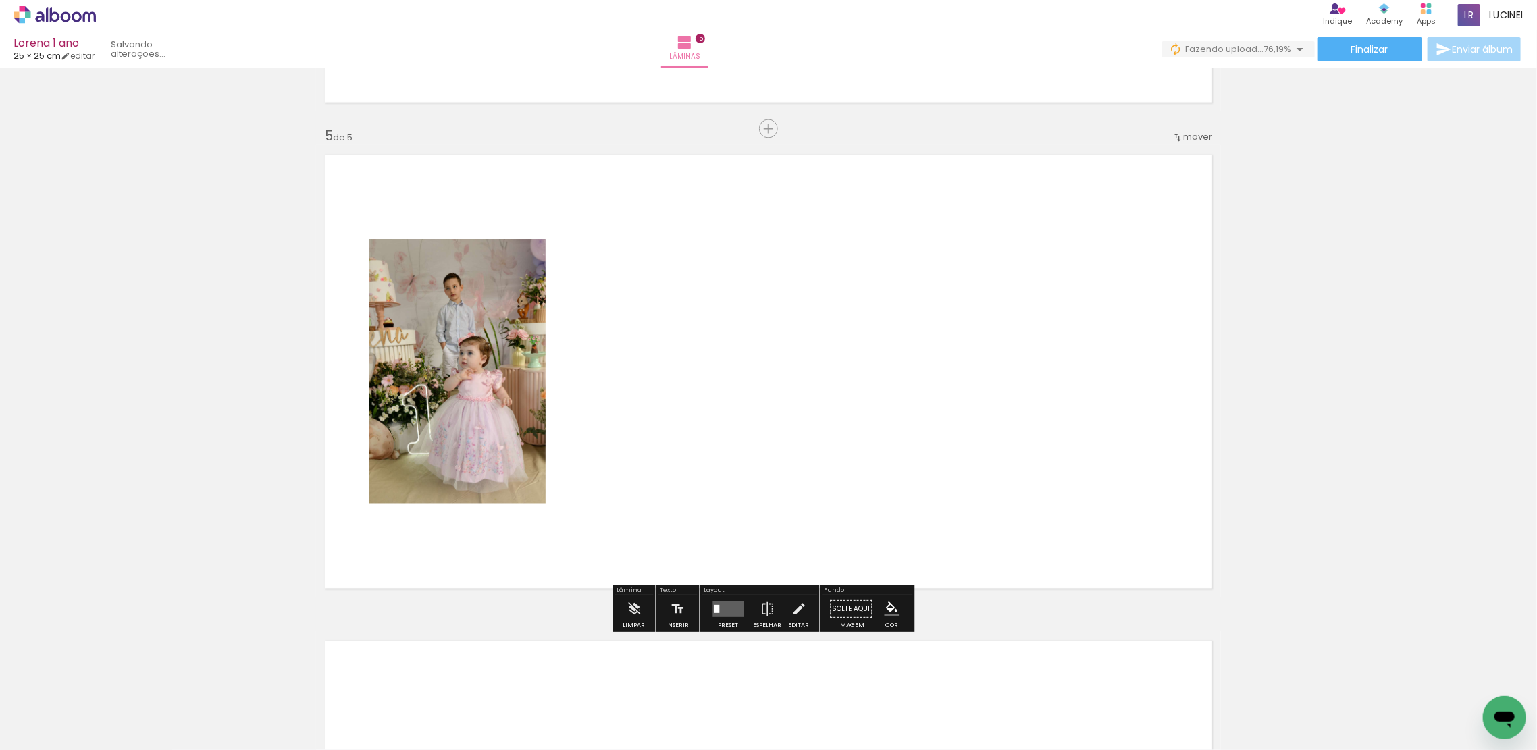
scroll to position [1912, 0]
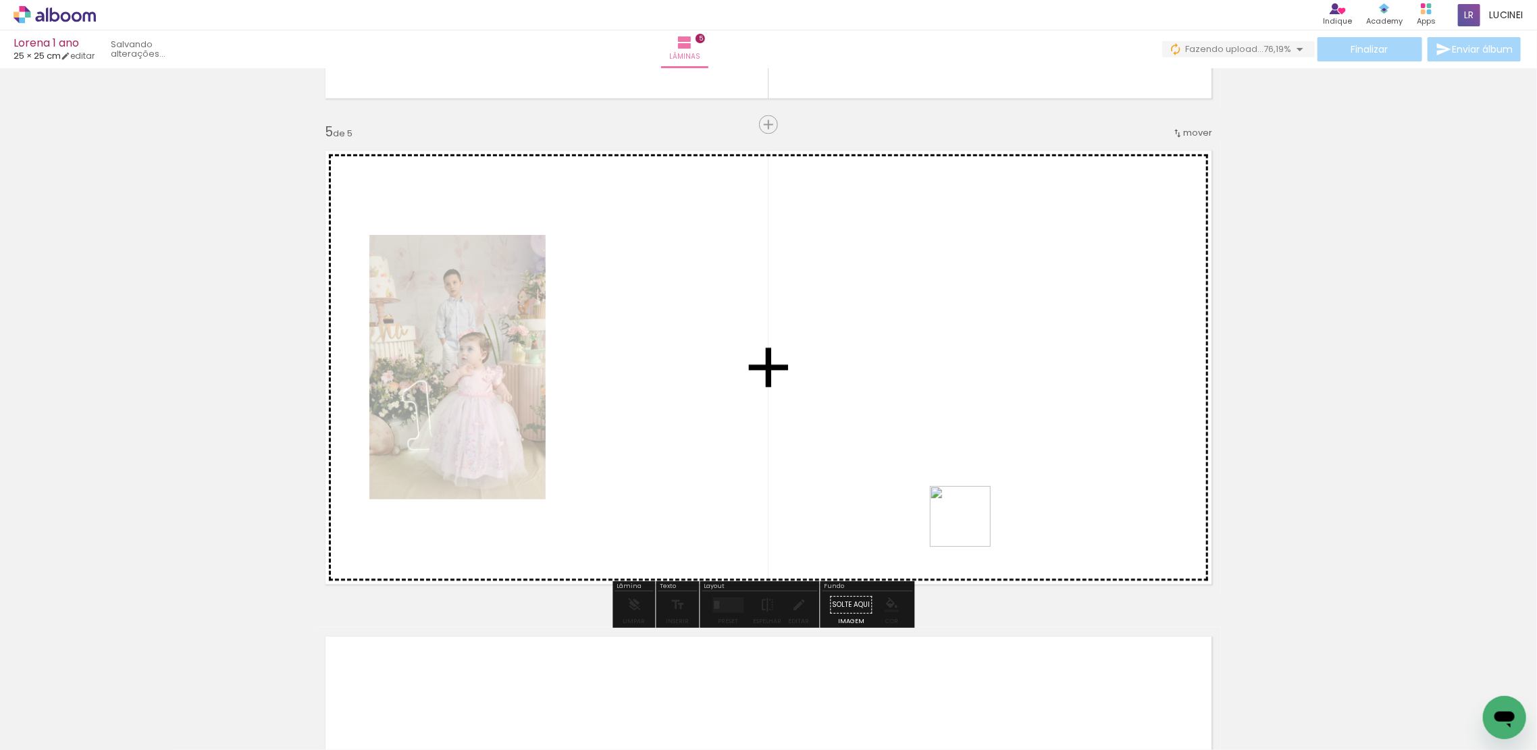
drag, startPoint x: 1269, startPoint y: 715, endPoint x: 810, endPoint y: 418, distance: 547.1
click at [810, 418] on quentale-workspace at bounding box center [768, 375] width 1537 height 750
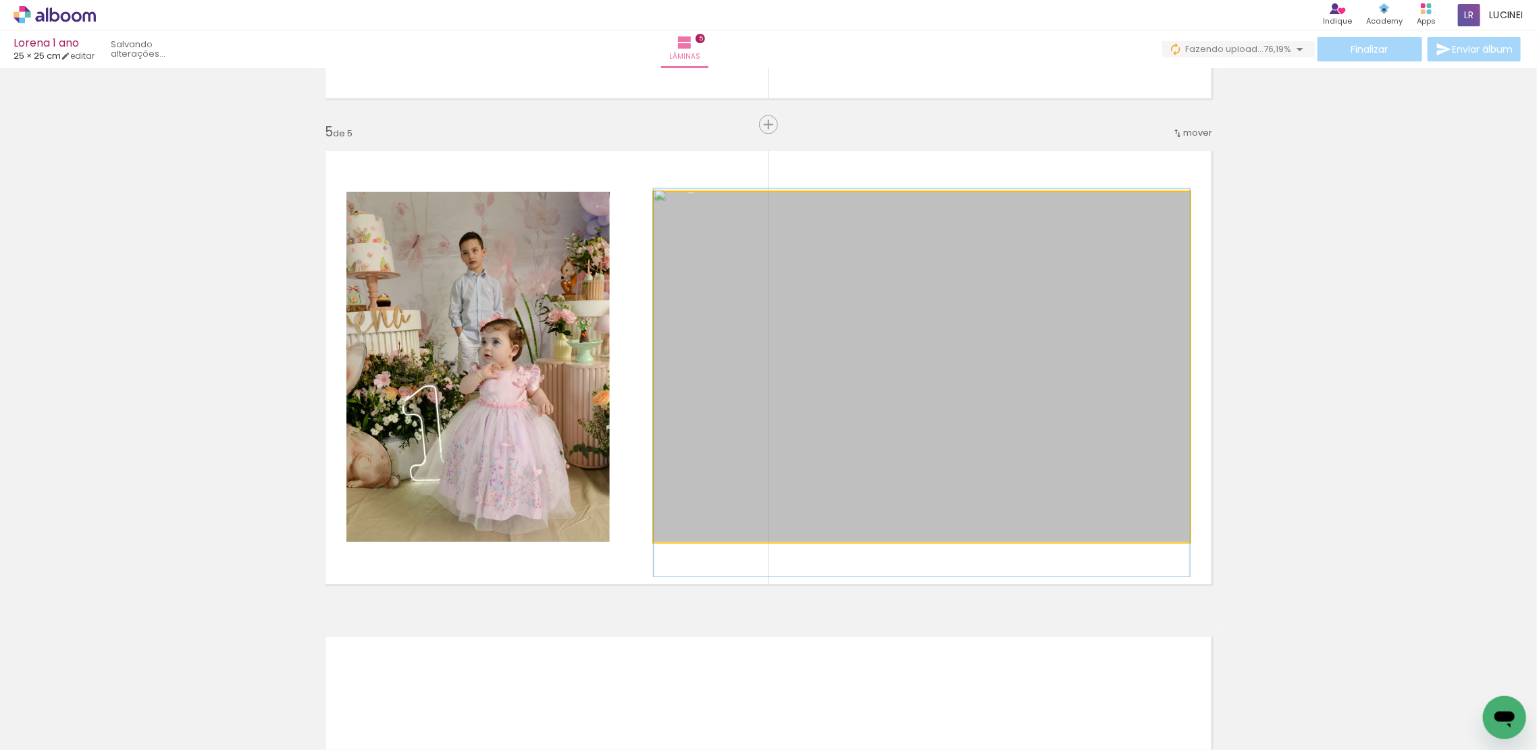
drag, startPoint x: 898, startPoint y: 373, endPoint x: 903, endPoint y: 390, distance: 17.7
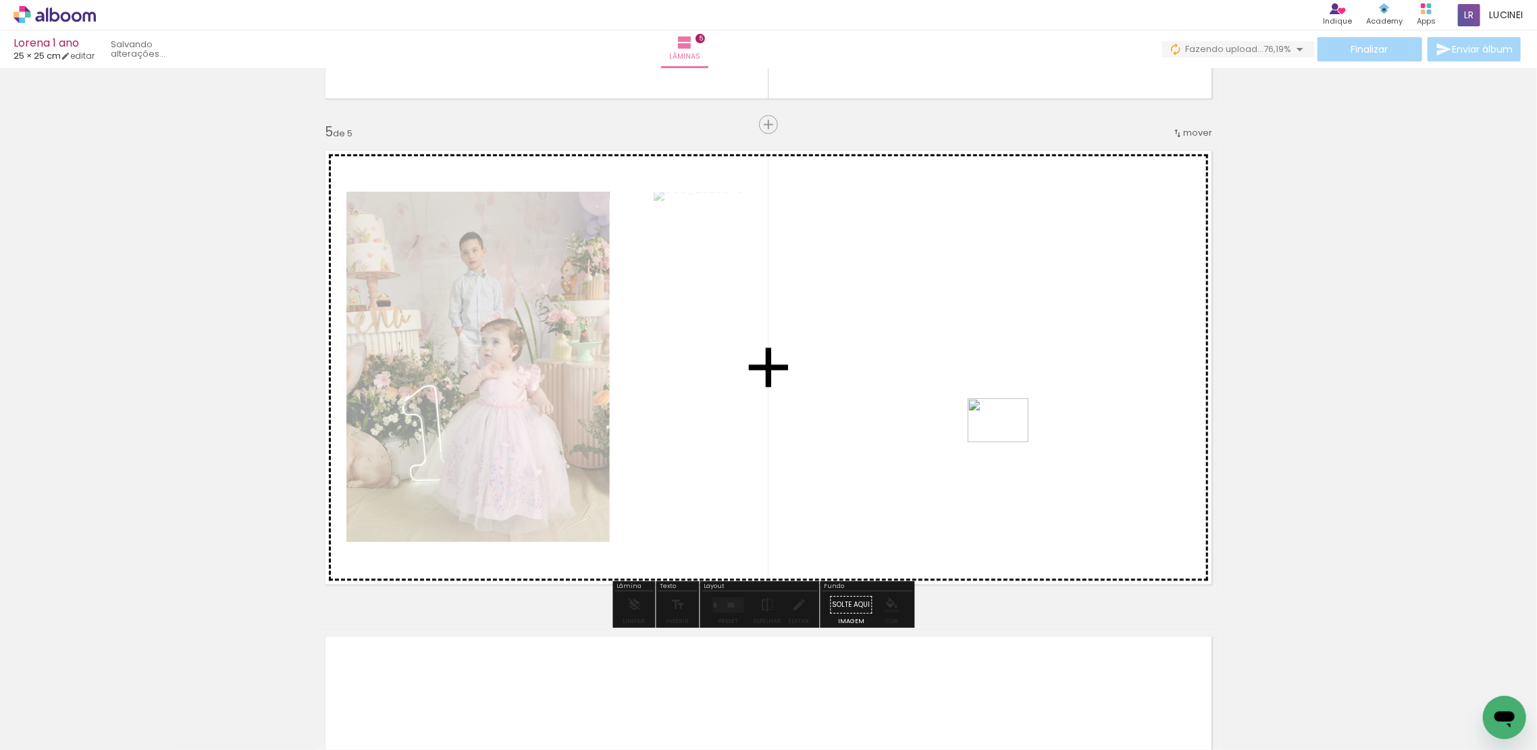
drag, startPoint x: 1347, startPoint y: 723, endPoint x: 1009, endPoint y: 439, distance: 441.6
click at [1009, 439] on quentale-workspace at bounding box center [768, 375] width 1537 height 750
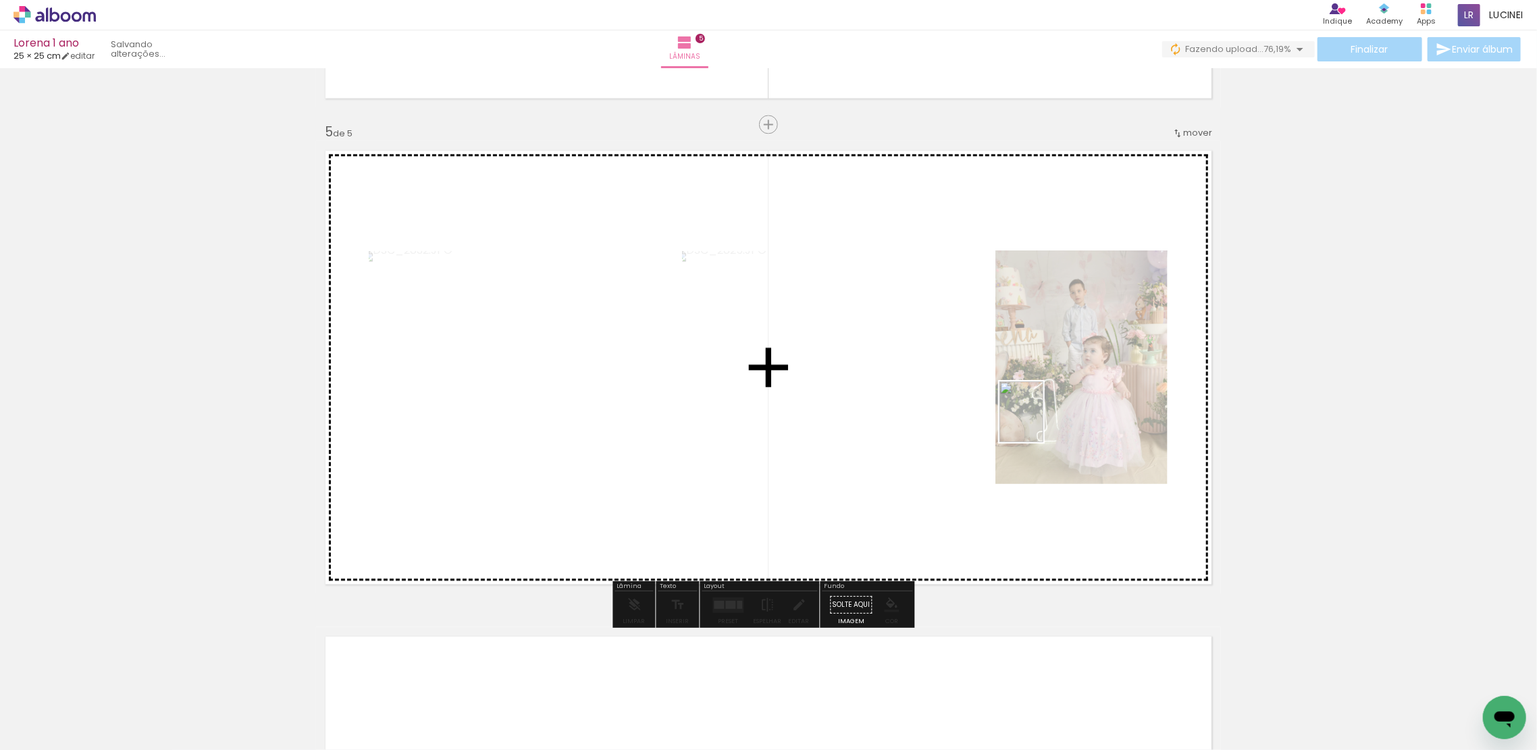
drag, startPoint x: 1406, startPoint y: 690, endPoint x: 1527, endPoint y: 611, distance: 144.5
click at [1041, 422] on quentale-workspace at bounding box center [768, 375] width 1537 height 750
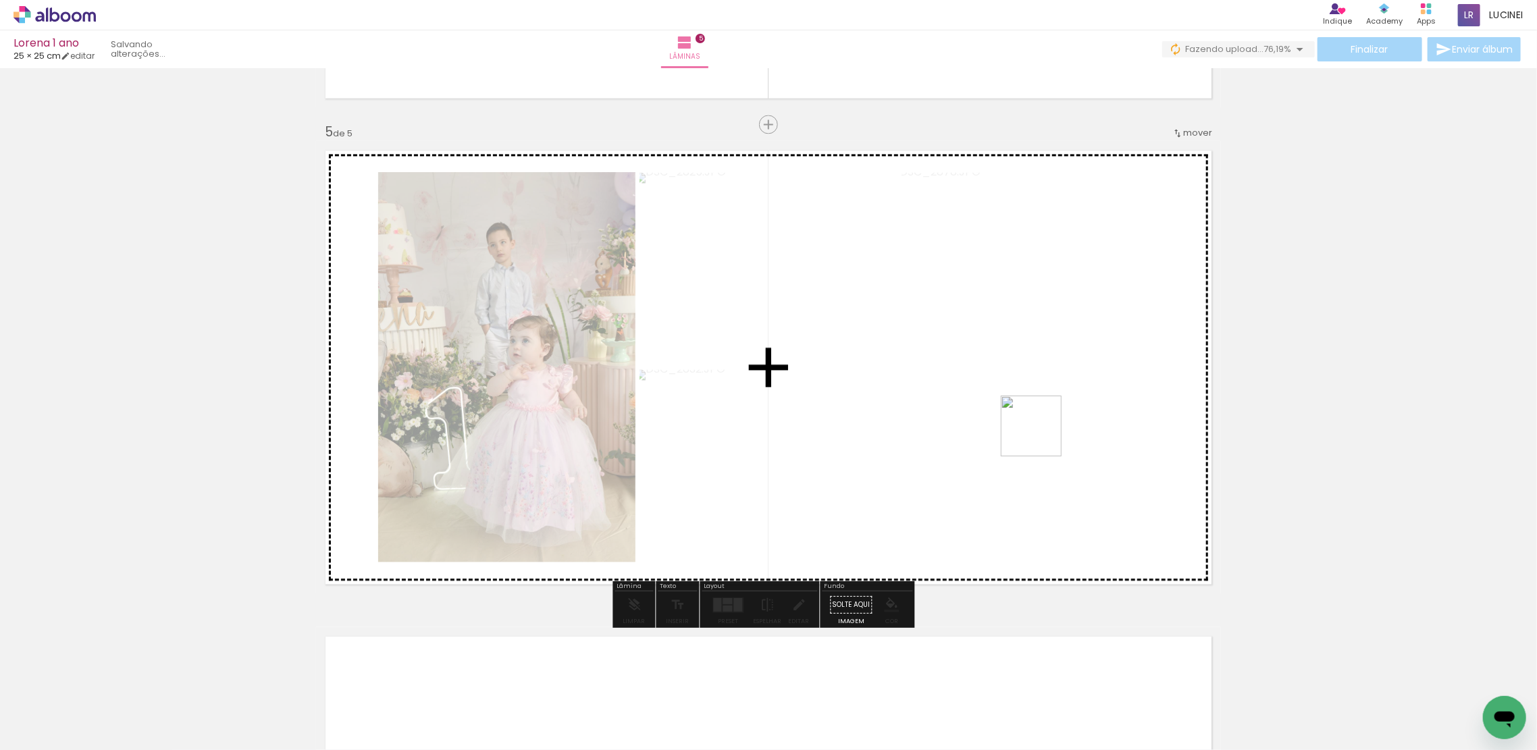
drag, startPoint x: 1475, startPoint y: 698, endPoint x: 1273, endPoint y: 489, distance: 291.4
click at [1041, 434] on quentale-workspace at bounding box center [768, 375] width 1537 height 750
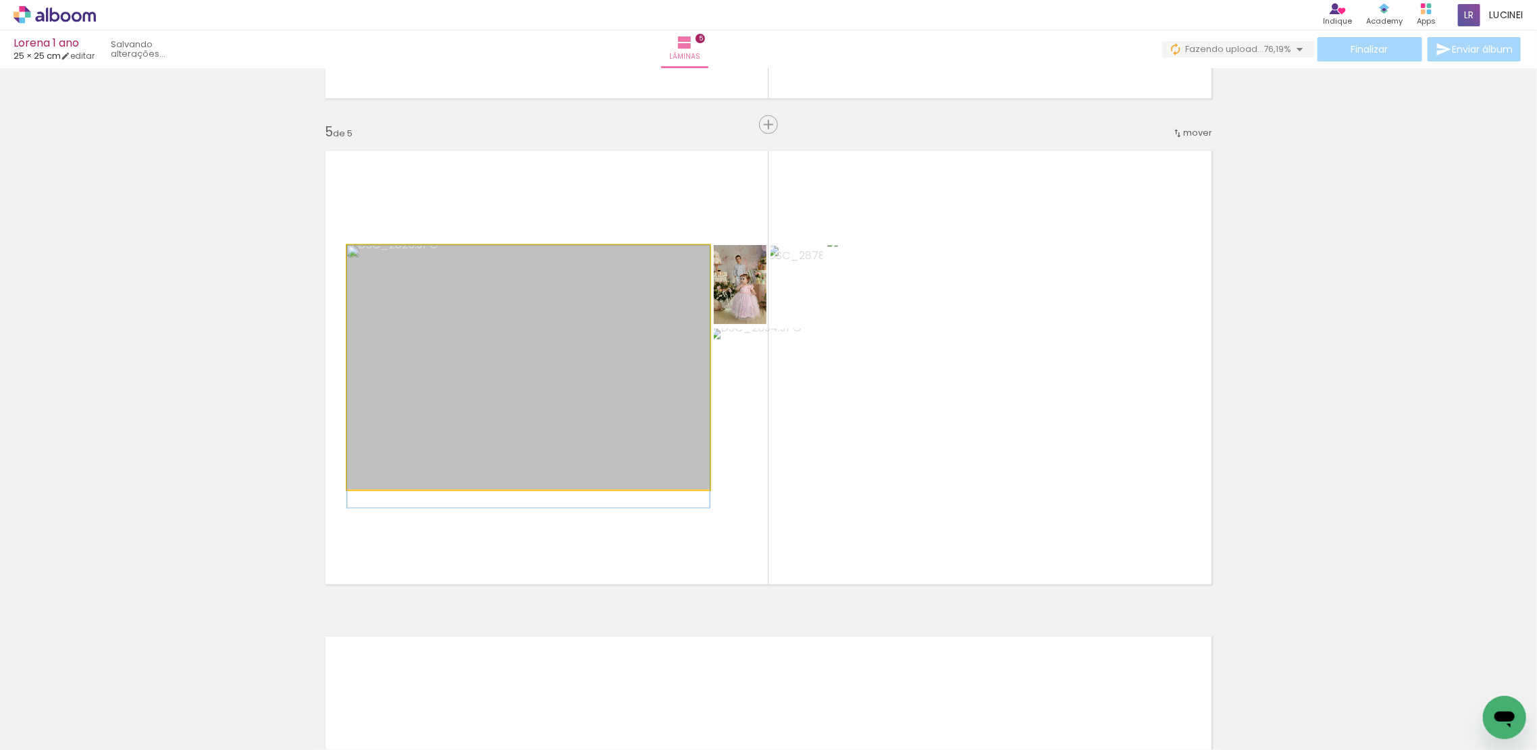
drag, startPoint x: 578, startPoint y: 384, endPoint x: 578, endPoint y: 394, distance: 10.8
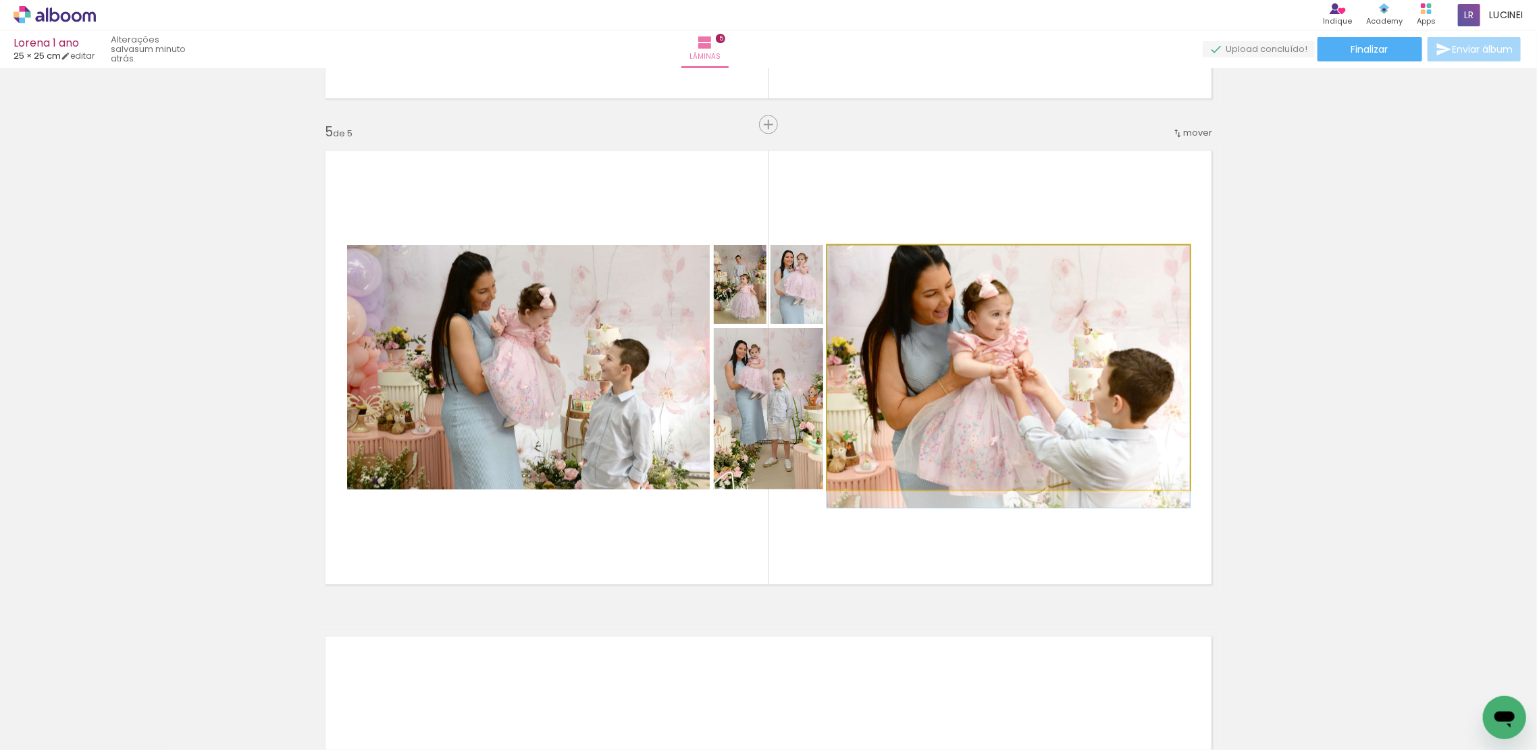
drag, startPoint x: 1043, startPoint y: 370, endPoint x: 1050, endPoint y: 384, distance: 15.1
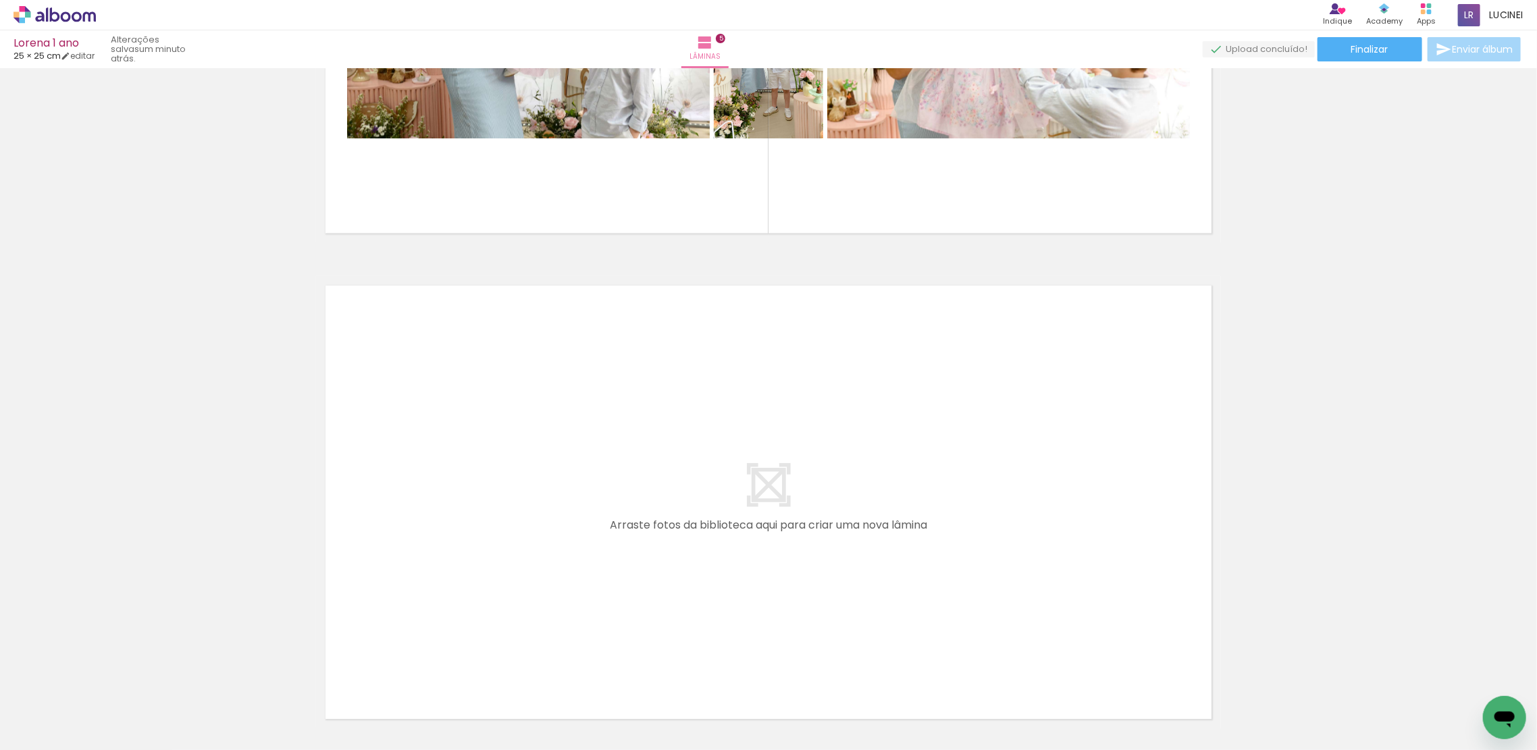
scroll to position [2272, 0]
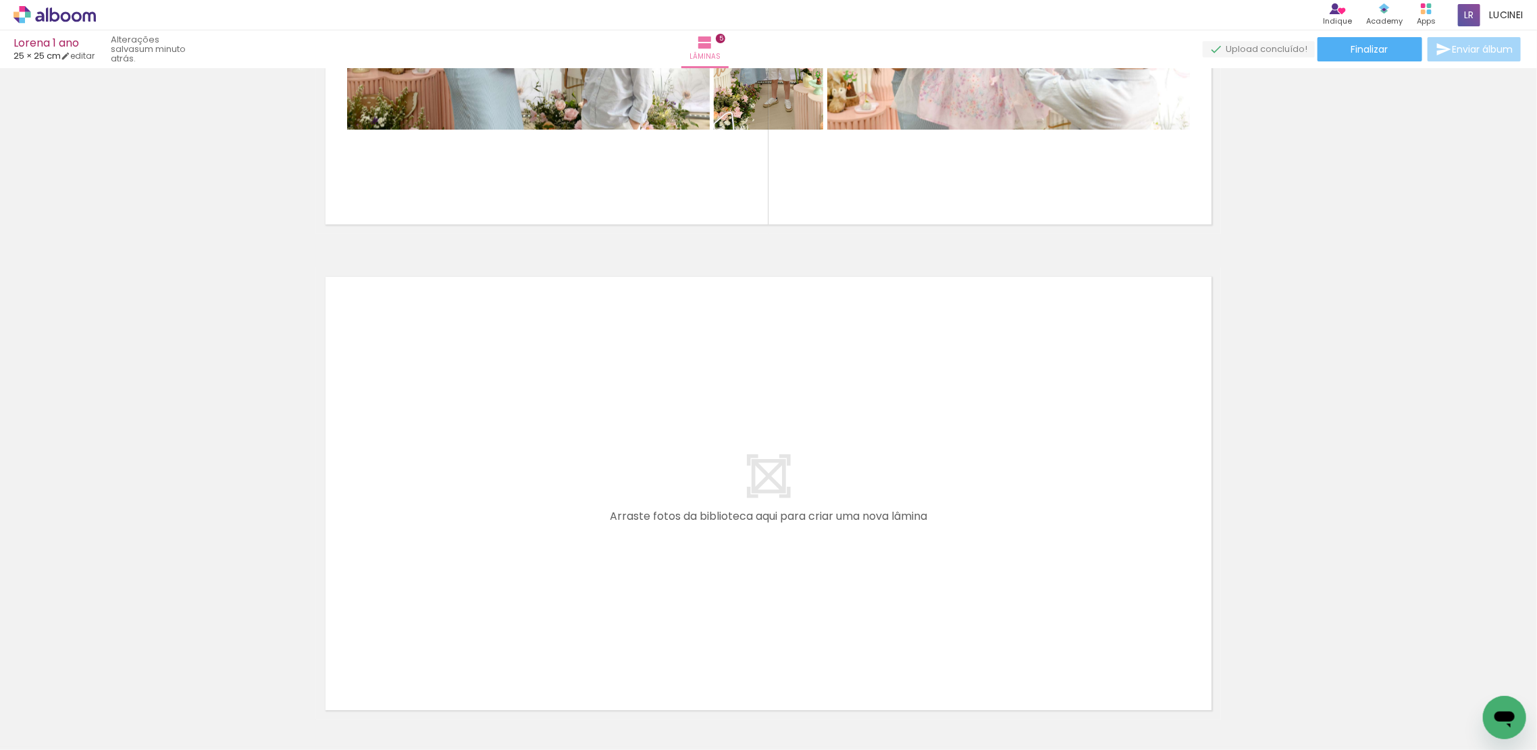
click at [59, 733] on span "Adicionar Fotos" at bounding box center [48, 732] width 41 height 15
click at [0, 0] on input "file" at bounding box center [0, 0] width 0 height 0
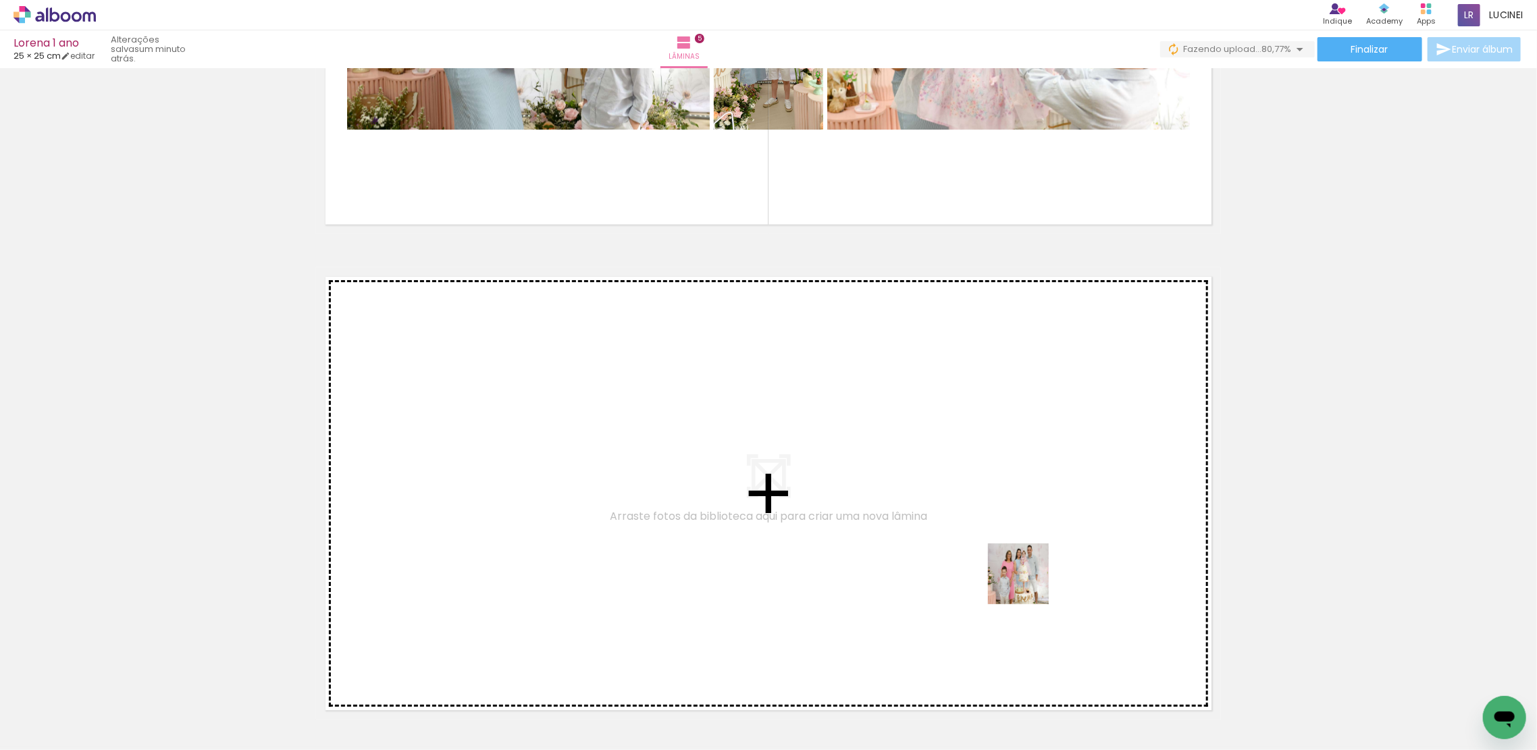
drag, startPoint x: 1188, startPoint y: 720, endPoint x: 1000, endPoint y: 548, distance: 254.3
click at [1000, 548] on quentale-workspace at bounding box center [768, 375] width 1537 height 750
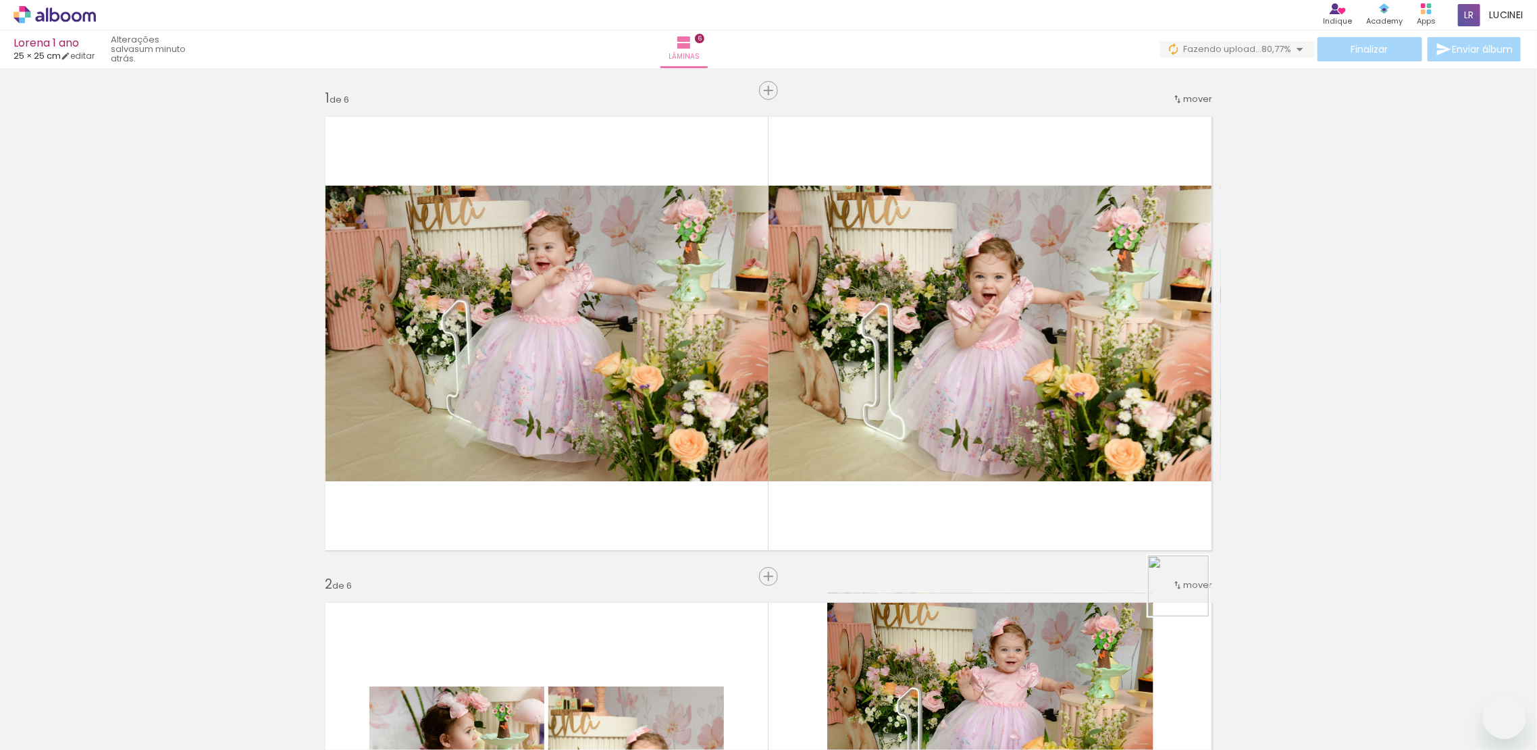
drag, startPoint x: 1341, startPoint y: 709, endPoint x: 1382, endPoint y: 647, distance: 74.0
click at [1019, 477] on quentale-workspace at bounding box center [768, 375] width 1537 height 750
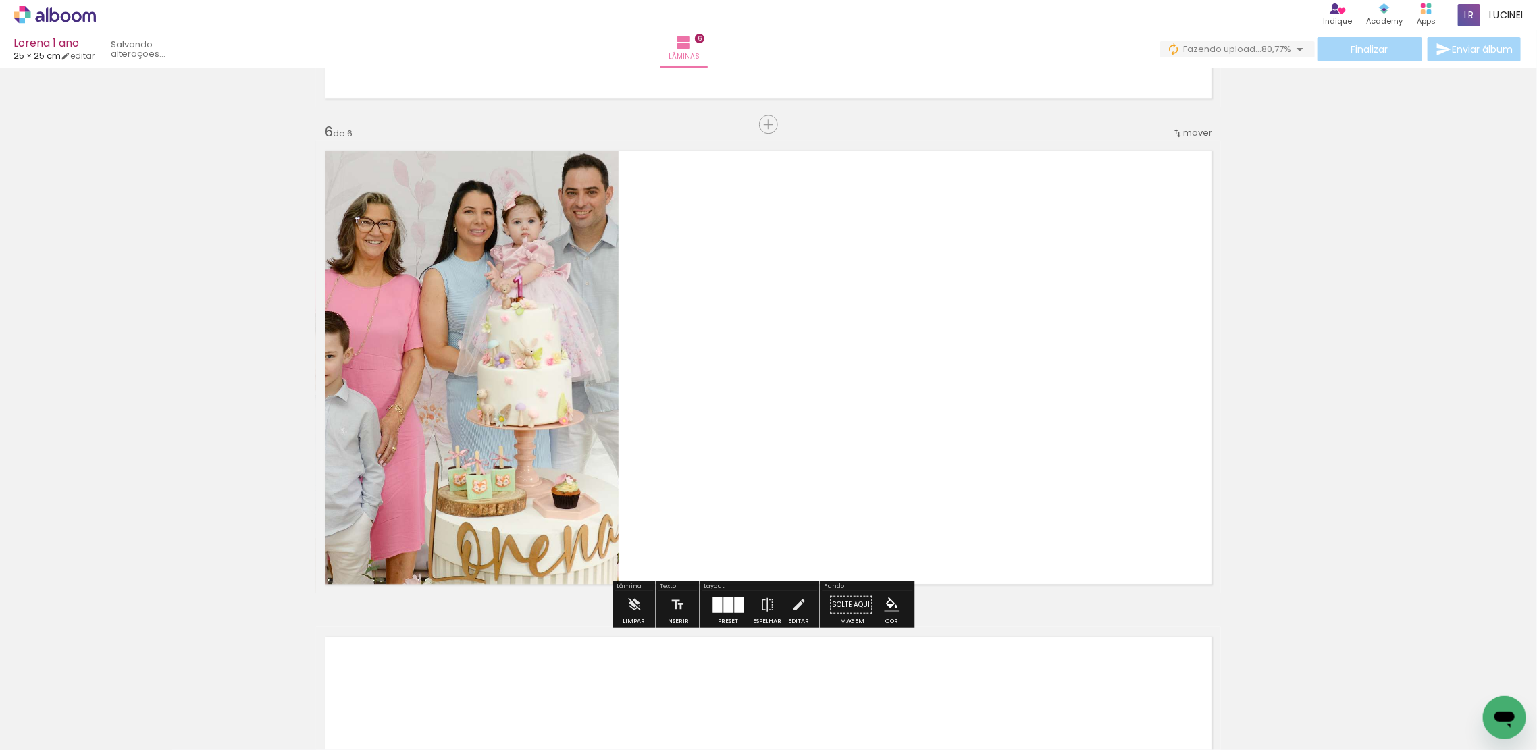
scroll to position [0, 544]
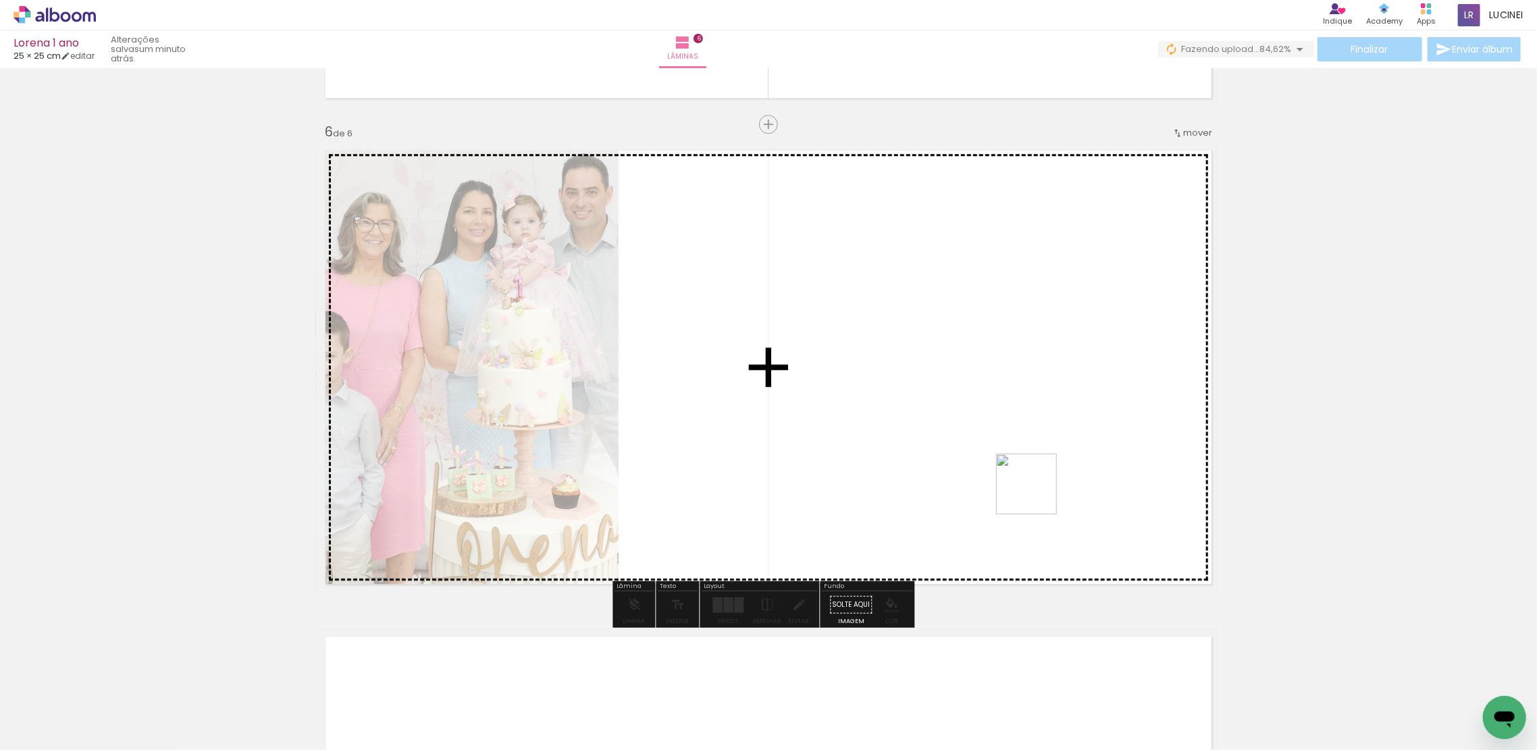
drag, startPoint x: 1340, startPoint y: 654, endPoint x: 1025, endPoint y: 487, distance: 356.3
click at [1025, 487] on quentale-workspace at bounding box center [768, 375] width 1537 height 750
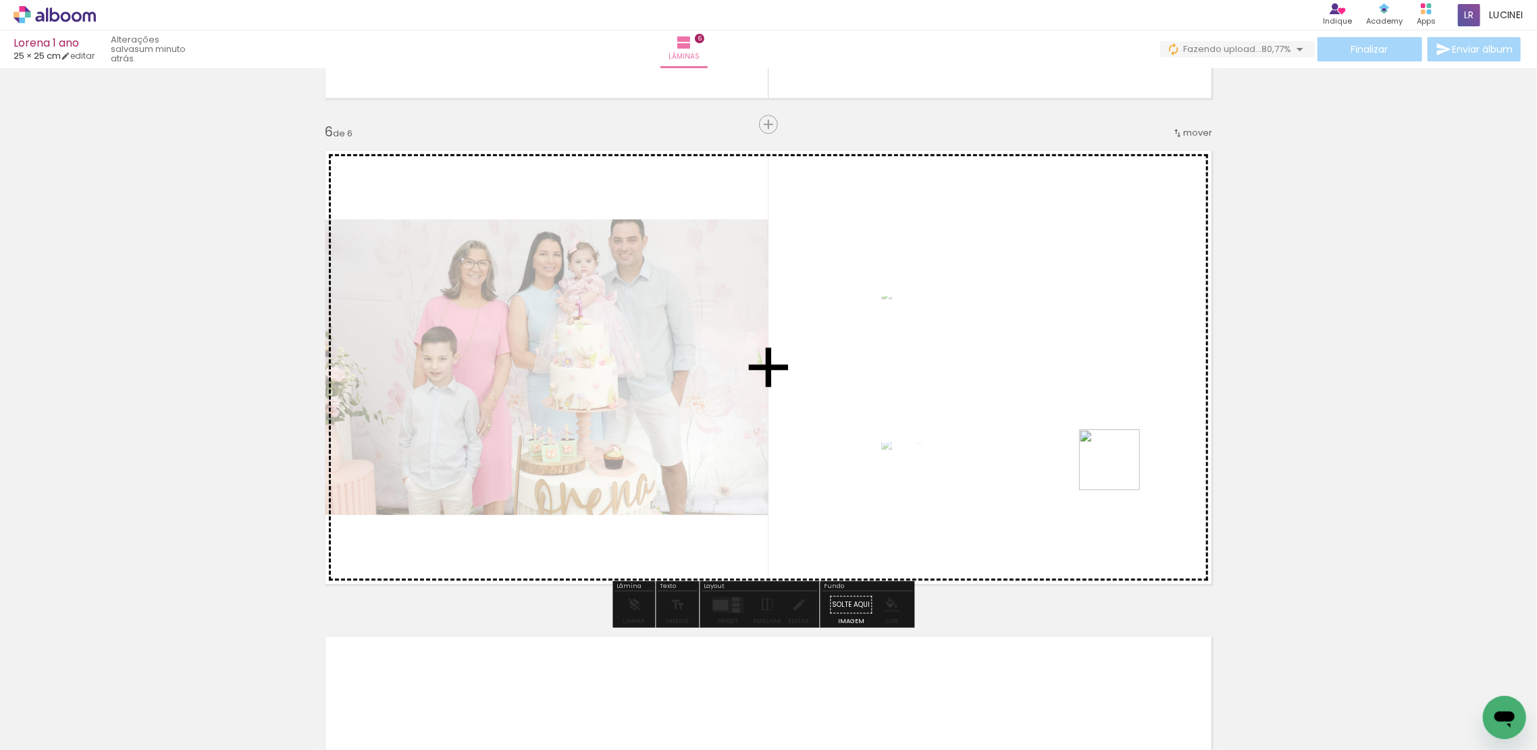
drag, startPoint x: 1478, startPoint y: 700, endPoint x: 1100, endPoint y: 457, distance: 448.8
click at [1100, 457] on quentale-workspace at bounding box center [768, 375] width 1537 height 750
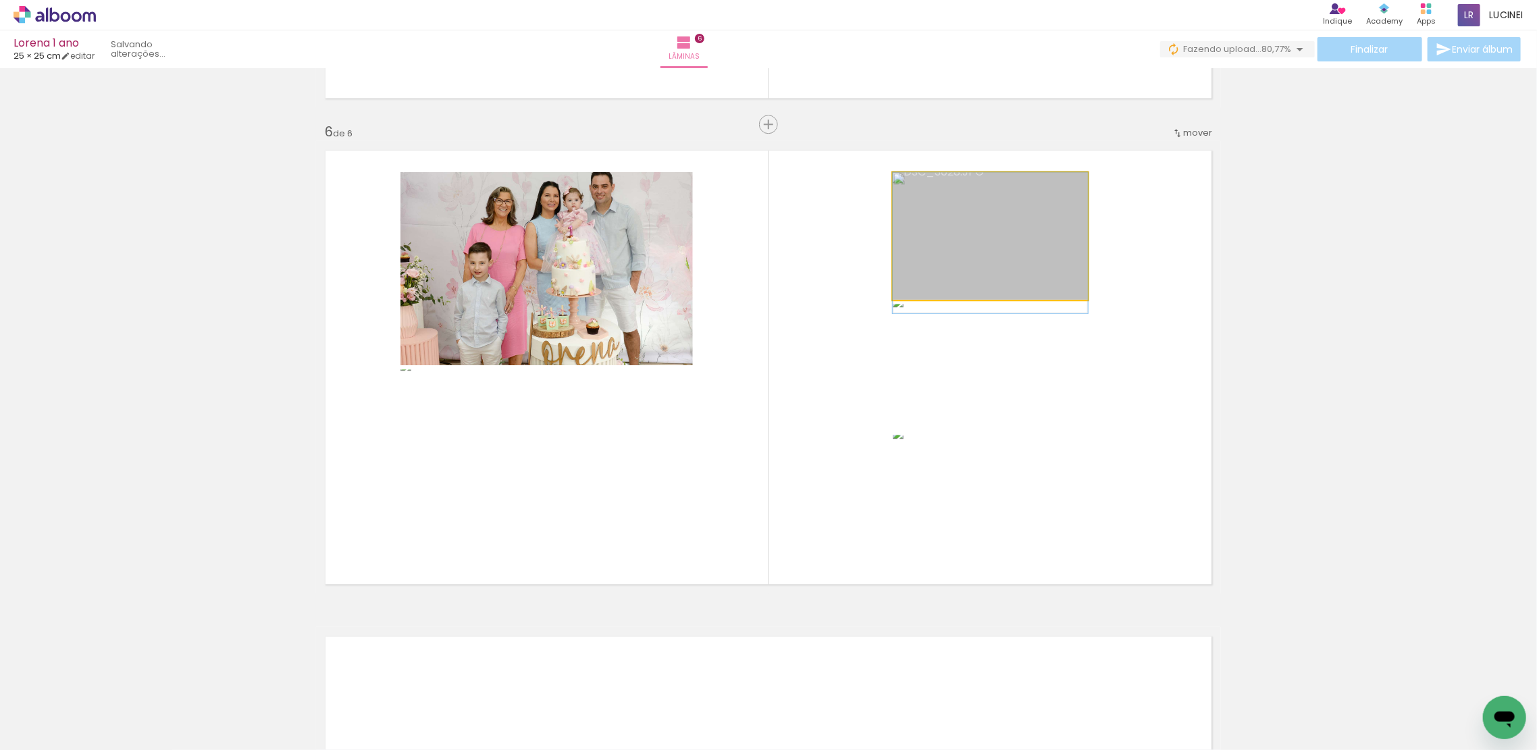
drag, startPoint x: 1022, startPoint y: 228, endPoint x: 1020, endPoint y: 235, distance: 7.7
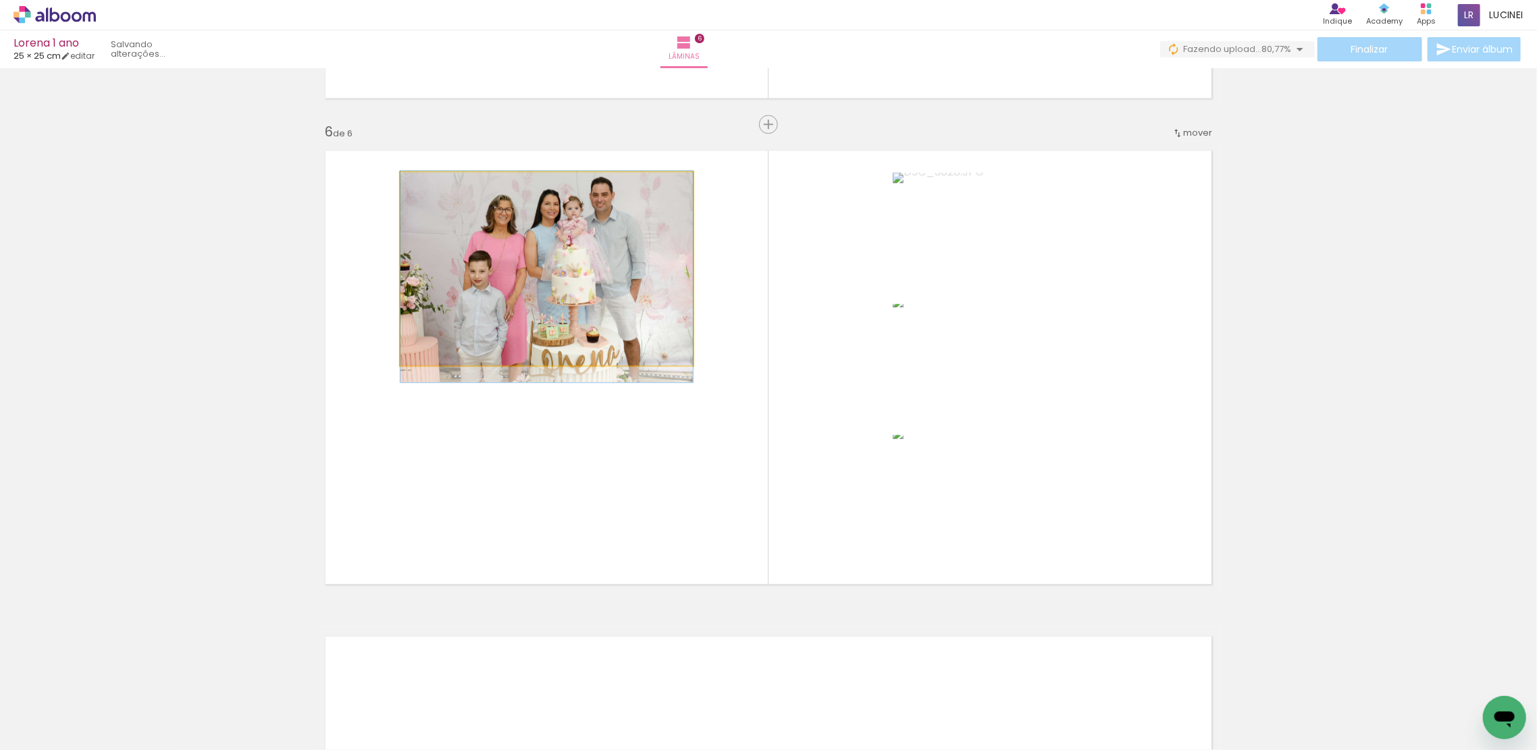
drag, startPoint x: 613, startPoint y: 290, endPoint x: 611, endPoint y: 299, distance: 9.2
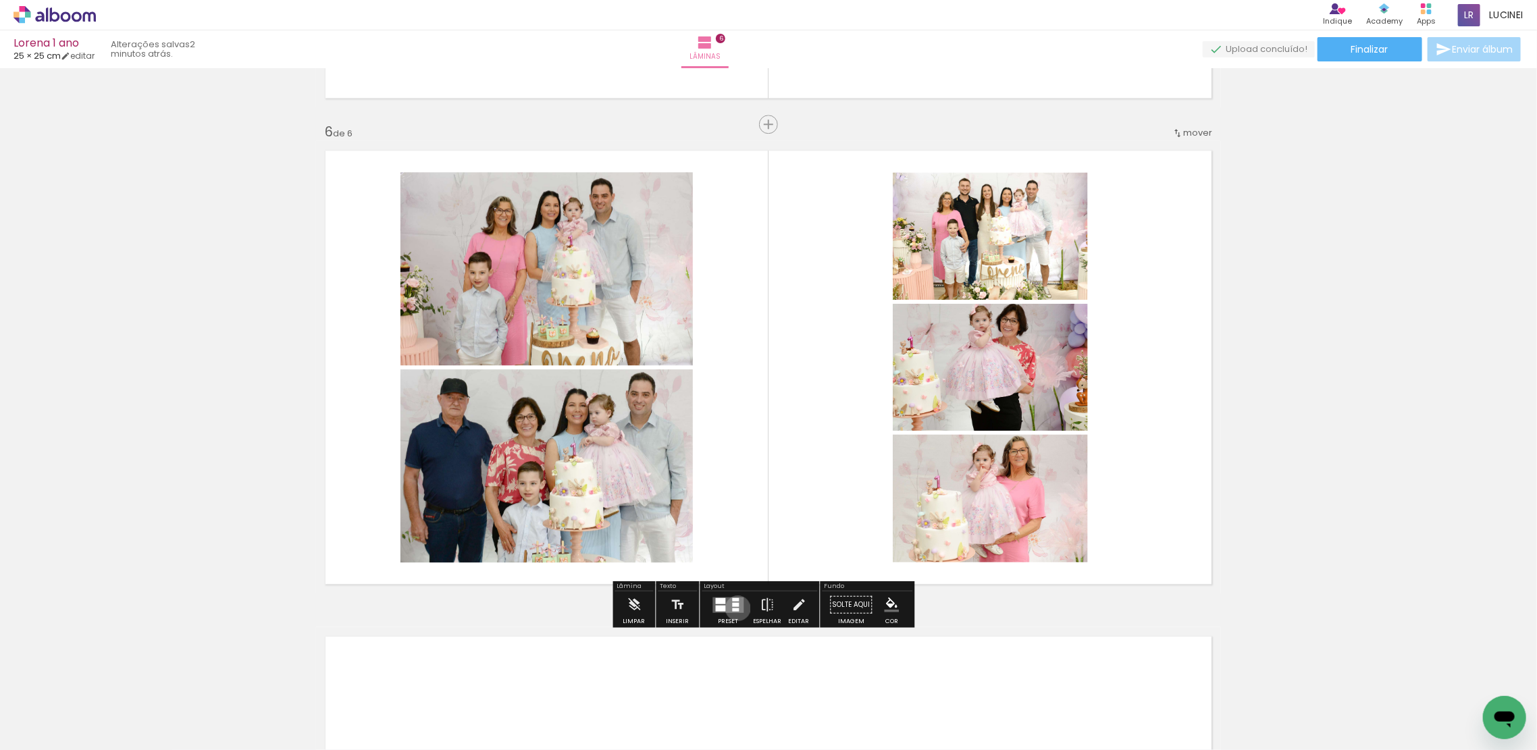
click at [735, 608] on div at bounding box center [736, 609] width 7 height 3
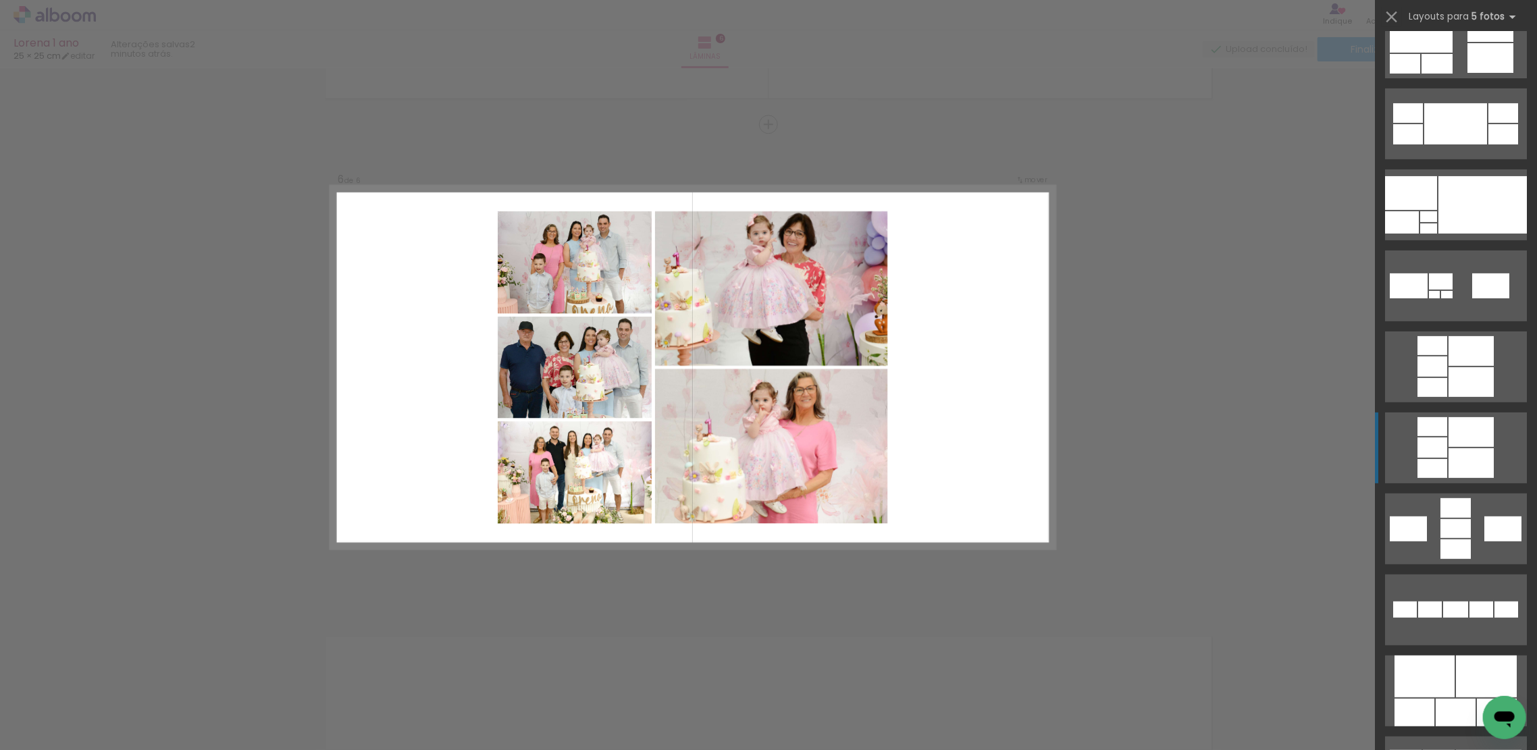
scroll to position [360, 0]
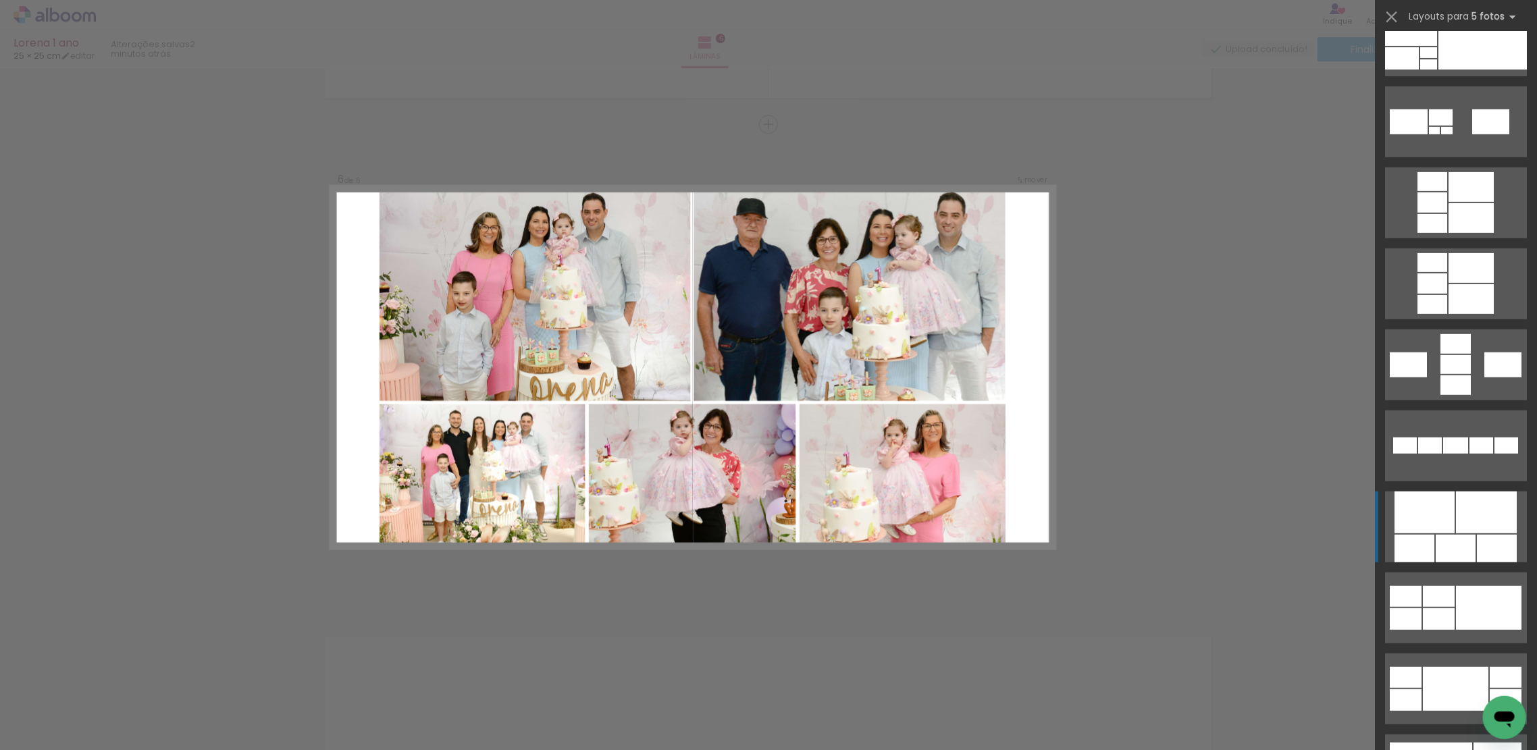
click at [1489, 499] on div at bounding box center [1486, 513] width 61 height 42
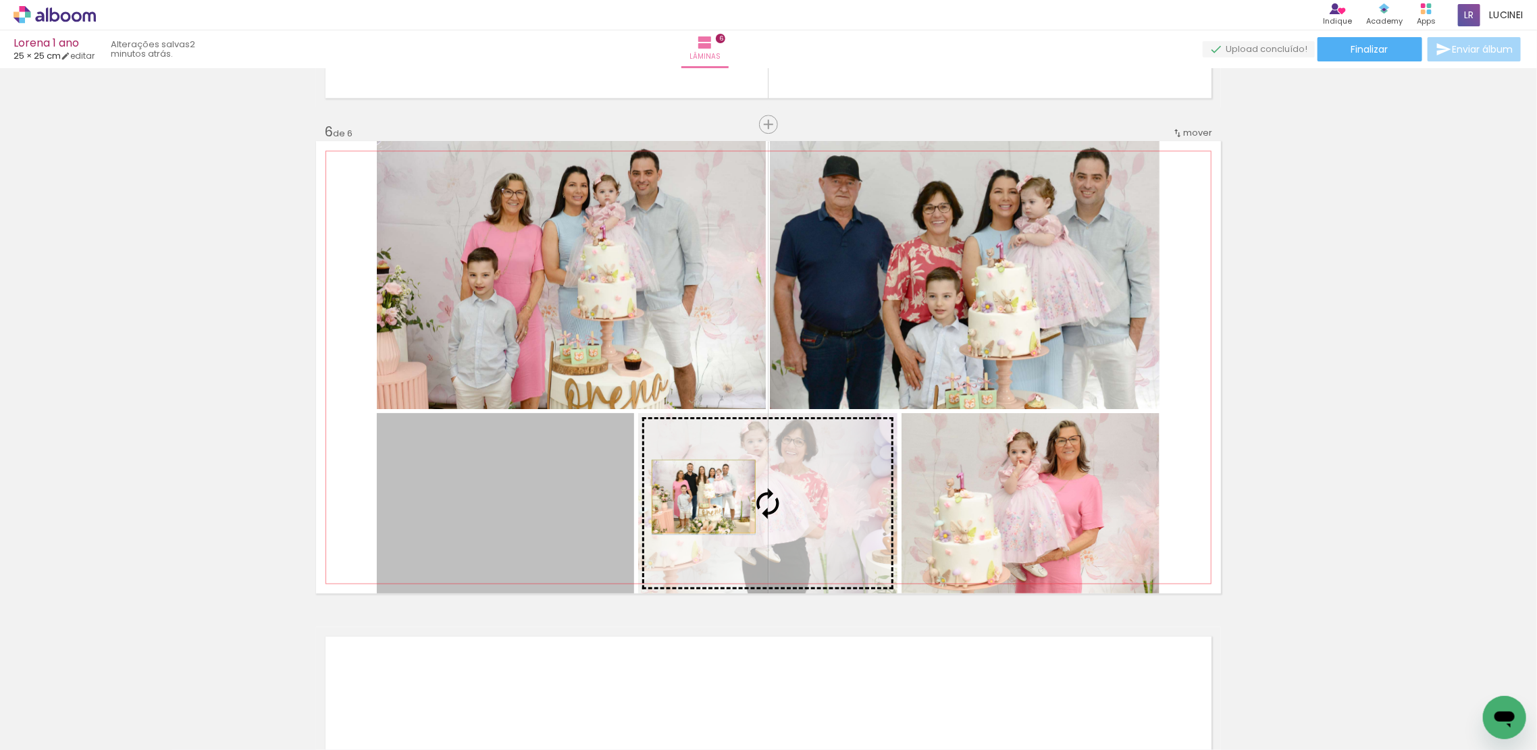
drag, startPoint x: 511, startPoint y: 499, endPoint x: 697, endPoint y: 496, distance: 186.5
click at [0, 0] on slot at bounding box center [0, 0] width 0 height 0
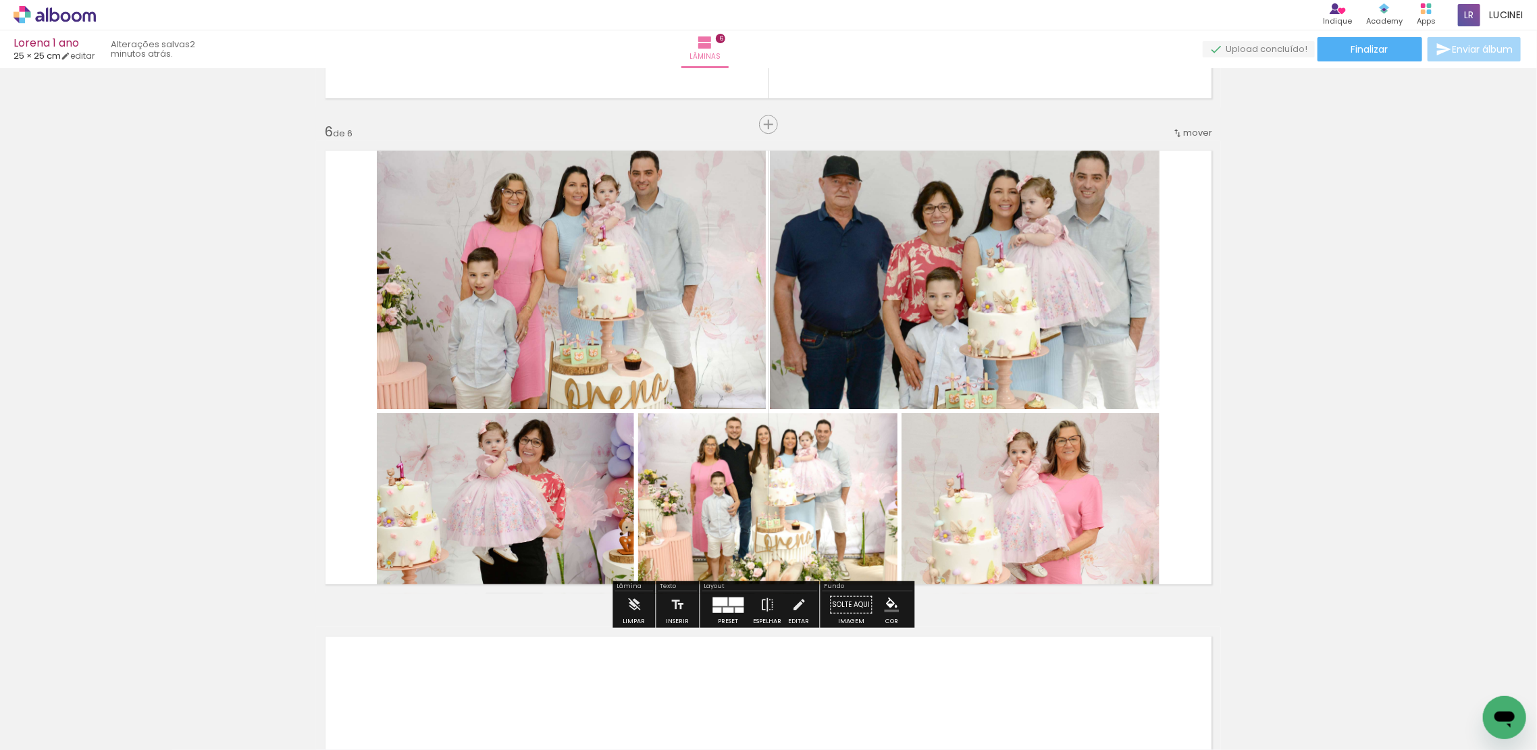
click at [734, 603] on div at bounding box center [737, 601] width 15 height 9
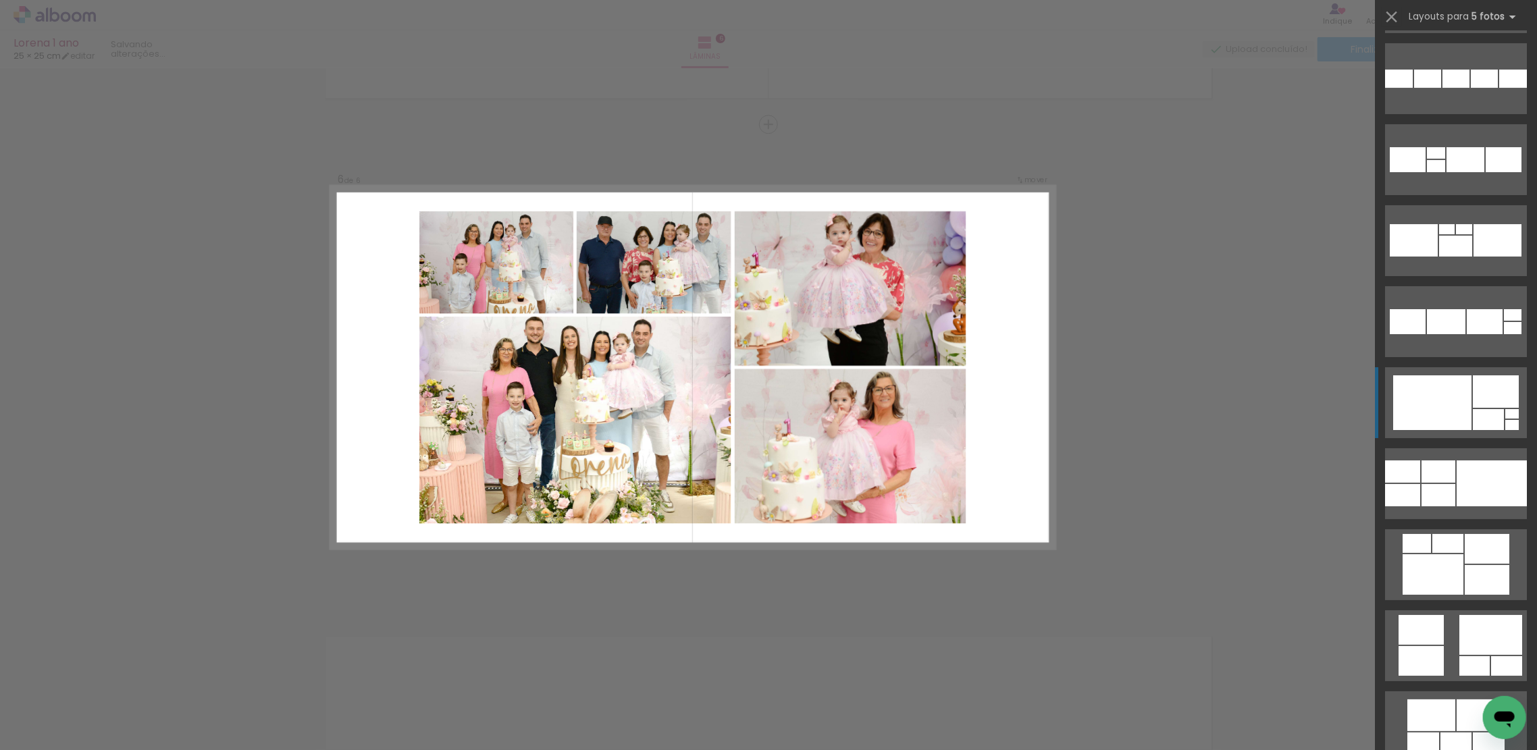
scroll to position [3332, 0]
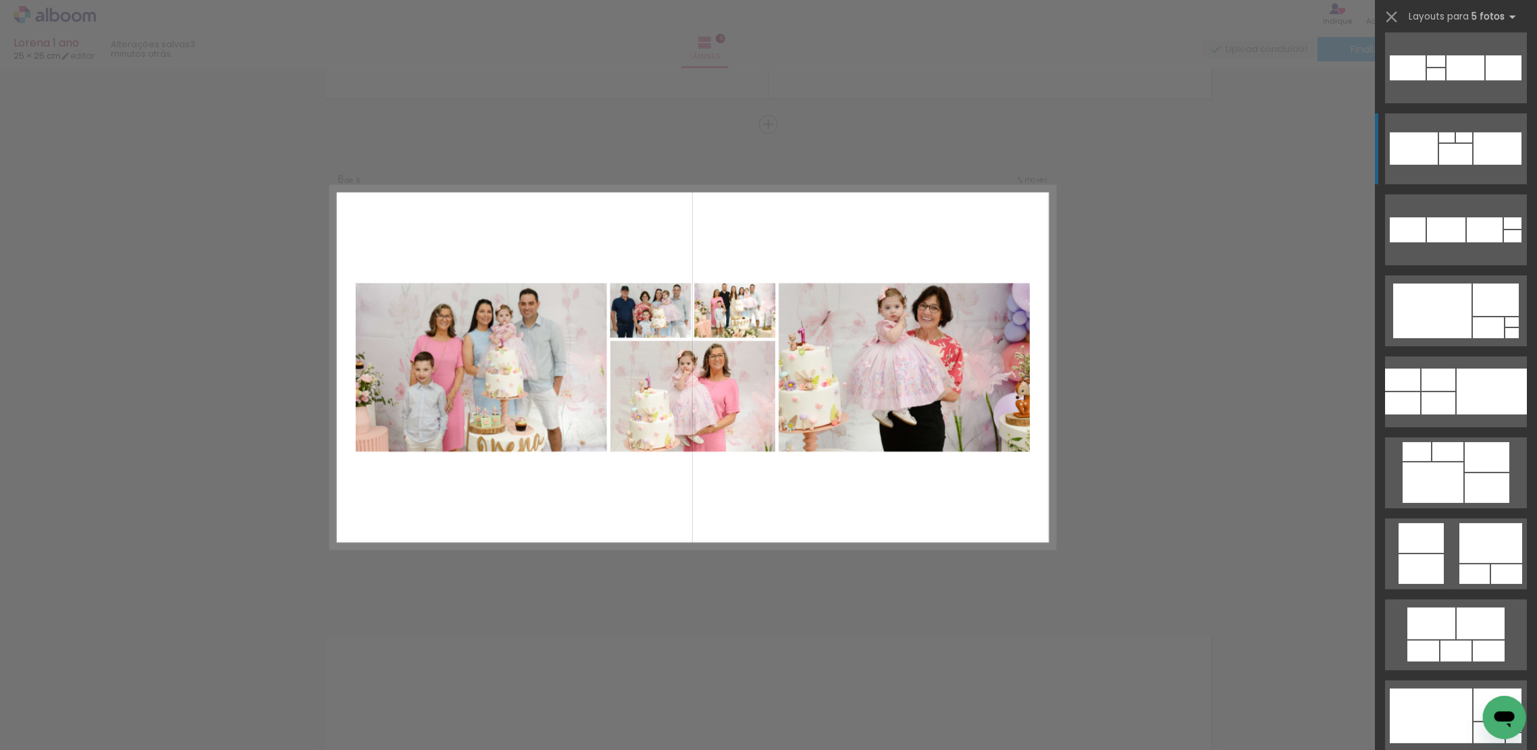
click at [1474, 145] on div at bounding box center [1498, 148] width 48 height 32
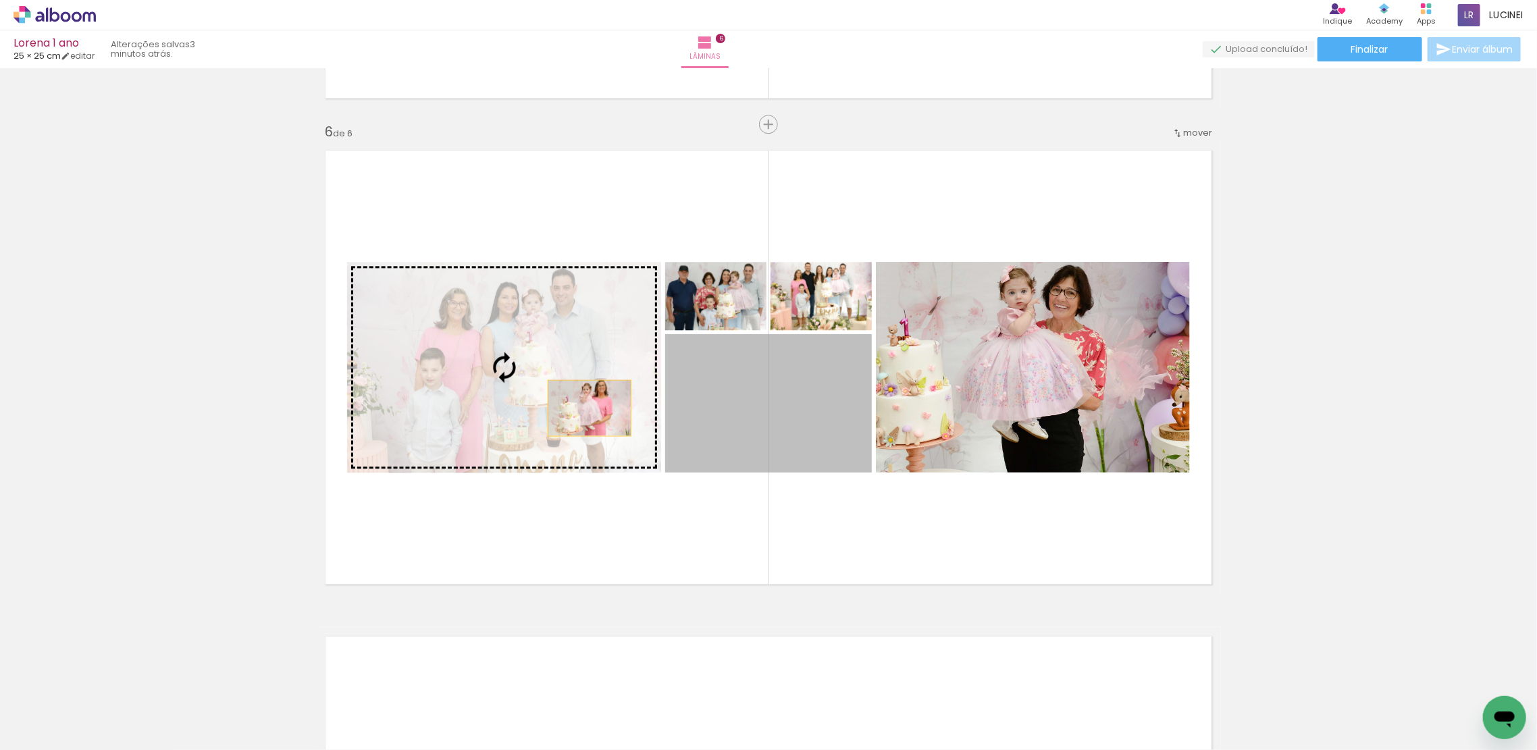
drag, startPoint x: 832, startPoint y: 450, endPoint x: 589, endPoint y: 408, distance: 246.8
click at [0, 0] on slot at bounding box center [0, 0] width 0 height 0
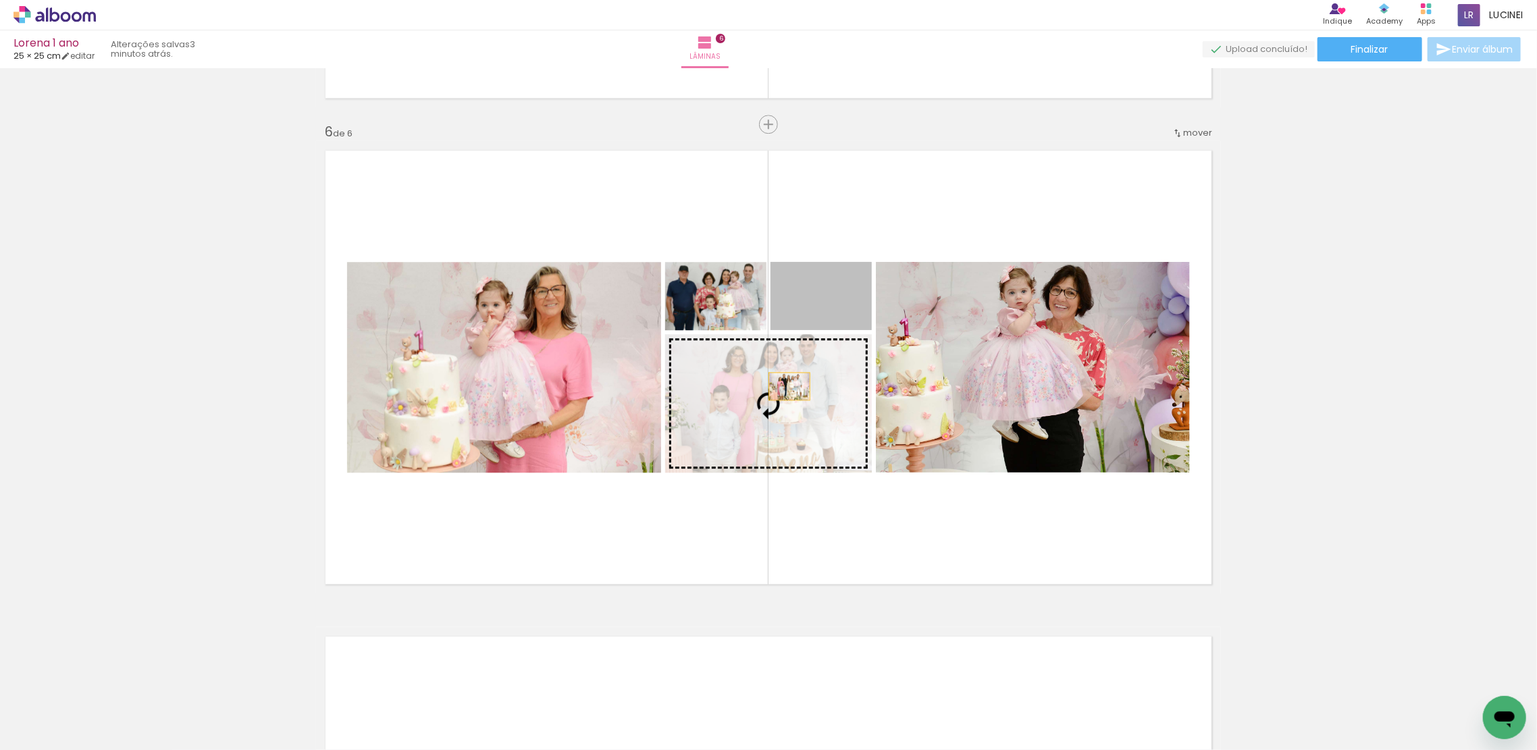
drag, startPoint x: 826, startPoint y: 292, endPoint x: 784, endPoint y: 386, distance: 103.1
click at [0, 0] on slot at bounding box center [0, 0] width 0 height 0
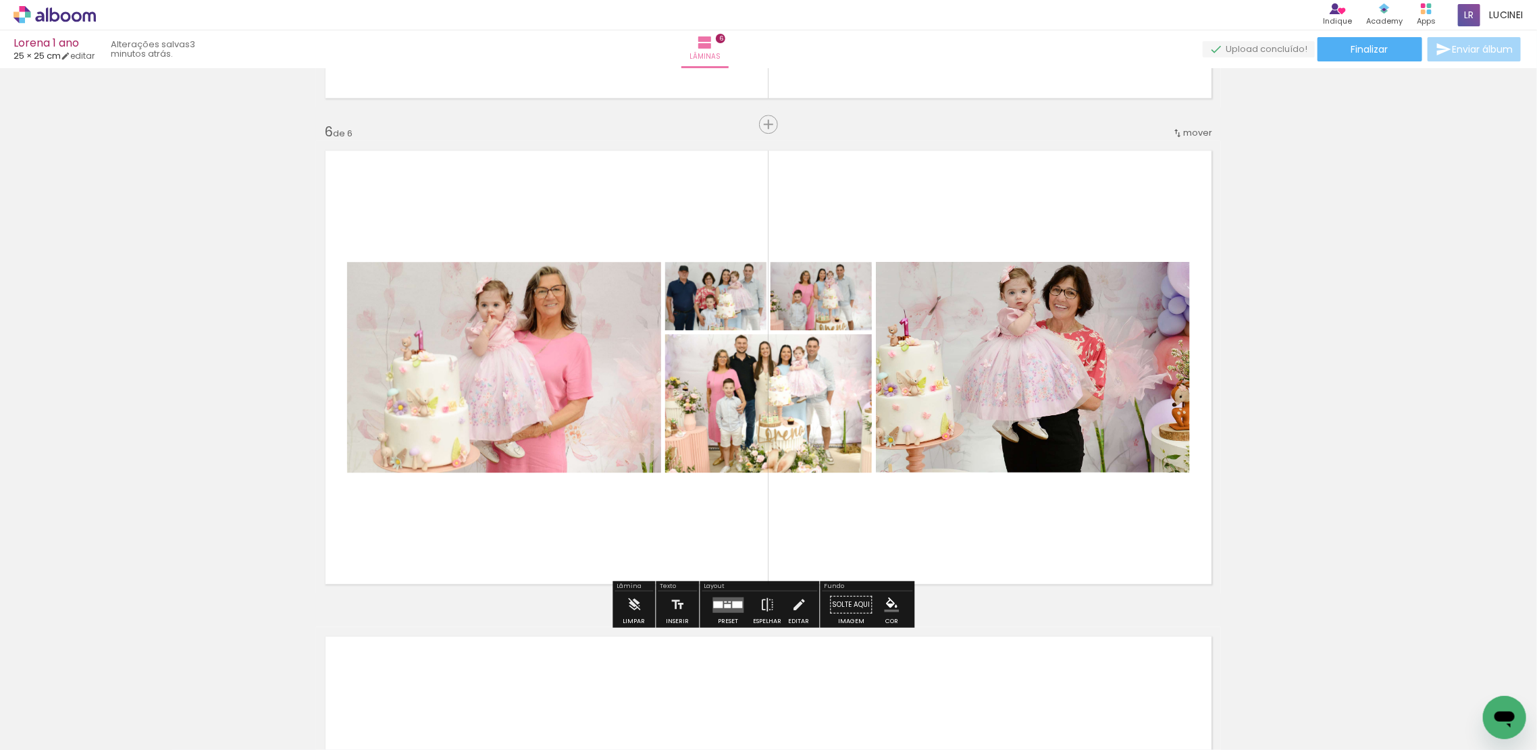
click at [725, 607] on div at bounding box center [728, 606] width 7 height 4
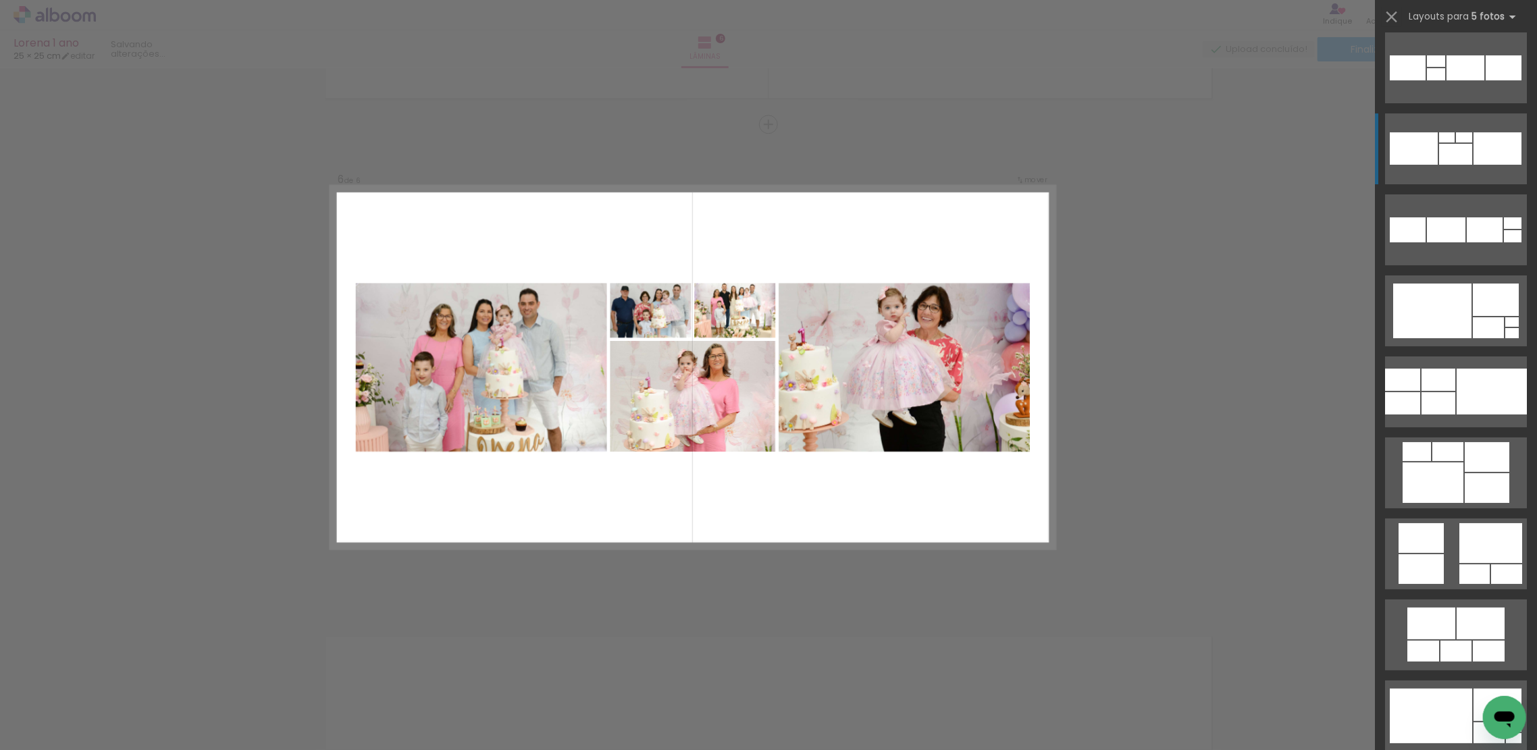
scroll to position [3405, 0]
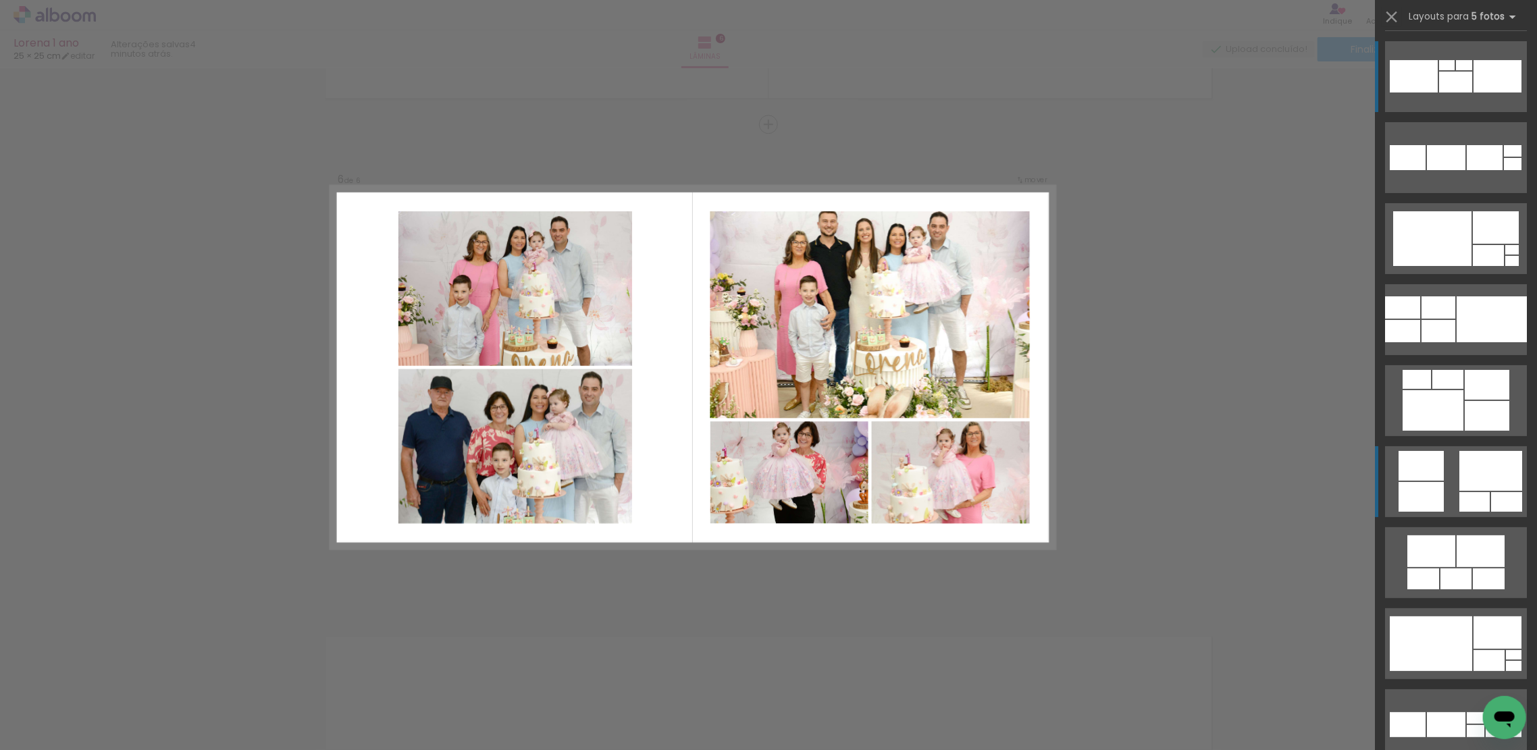
click at [1460, 489] on div at bounding box center [1491, 471] width 63 height 40
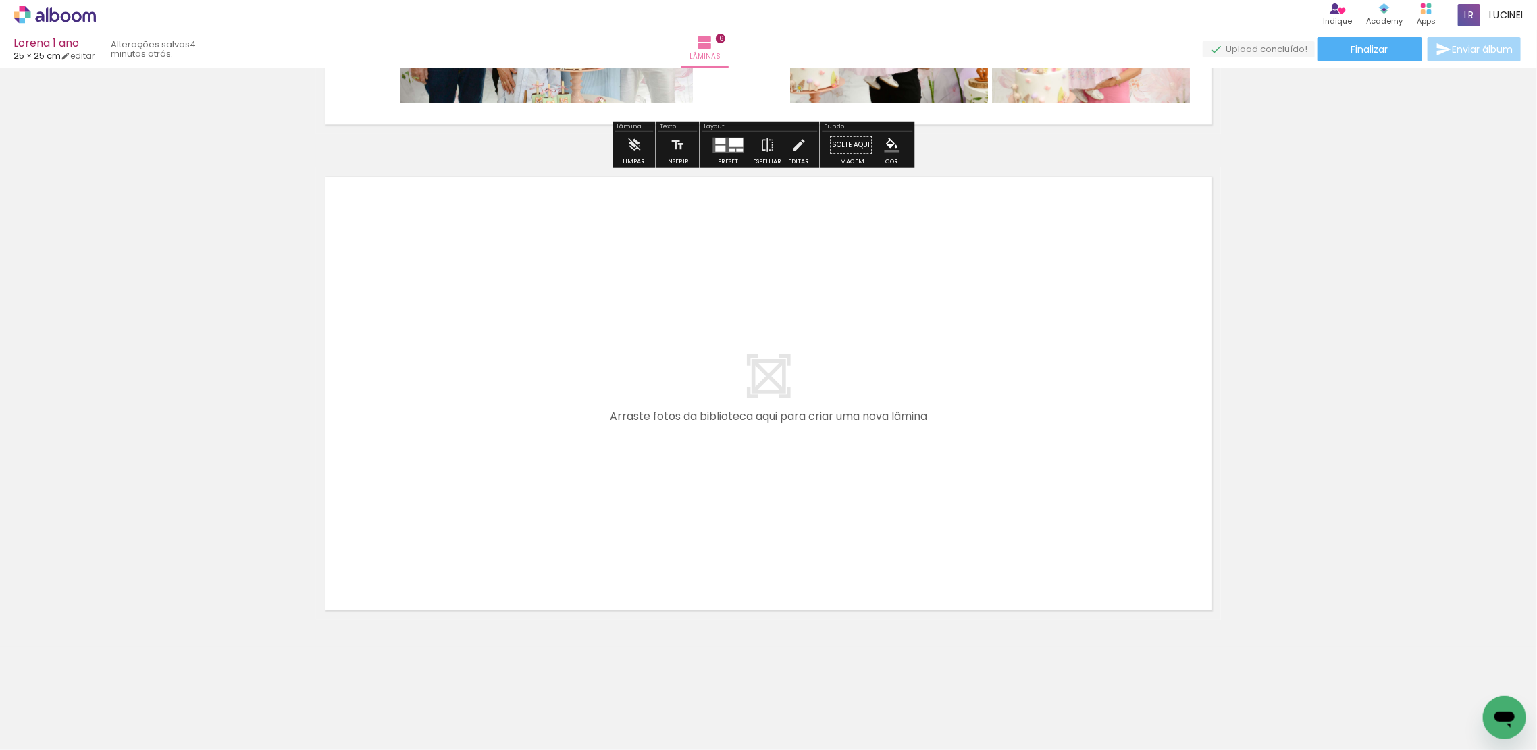
scroll to position [2859, 0]
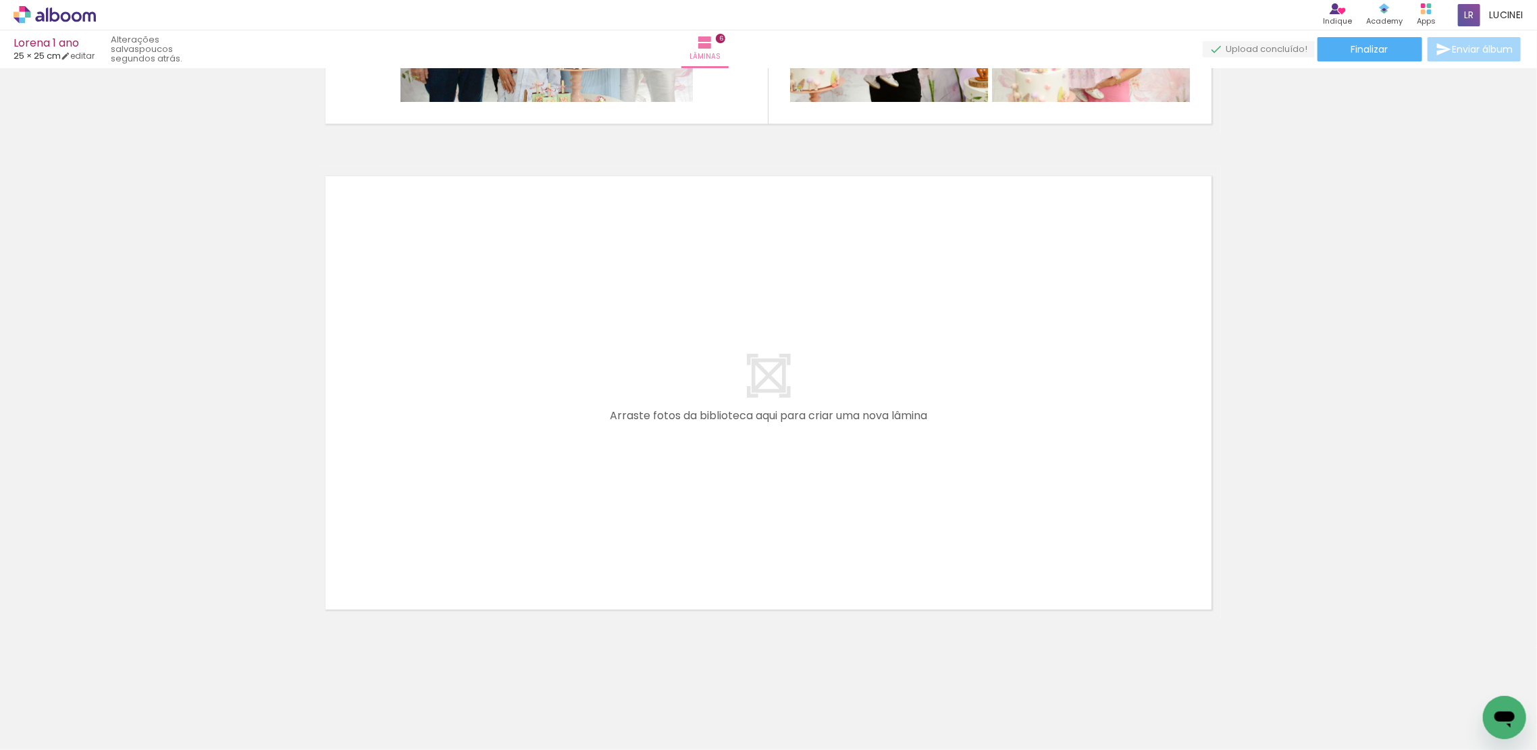
click at [48, 738] on span "Adicionar Fotos" at bounding box center [48, 732] width 41 height 15
click at [0, 0] on input "file" at bounding box center [0, 0] width 0 height 0
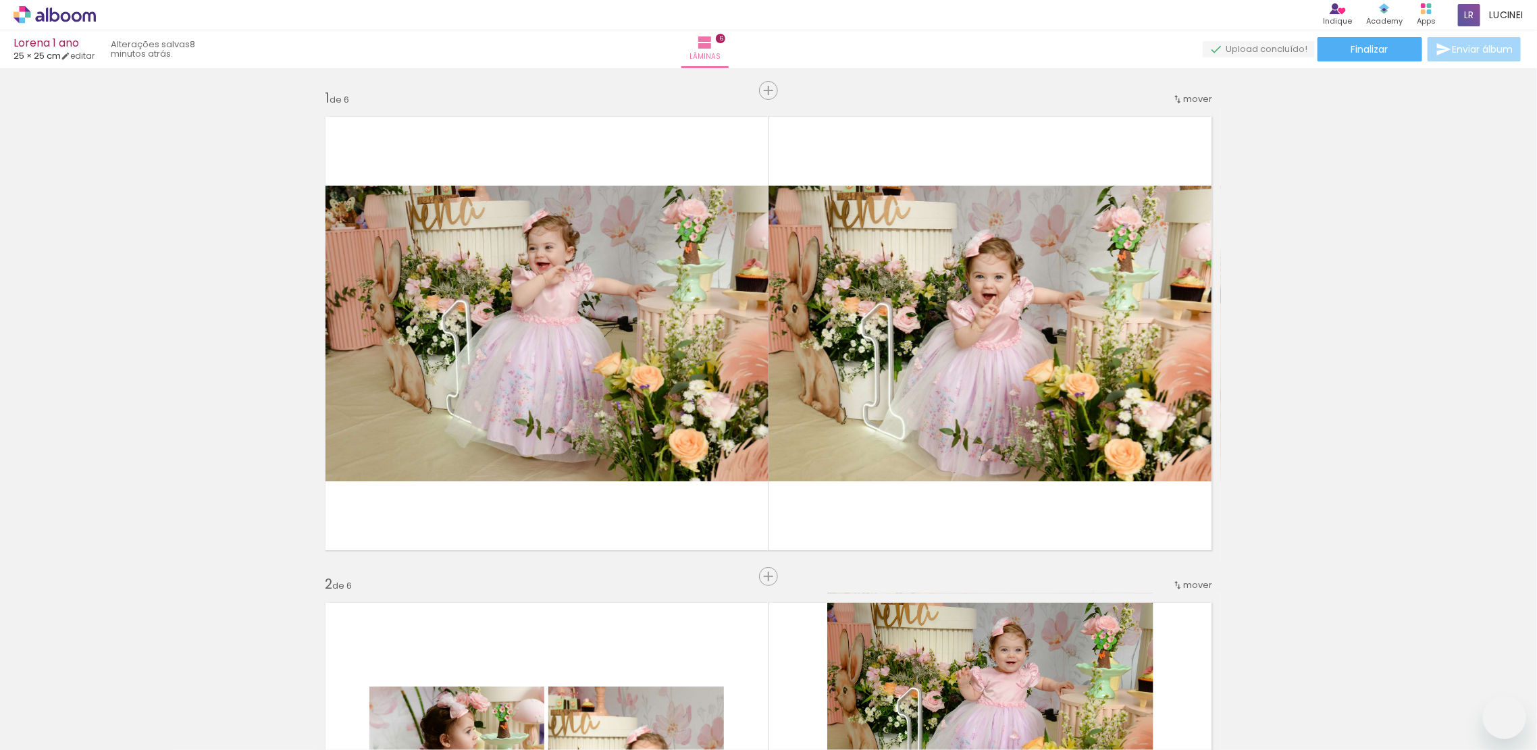
scroll to position [2859, 0]
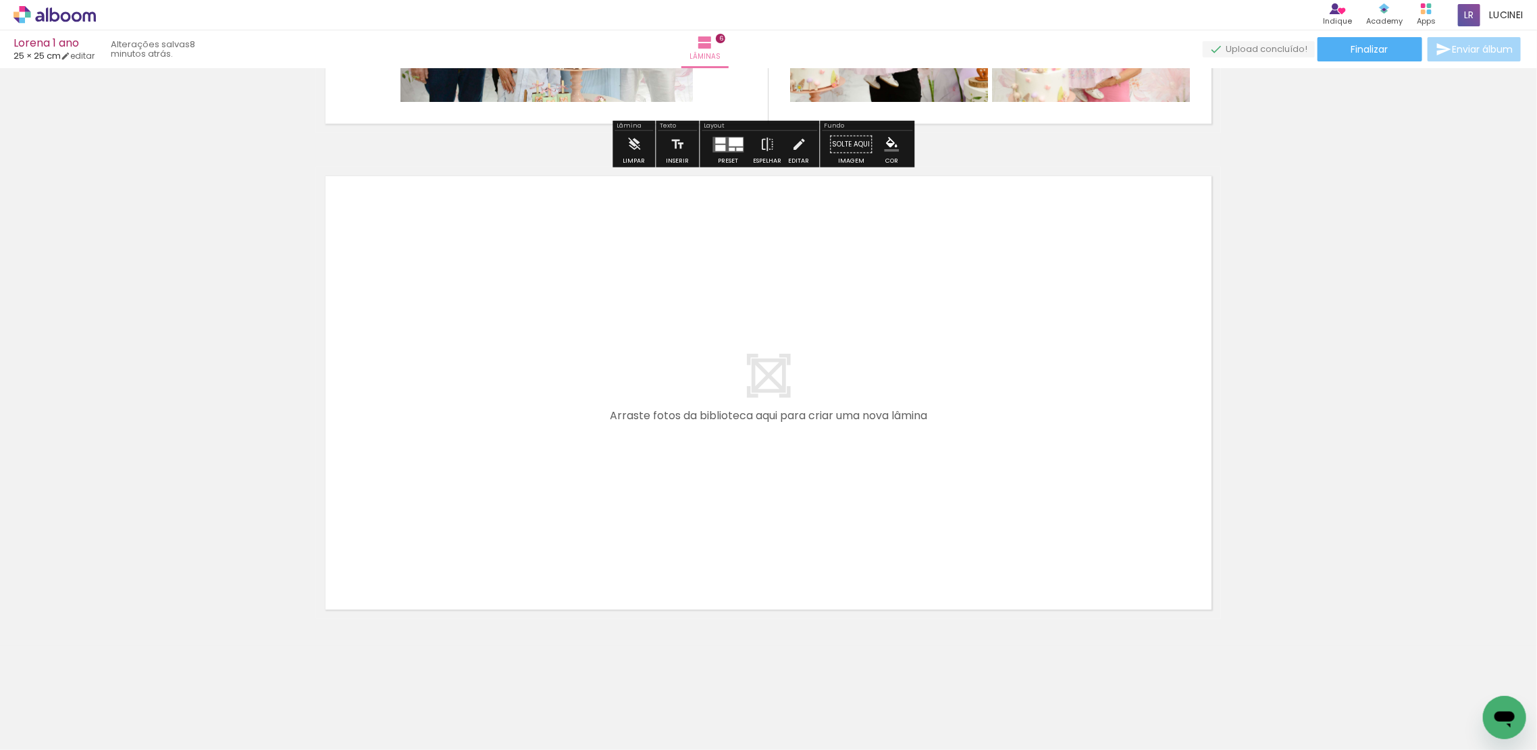
click at [33, 734] on span "Adicionar Fotos" at bounding box center [48, 732] width 41 height 15
click at [0, 0] on input "file" at bounding box center [0, 0] width 0 height 0
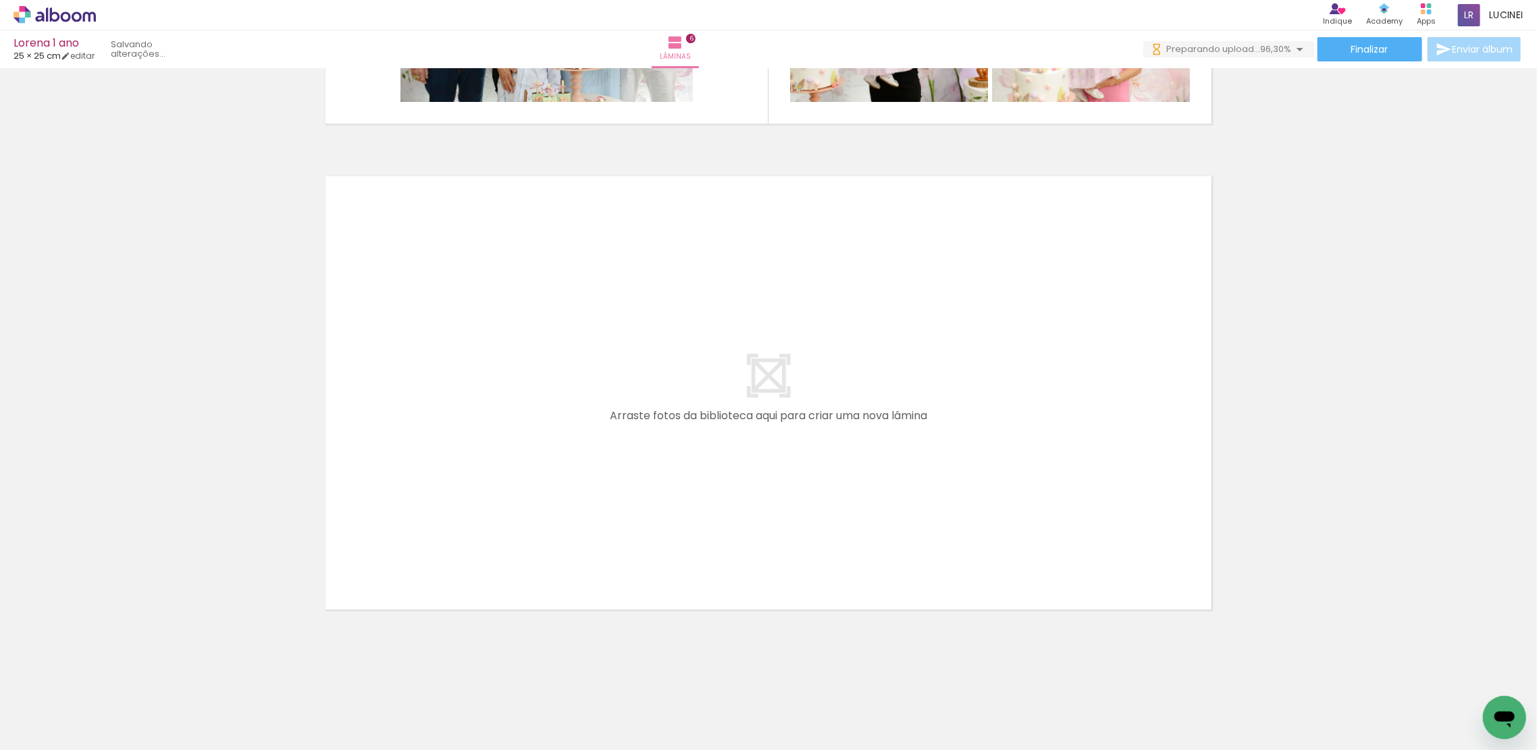
scroll to position [0, 771]
click at [59, 735] on span "Adicionar Fotos" at bounding box center [48, 732] width 41 height 15
click at [0, 0] on input "file" at bounding box center [0, 0] width 0 height 0
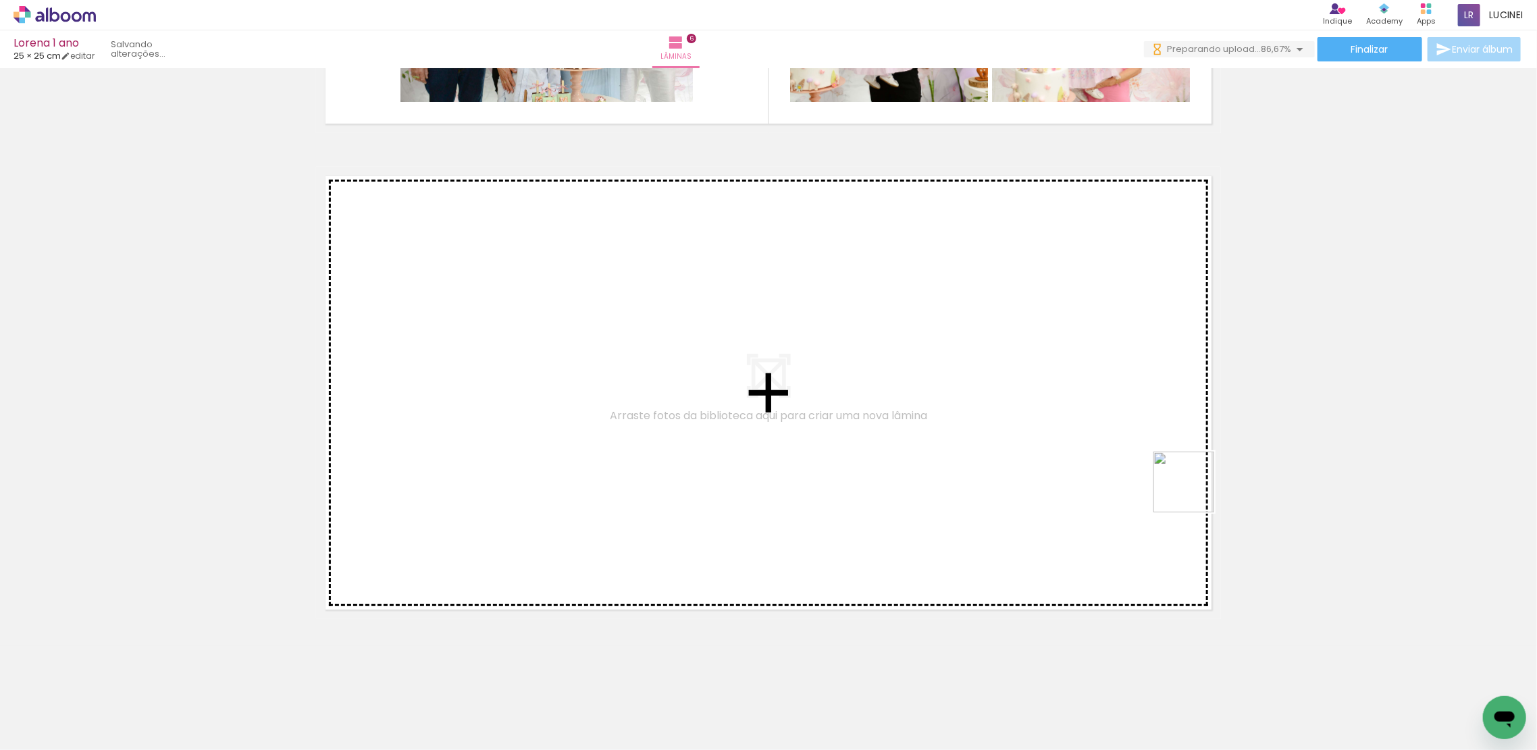
drag, startPoint x: 1475, startPoint y: 705, endPoint x: 924, endPoint y: 343, distance: 658.9
click at [924, 343] on quentale-workspace at bounding box center [768, 375] width 1537 height 750
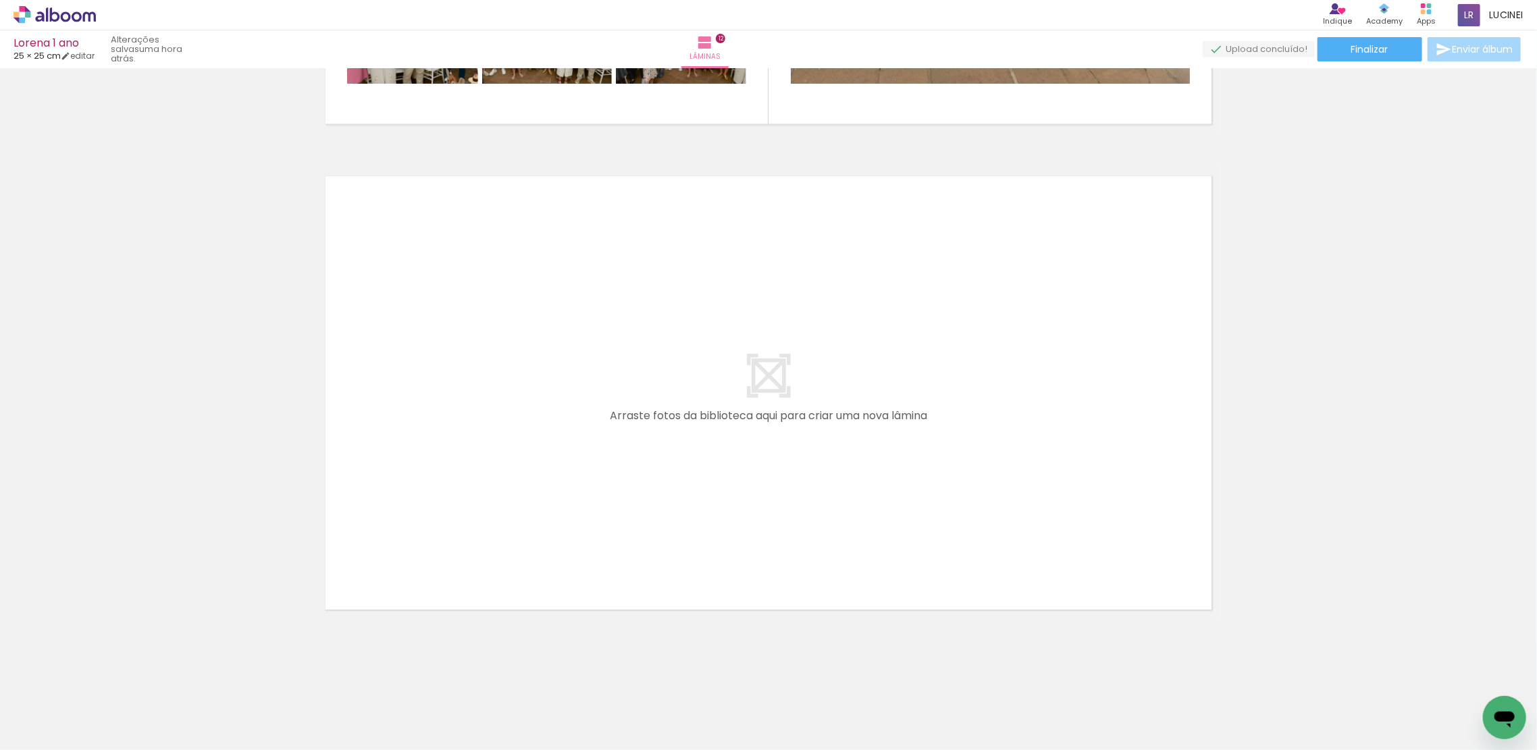
scroll to position [0, 2965]
